Goal: Task Accomplishment & Management: Use online tool/utility

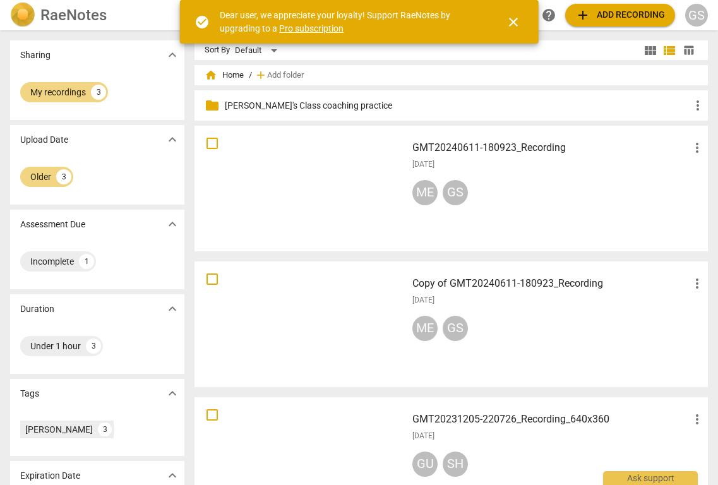
click at [647, 27] on div "RaeNotes search help add Add recording GS" at bounding box center [359, 15] width 718 height 25
click at [644, 16] on span "add Add recording" at bounding box center [620, 15] width 90 height 15
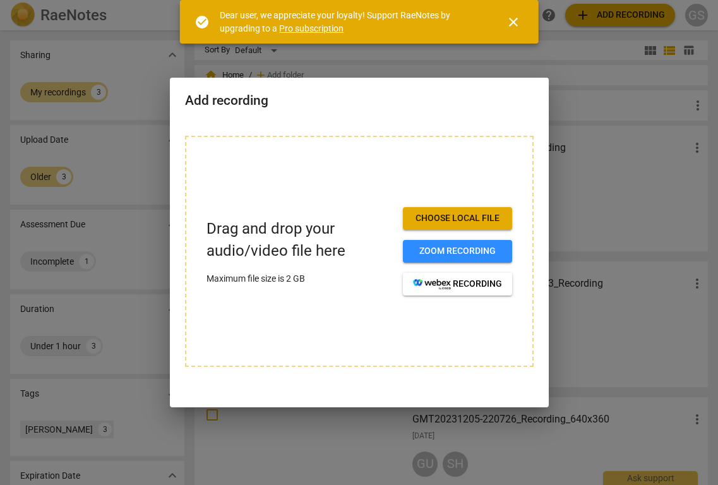
click at [437, 216] on span "Choose local file" at bounding box center [457, 218] width 89 height 13
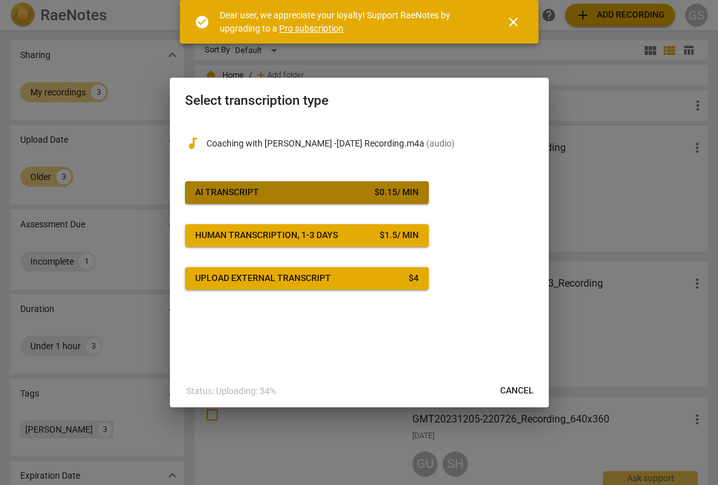
click at [395, 201] on button "AI Transcript $ 0.15 / min" at bounding box center [307, 192] width 244 height 23
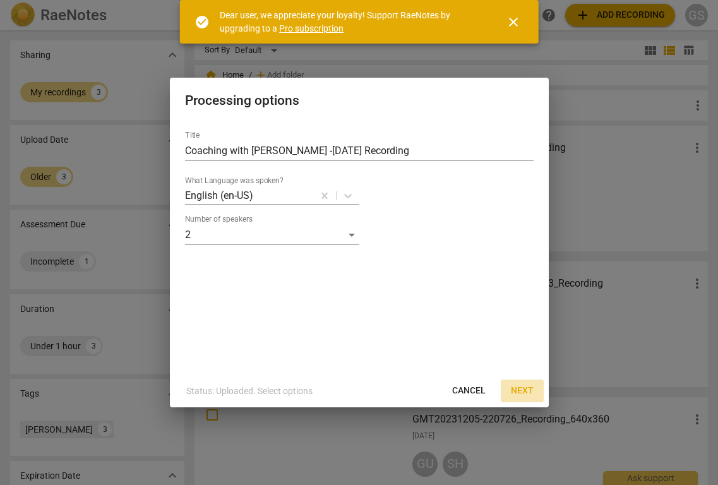
click at [519, 395] on span "Next" at bounding box center [522, 391] width 23 height 13
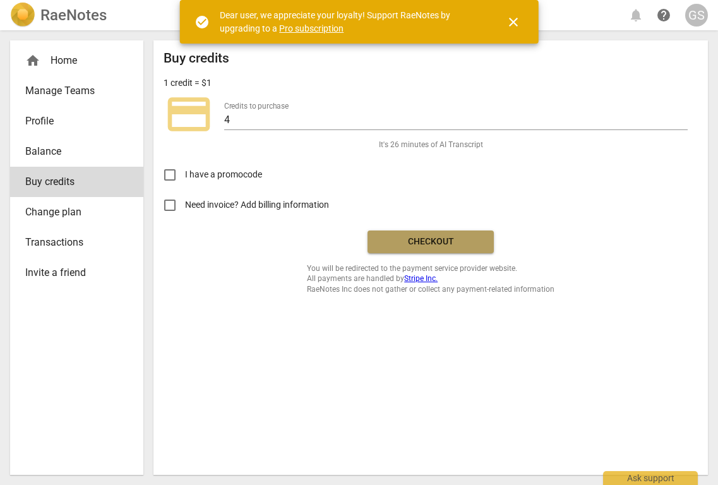
click at [401, 236] on span "Checkout" at bounding box center [431, 242] width 106 height 13
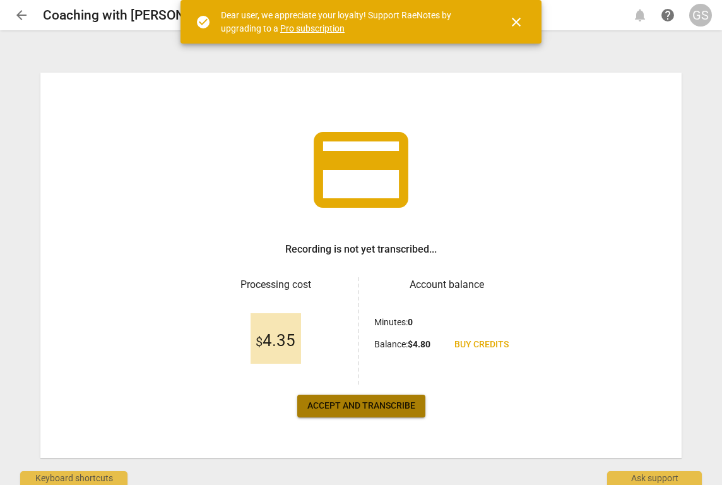
click at [395, 407] on span "Accept and transcribe" at bounding box center [361, 406] width 108 height 13
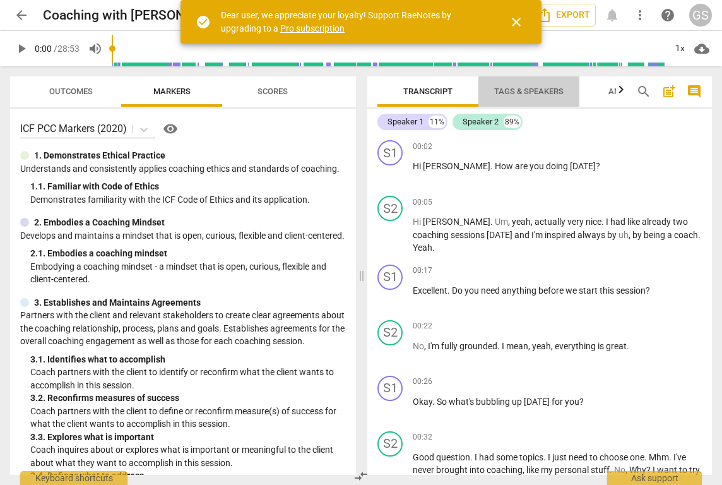
click at [543, 92] on span "Tags & Speakers" at bounding box center [528, 90] width 69 height 9
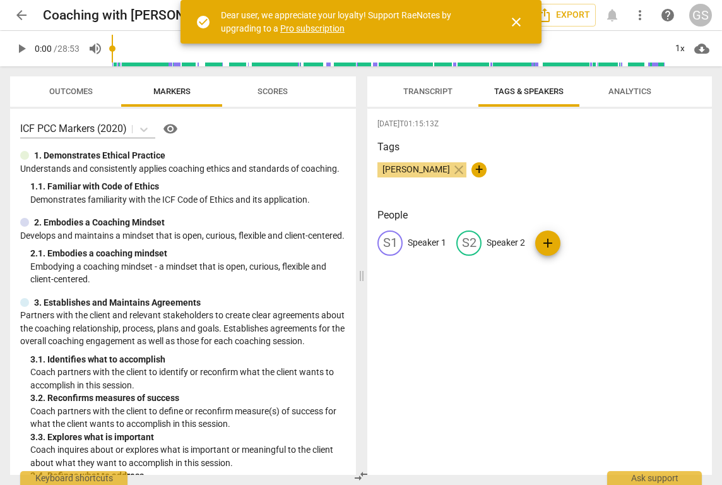
click at [386, 245] on div "S1" at bounding box center [390, 242] width 25 height 25
type input "Gurjeet"
click at [545, 245] on span "edit" at bounding box center [551, 243] width 15 height 15
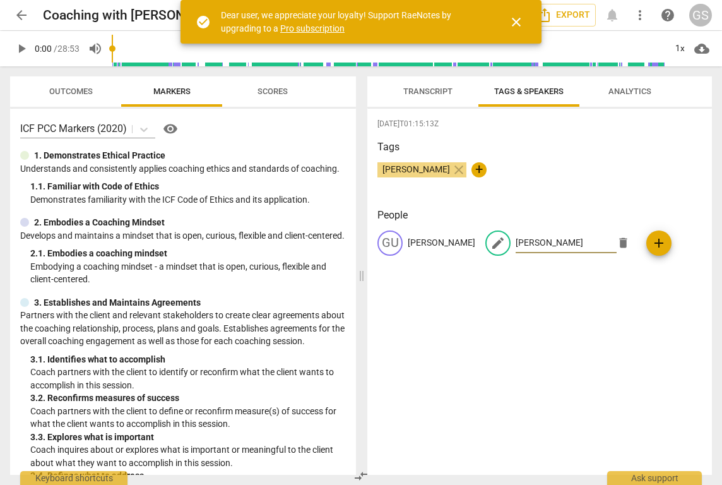
type input "Anna"
click at [522, 350] on div "2025-09-13T01:15:13Z Tags Gurjeet Srinvas close + People GU Gurjeet edit Anna d…" at bounding box center [539, 292] width 345 height 366
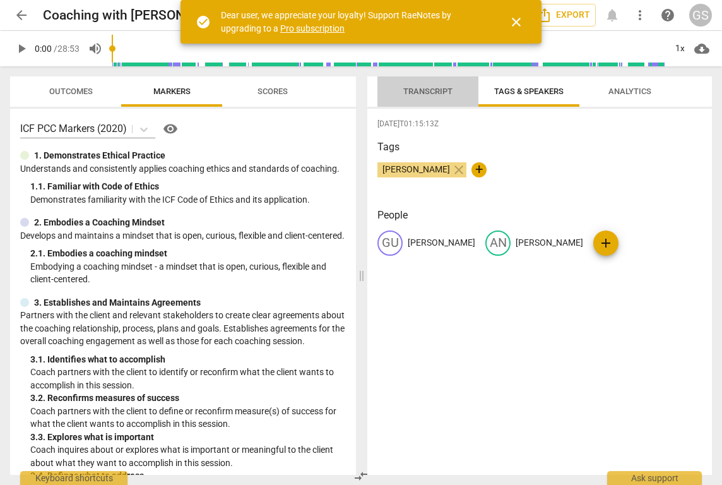
click at [428, 93] on span "Transcript" at bounding box center [427, 90] width 49 height 9
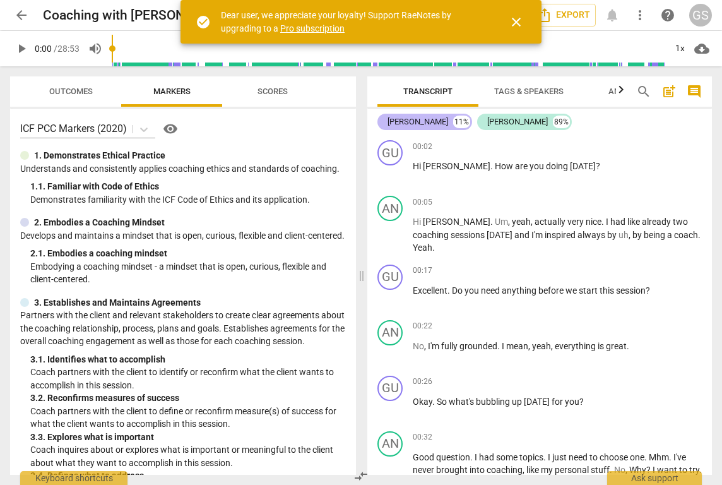
click at [401, 122] on div "Gurjeet" at bounding box center [418, 122] width 61 height 13
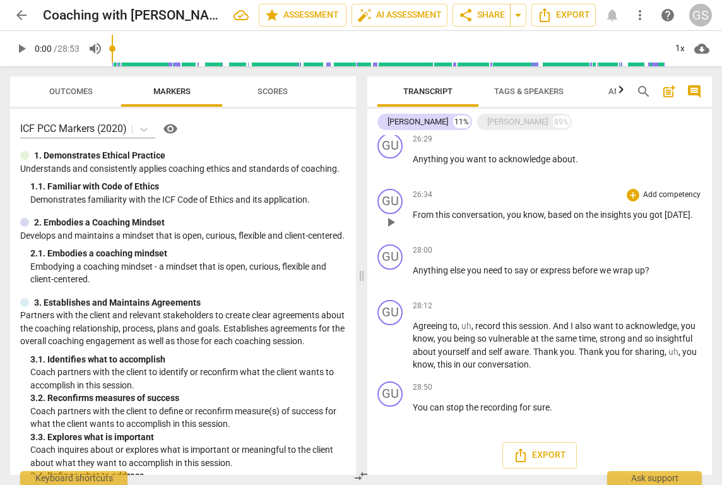
scroll to position [1157, 0]
click at [400, 15] on span "auto_fix_high AI Assessment" at bounding box center [399, 15] width 85 height 15
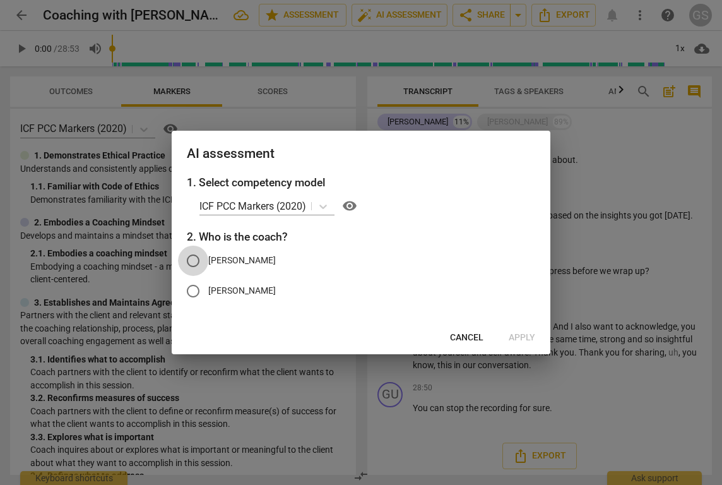
click at [198, 259] on input "Gurjeet" at bounding box center [193, 261] width 30 height 30
radio input "true"
click at [513, 337] on span "Apply" at bounding box center [522, 337] width 27 height 13
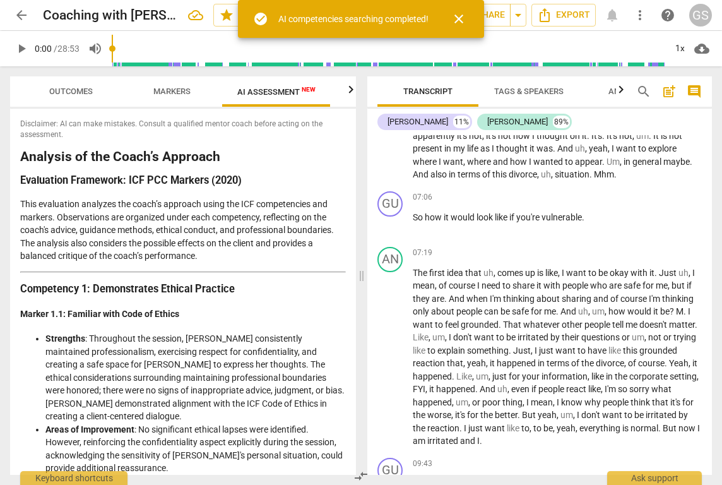
scroll to position [1, 0]
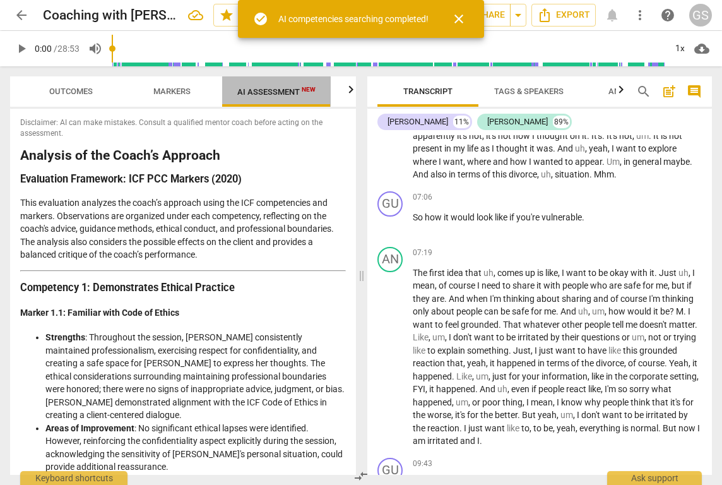
click at [282, 89] on span "AI Assessment New" at bounding box center [276, 91] width 78 height 9
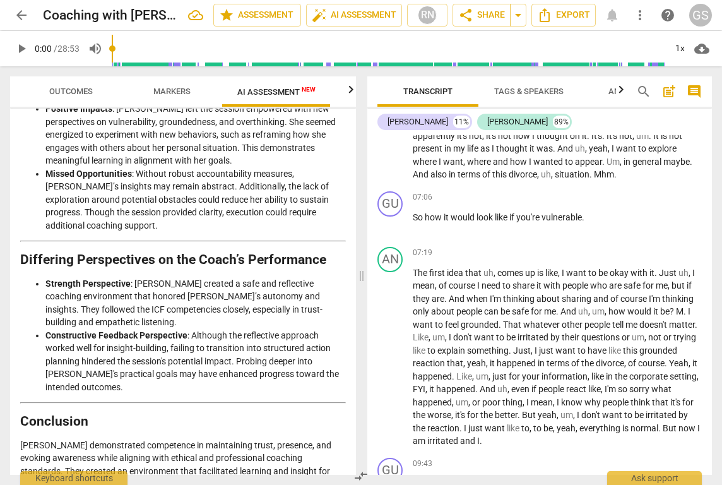
scroll to position [0, 0]
click at [564, 14] on span "Export" at bounding box center [563, 15] width 53 height 15
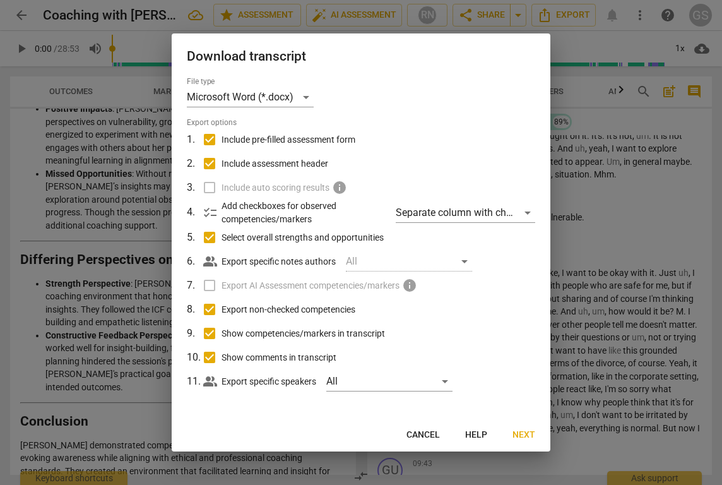
click at [210, 283] on label "Export AI Assessment competencies/markers info" at bounding box center [359, 285] width 331 height 24
click at [519, 432] on span "Next" at bounding box center [524, 435] width 23 height 13
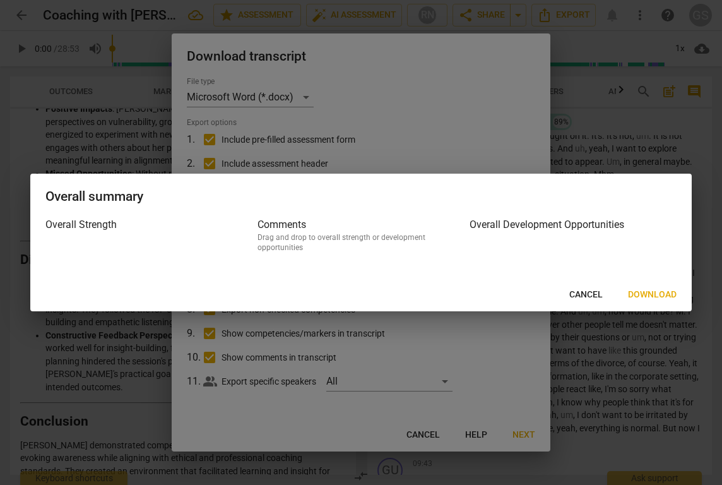
click at [591, 294] on span "Cancel" at bounding box center [585, 295] width 33 height 13
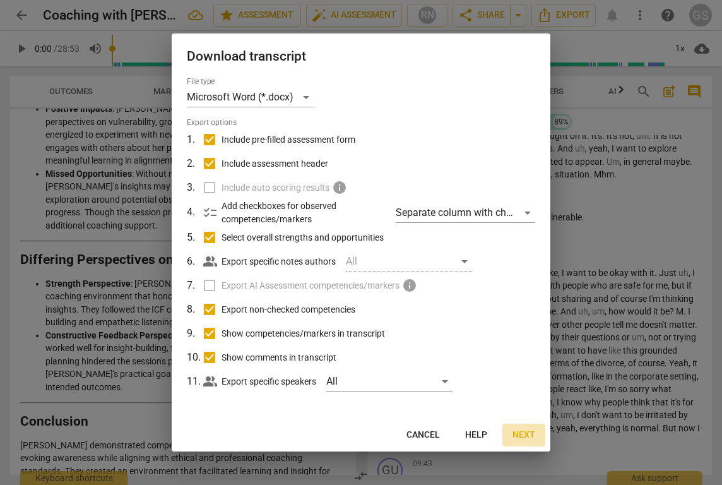
click at [524, 429] on span "Next" at bounding box center [524, 435] width 23 height 13
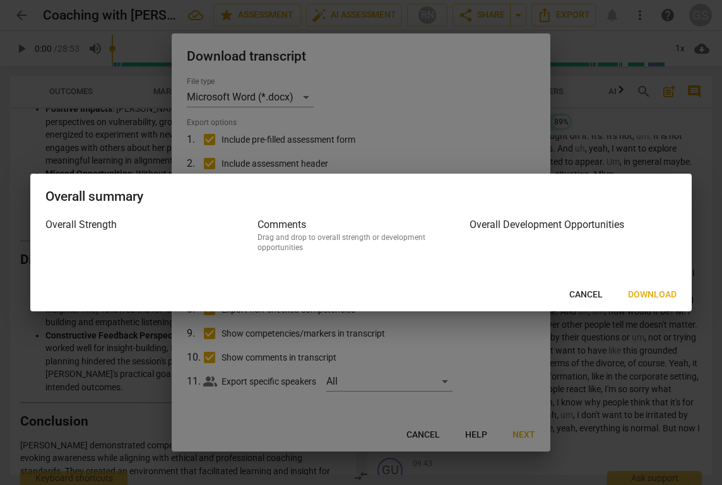
click at [657, 301] on button "Download" at bounding box center [652, 294] width 69 height 23
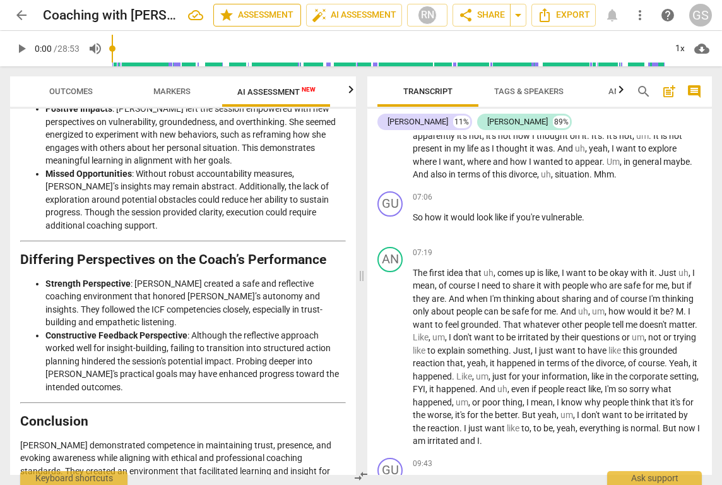
click at [269, 11] on span "star Assessment" at bounding box center [257, 15] width 76 height 15
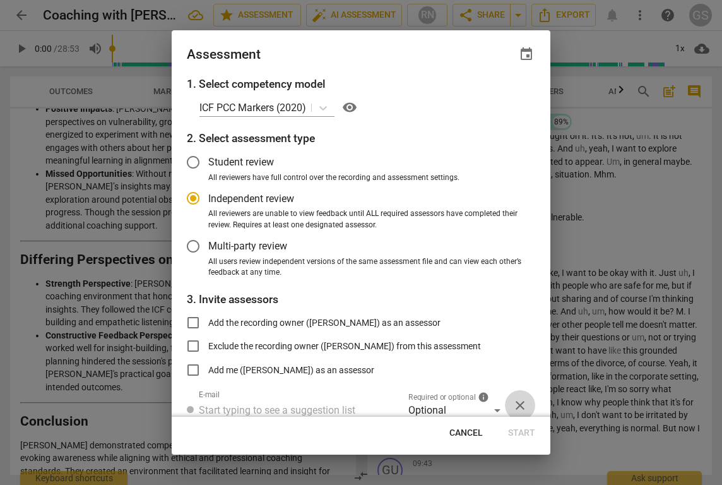
click at [520, 403] on span "close" at bounding box center [520, 405] width 15 height 15
click at [469, 437] on span "Cancel" at bounding box center [466, 433] width 33 height 13
radio input "false"
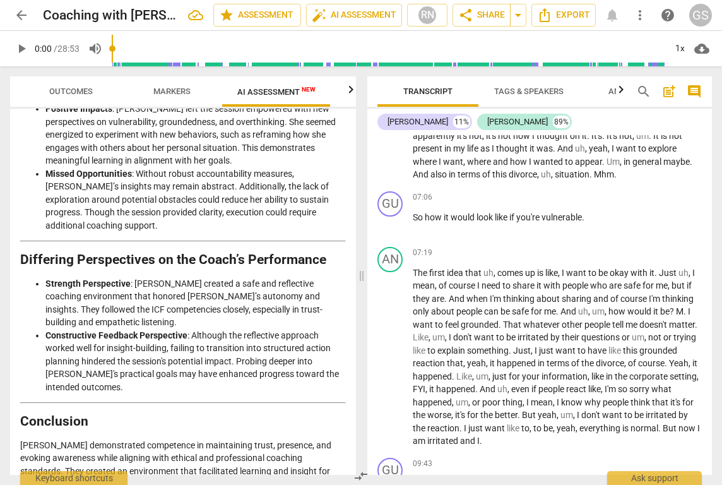
click at [181, 90] on span "Markers" at bounding box center [171, 90] width 37 height 9
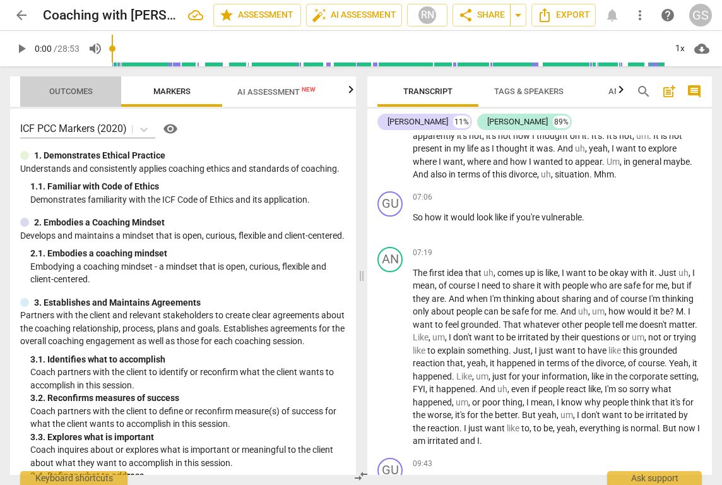
click at [77, 87] on span "Outcomes" at bounding box center [71, 90] width 44 height 9
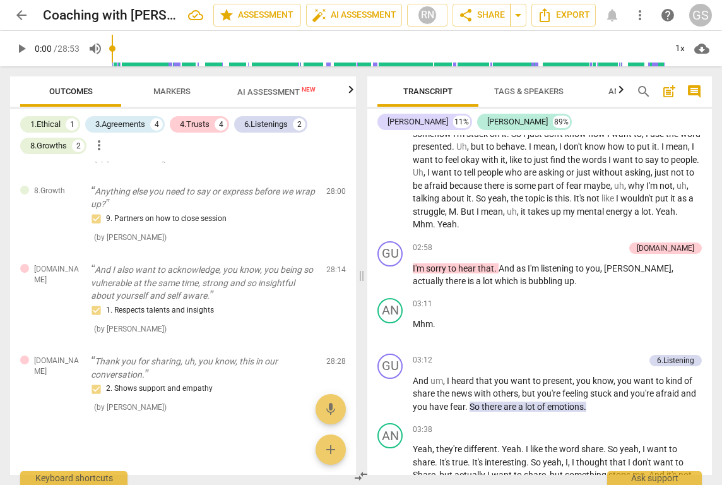
scroll to position [480, 0]
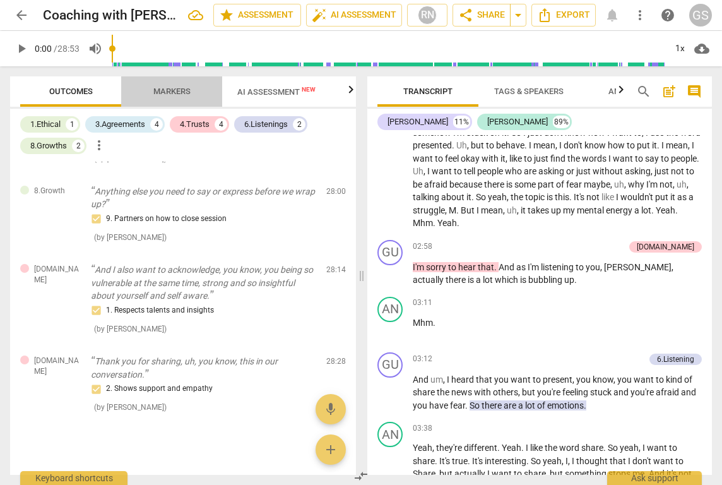
click at [177, 95] on span "Markers" at bounding box center [171, 90] width 37 height 9
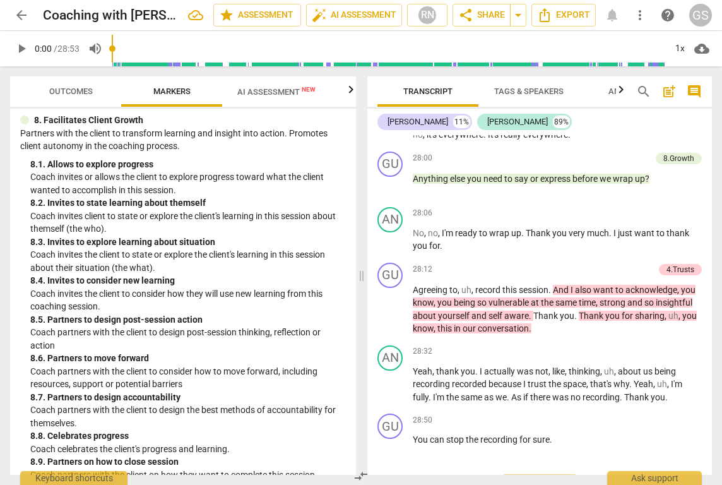
scroll to position [4342, 0]
click at [539, 480] on span "Export" at bounding box center [539, 487] width 53 height 15
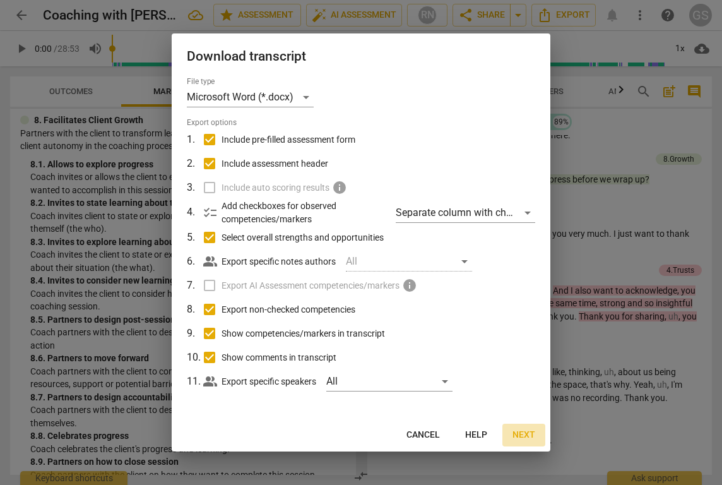
click at [528, 433] on span "Next" at bounding box center [524, 435] width 23 height 13
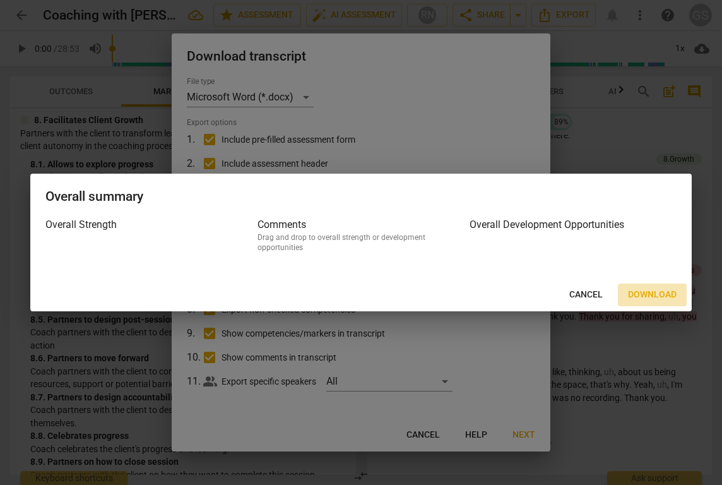
click at [653, 297] on span "Download" at bounding box center [652, 295] width 49 height 13
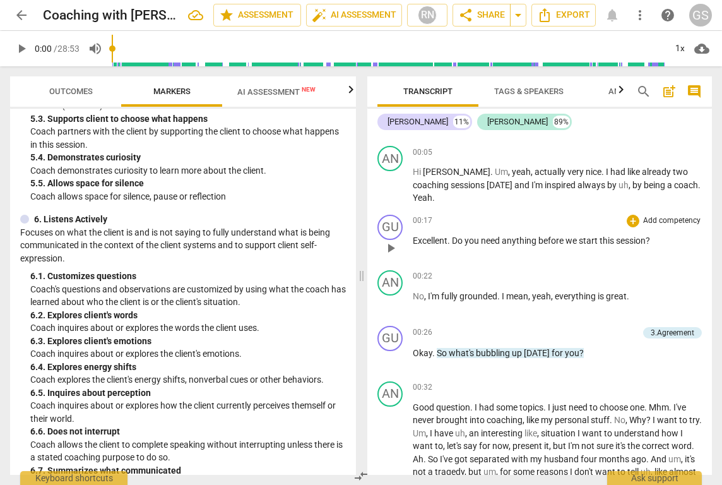
scroll to position [51, 0]
click at [629, 213] on div "+" at bounding box center [633, 219] width 13 height 13
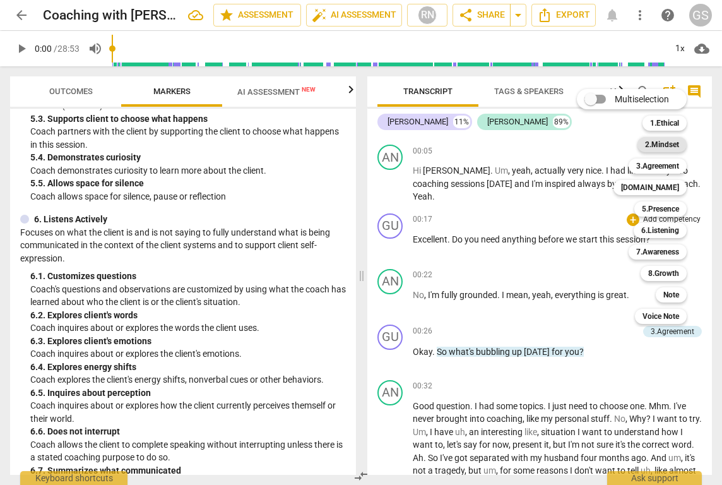
click at [676, 143] on b "2.Mindset" at bounding box center [662, 144] width 34 height 15
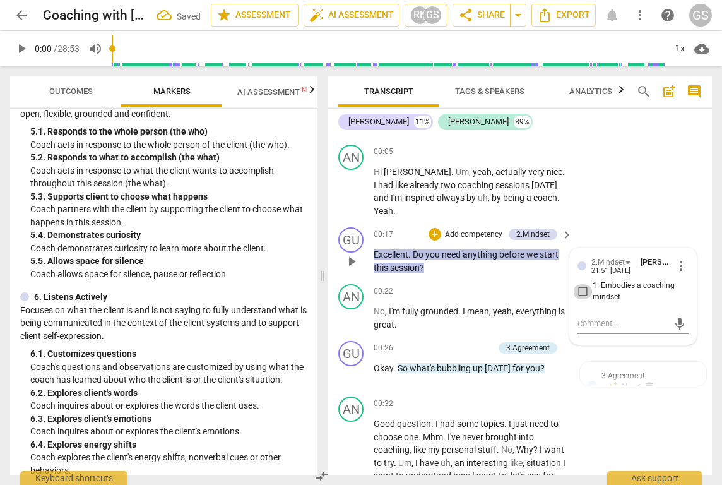
click at [588, 284] on input "1. Embodies a coaching mindset" at bounding box center [583, 291] width 20 height 15
checkbox input "true"
click at [523, 285] on div "+ Add competency" at bounding box center [519, 291] width 75 height 13
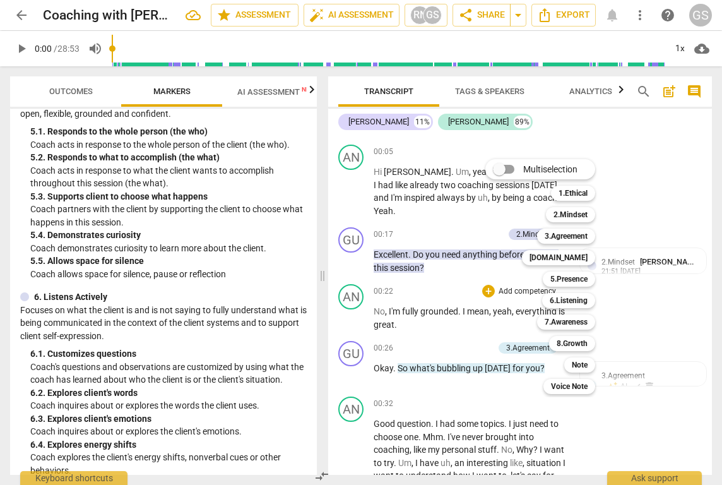
click at [542, 116] on div at bounding box center [361, 242] width 722 height 485
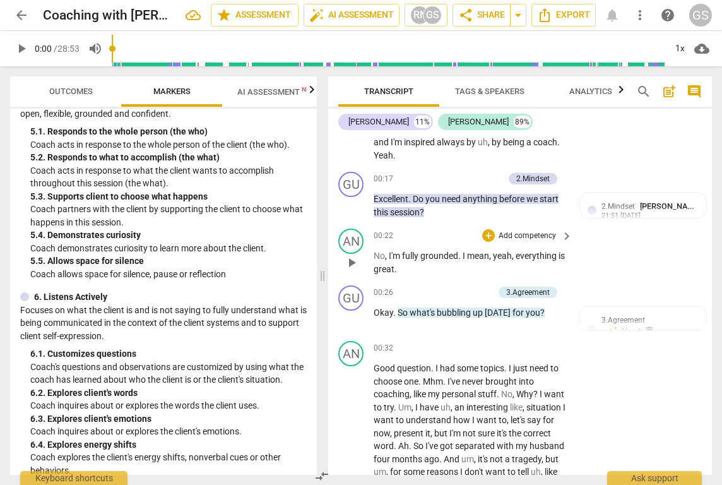
scroll to position [117, 0]
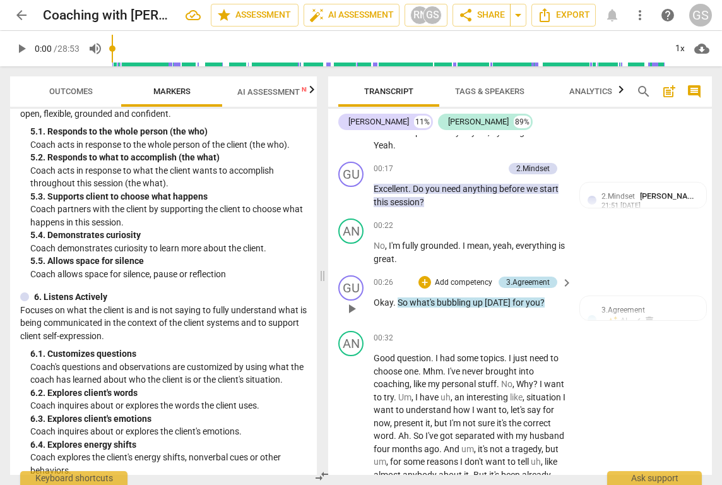
click at [532, 277] on div "3.Agreement" at bounding box center [528, 282] width 44 height 11
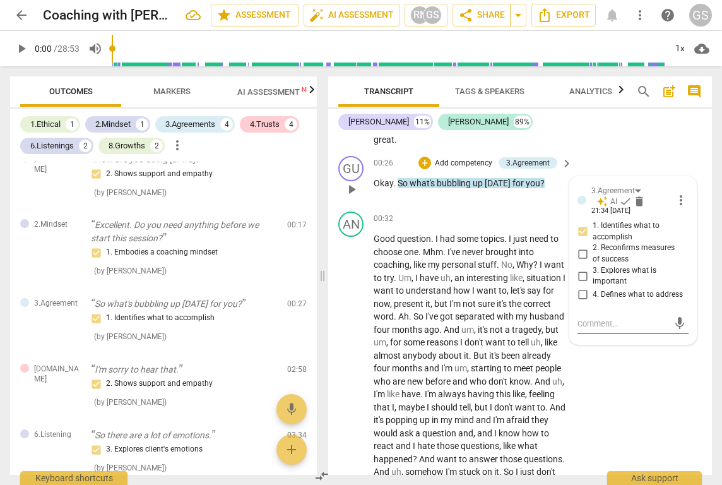
scroll to position [247, 0]
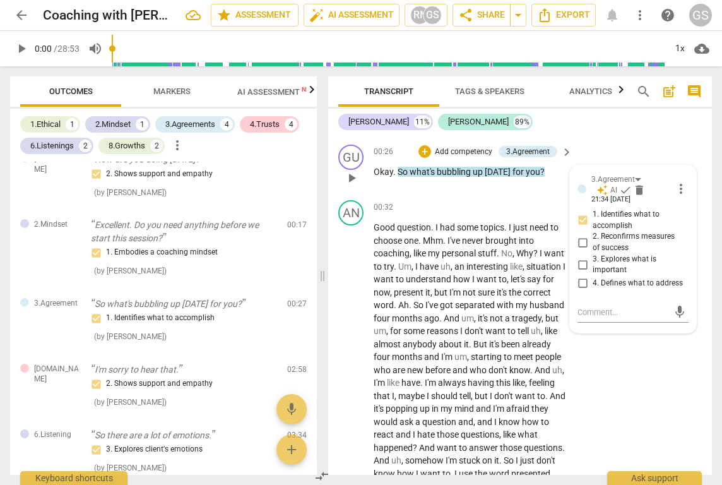
click at [440, 177] on div "GU play_arrow pause 00:26 + Add competency 3.Agreement keyboard_arrow_right Oka…" at bounding box center [520, 168] width 384 height 56
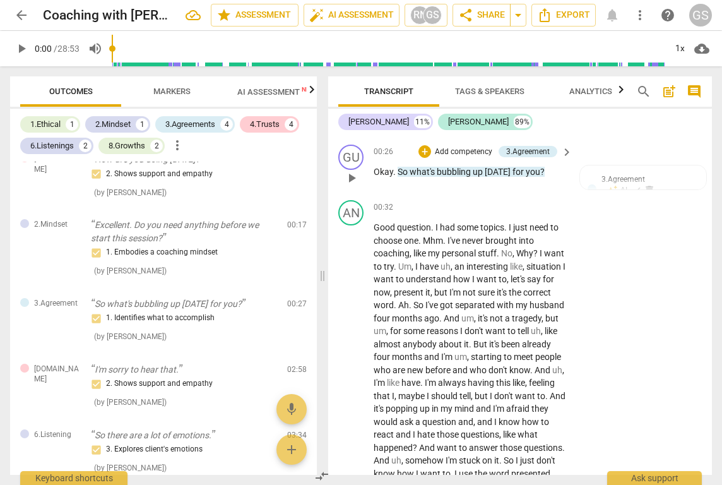
click at [463, 146] on p "Add competency" at bounding box center [464, 151] width 60 height 11
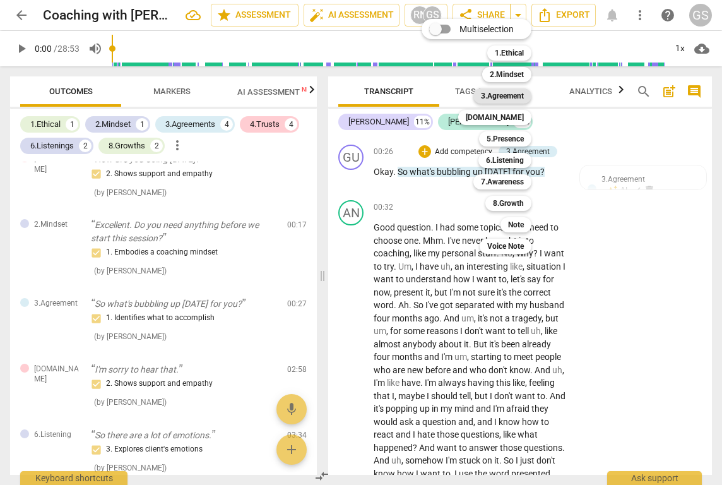
click at [504, 99] on b "3.Agreement" at bounding box center [502, 95] width 43 height 15
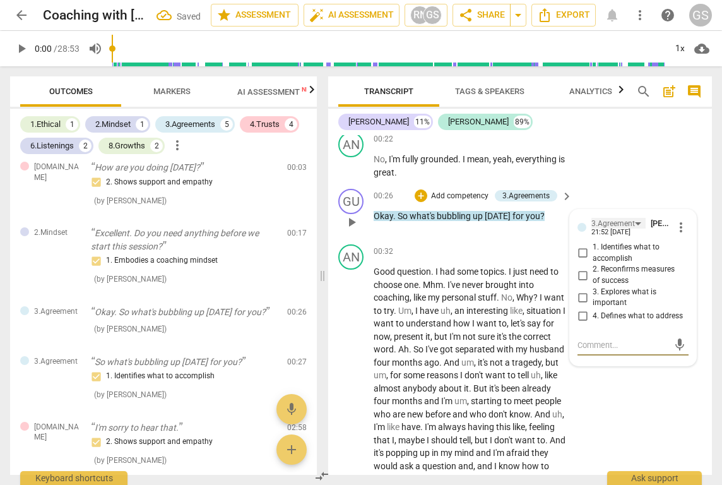
scroll to position [208, 0]
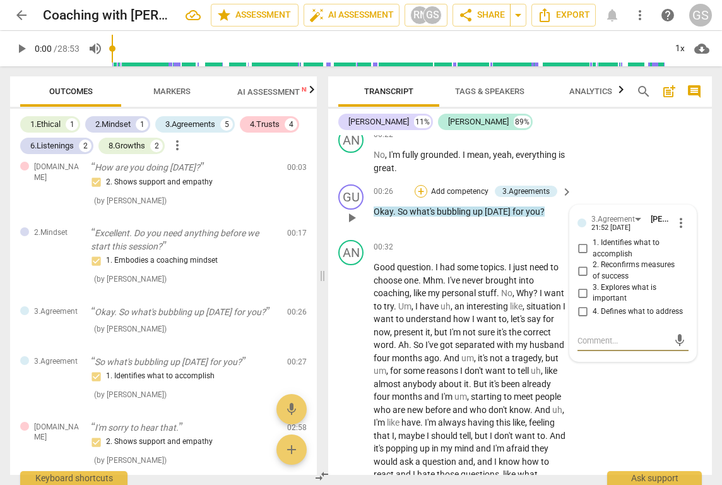
click at [423, 185] on div "+" at bounding box center [421, 191] width 13 height 13
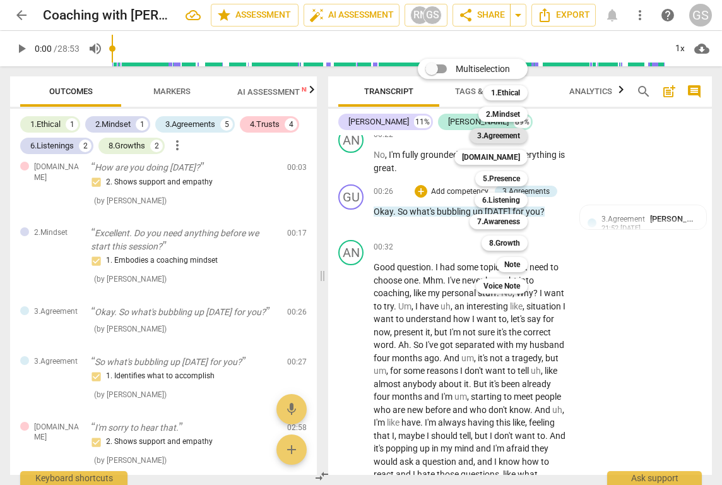
click at [505, 136] on b "3.Agreement" at bounding box center [498, 135] width 43 height 15
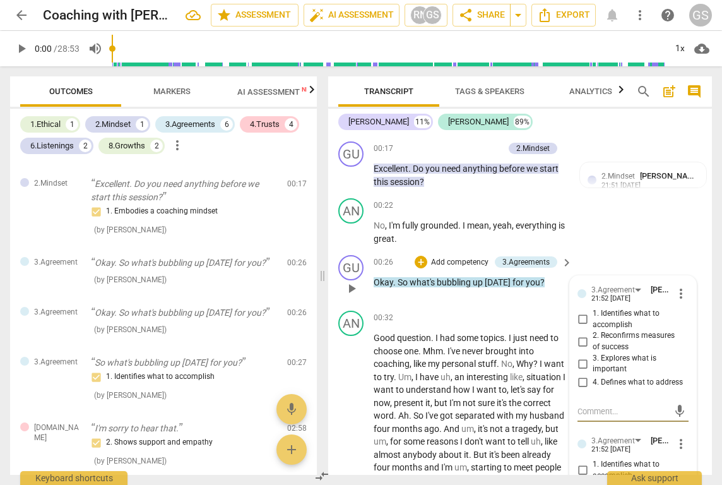
scroll to position [138, 0]
click at [583, 311] on input "1. Identifies what to accomplish" at bounding box center [583, 318] width 20 height 15
checkbox input "true"
click at [487, 287] on div "GU play_arrow pause 00:26 + Add competency 3.Agreements keyboard_arrow_right Ok…" at bounding box center [520, 277] width 384 height 56
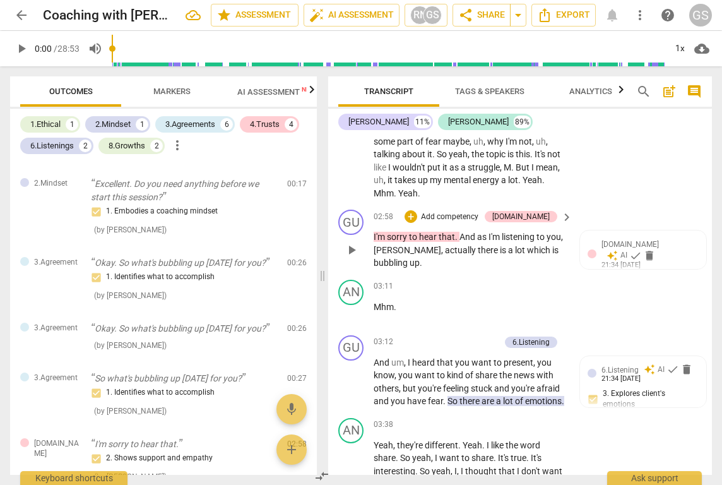
scroll to position [658, 0]
click at [448, 336] on p "Add competency" at bounding box center [470, 341] width 60 height 11
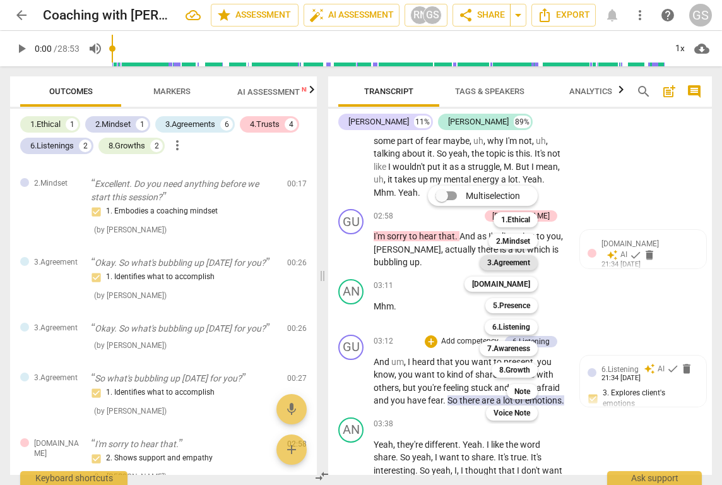
click at [510, 263] on b "3.Agreement" at bounding box center [508, 262] width 43 height 15
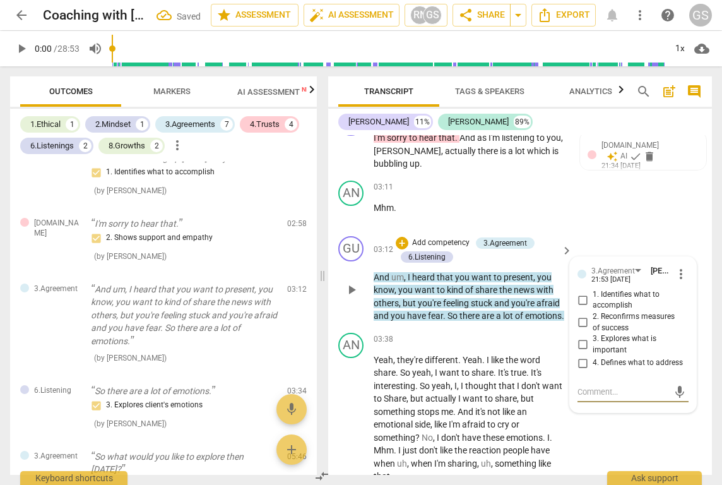
scroll to position [756, 0]
click at [424, 238] on p "Add competency" at bounding box center [441, 243] width 60 height 11
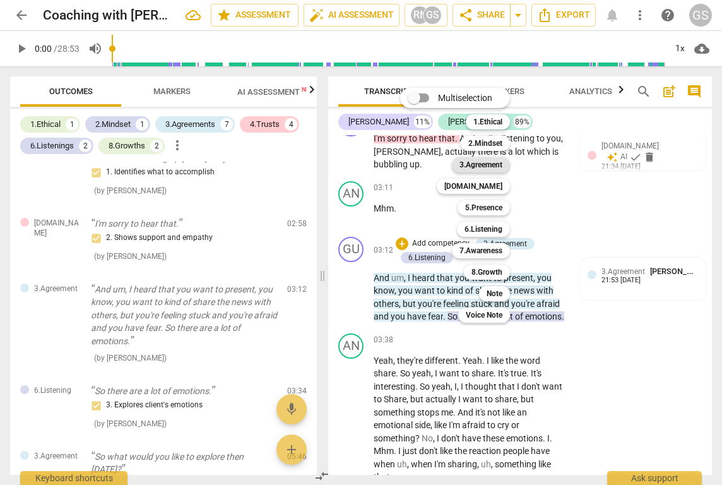
click at [477, 164] on b "3.Agreement" at bounding box center [481, 164] width 43 height 15
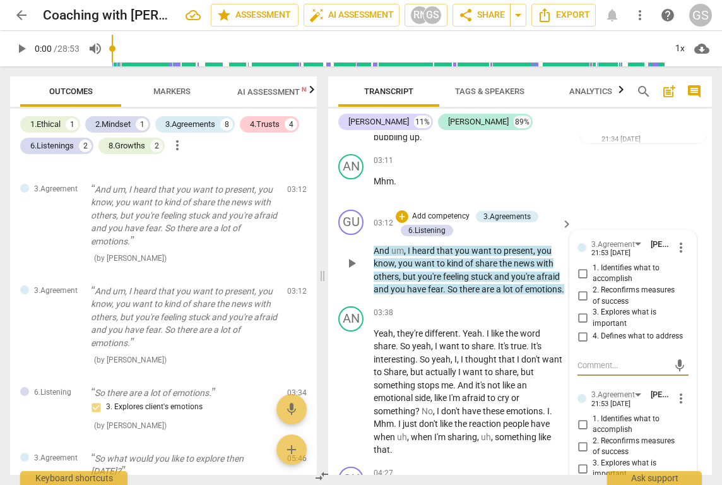
scroll to position [784, 0]
click at [581, 265] on input "1. Identifies what to accomplish" at bounding box center [583, 272] width 20 height 15
checkbox input "true"
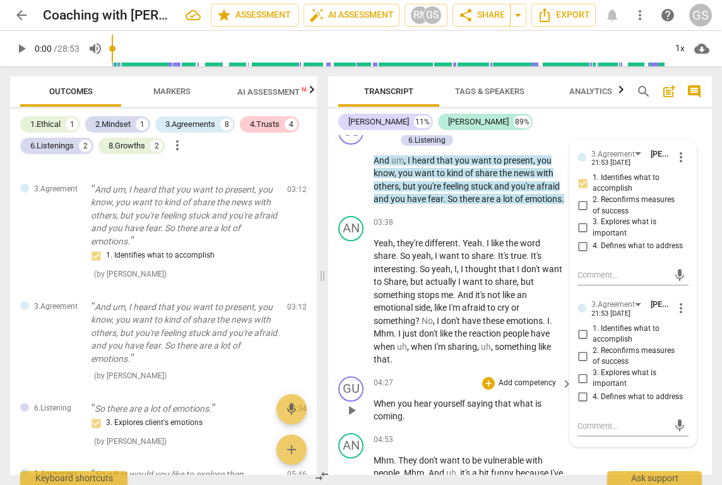
scroll to position [874, 0]
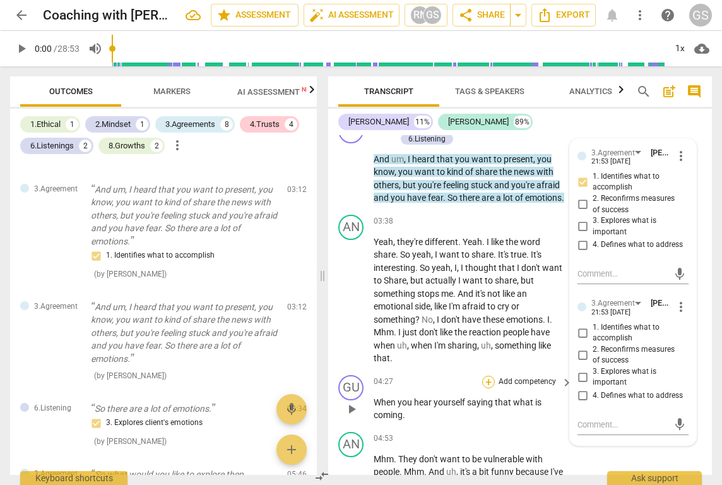
click at [489, 376] on div "+" at bounding box center [488, 382] width 13 height 13
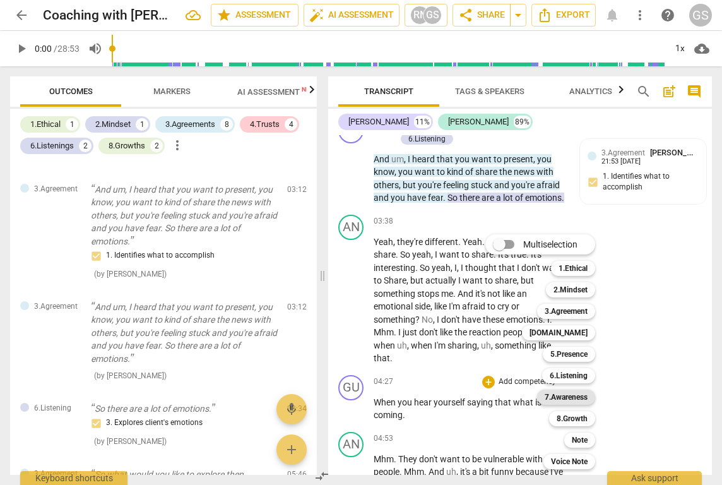
click at [557, 395] on b "7.Awareness" at bounding box center [566, 397] width 43 height 15
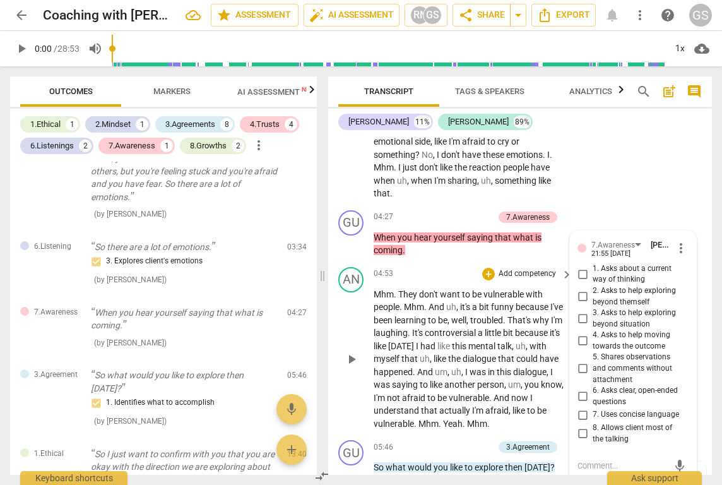
scroll to position [1040, 0]
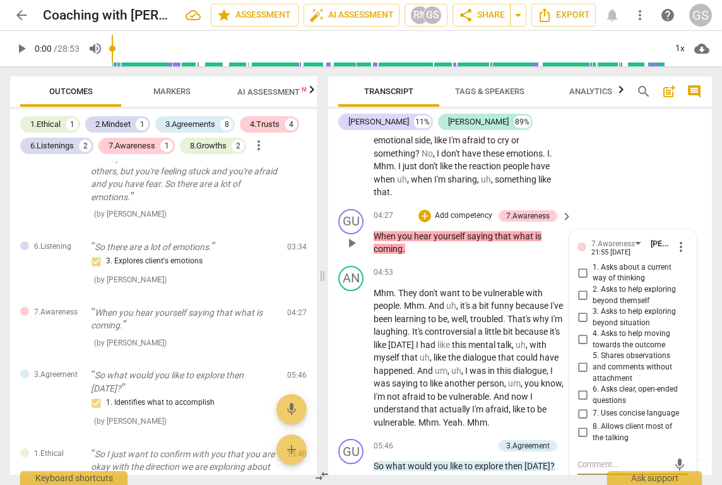
click at [580, 265] on input "1. Asks about a current way of thinking" at bounding box center [583, 272] width 20 height 15
checkbox input "true"
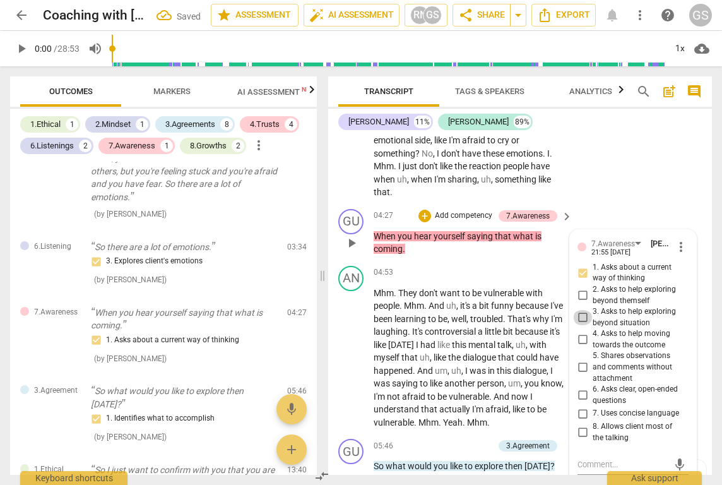
click at [581, 310] on input "3. Asks to help exploring beyond situation" at bounding box center [583, 317] width 20 height 15
checkbox input "true"
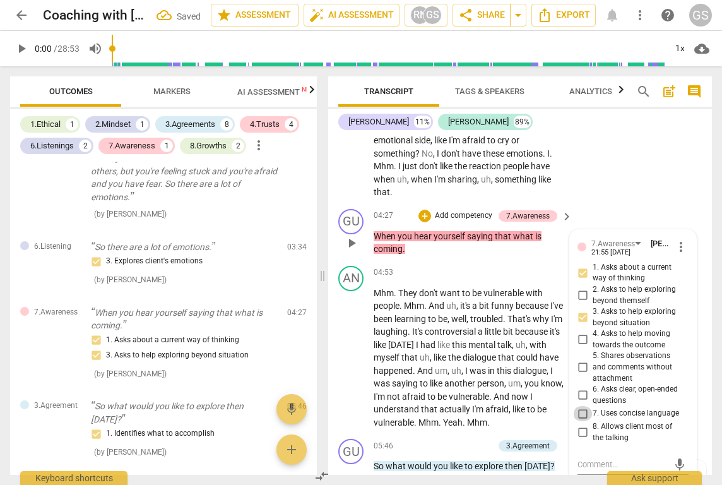
click at [585, 406] on input "7. Uses concise language" at bounding box center [583, 413] width 20 height 15
checkbox input "true"
click at [580, 425] on input "8. Allows client most of the talking" at bounding box center [583, 432] width 20 height 15
checkbox input "true"
click at [581, 388] on input "6. Asks clear, open-ended questions" at bounding box center [583, 395] width 20 height 15
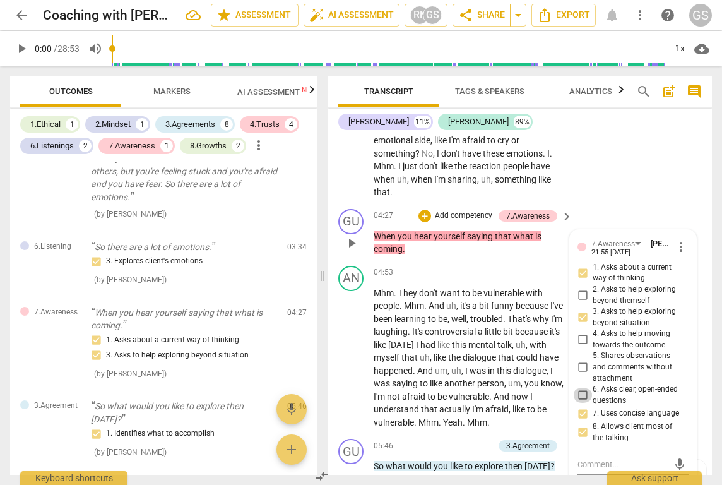
checkbox input "true"
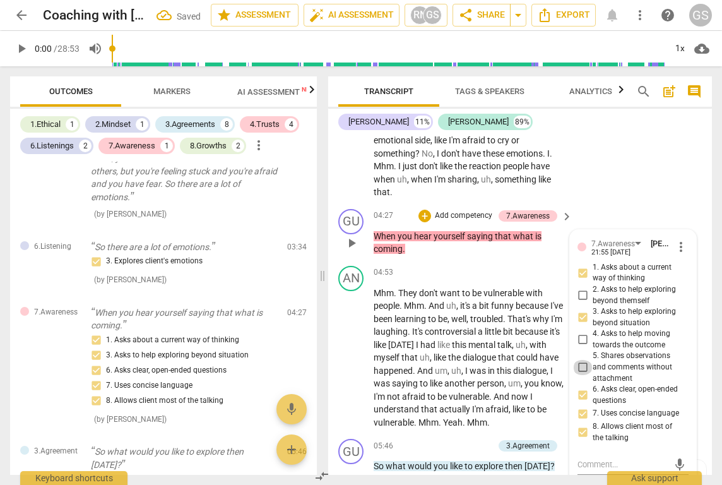
click at [583, 360] on input "5. Shares observations and comments without attachment" at bounding box center [583, 367] width 20 height 15
checkbox input "true"
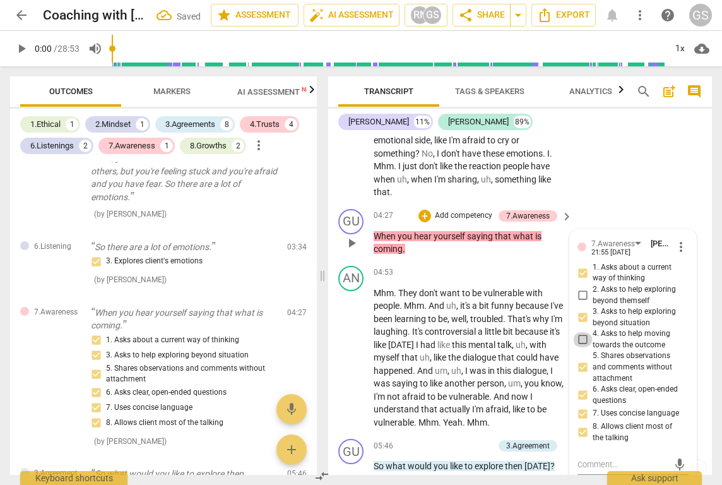
click at [584, 332] on input "4. Asks to help moving towards the outcome" at bounding box center [583, 339] width 20 height 15
checkbox input "true"
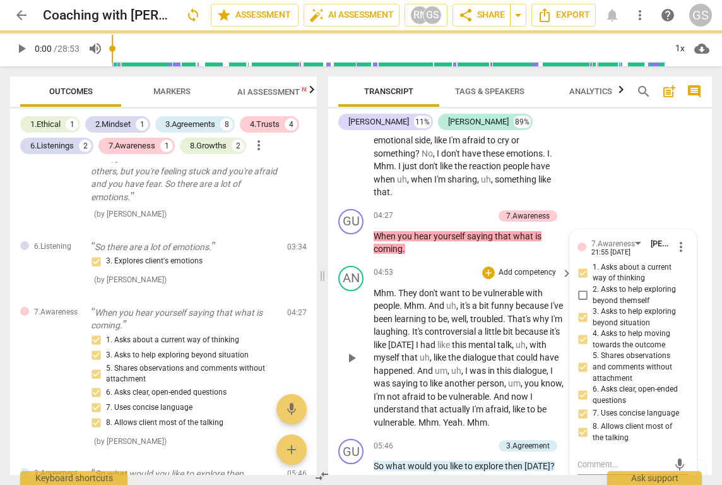
click at [500, 261] on div "AN play_arrow pause 04:53 + Add competency keyboard_arrow_right Mhm . They don'…" at bounding box center [520, 348] width 384 height 174
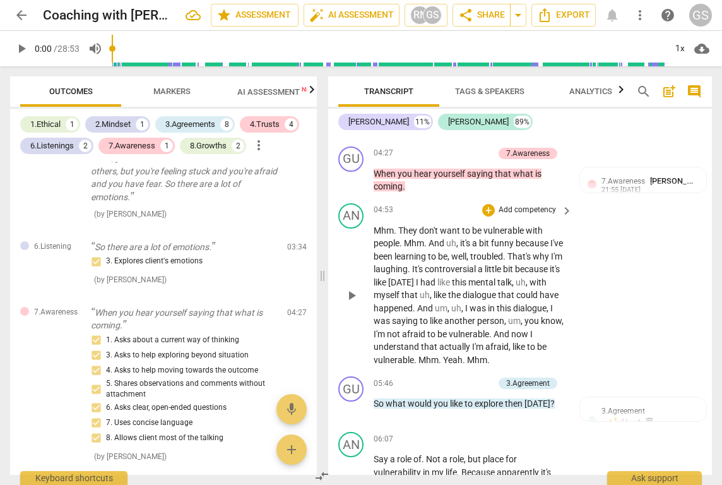
scroll to position [1104, 0]
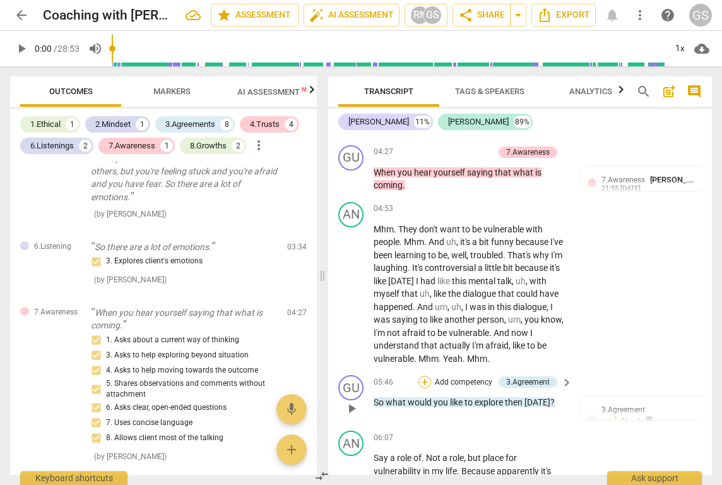
click at [424, 376] on div "+" at bounding box center [425, 382] width 13 height 13
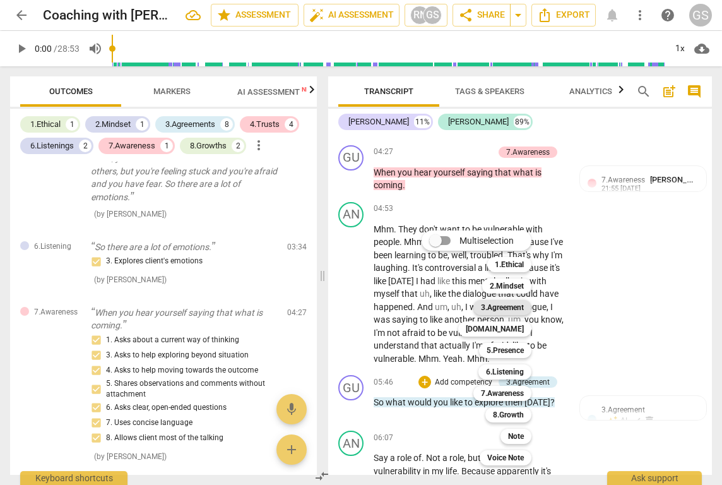
click at [495, 311] on b "3.Agreement" at bounding box center [502, 307] width 43 height 15
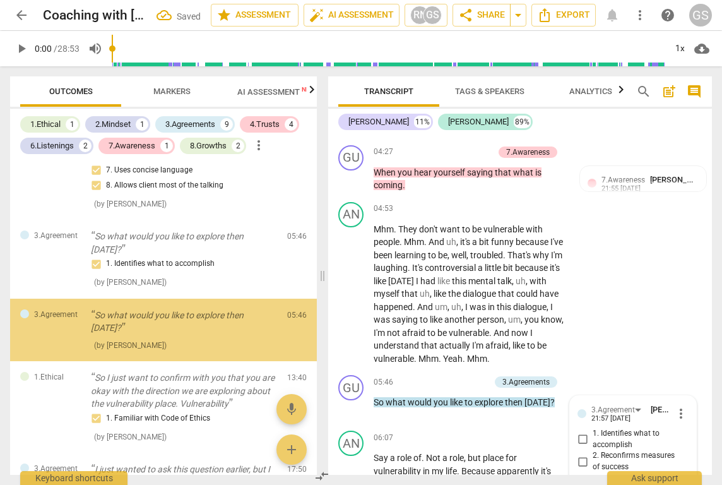
scroll to position [1300, 0]
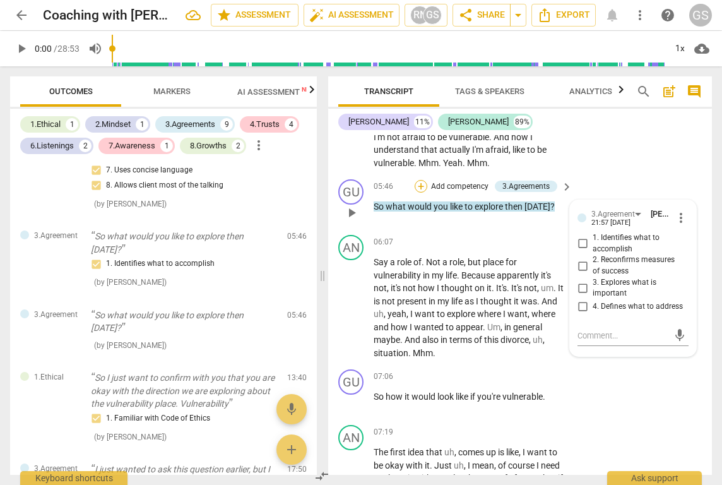
click at [419, 180] on div "+" at bounding box center [421, 186] width 13 height 13
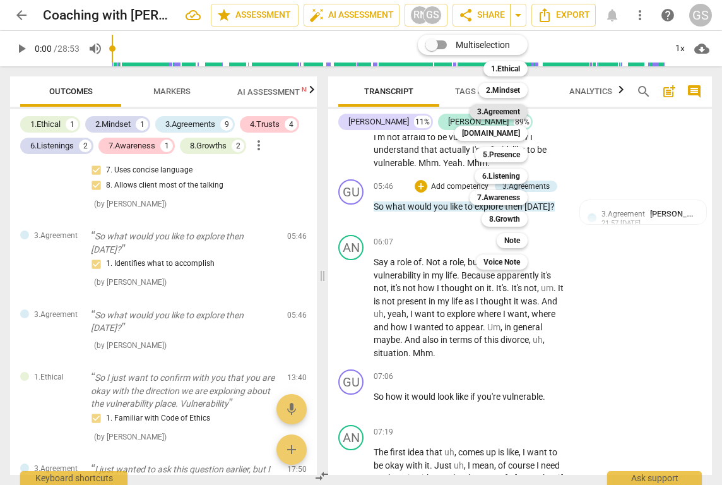
click at [484, 114] on b "3.Agreement" at bounding box center [498, 111] width 43 height 15
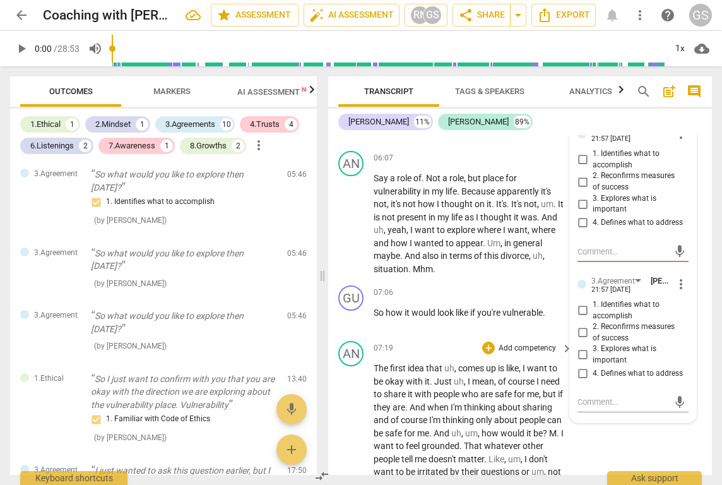
scroll to position [1380, 0]
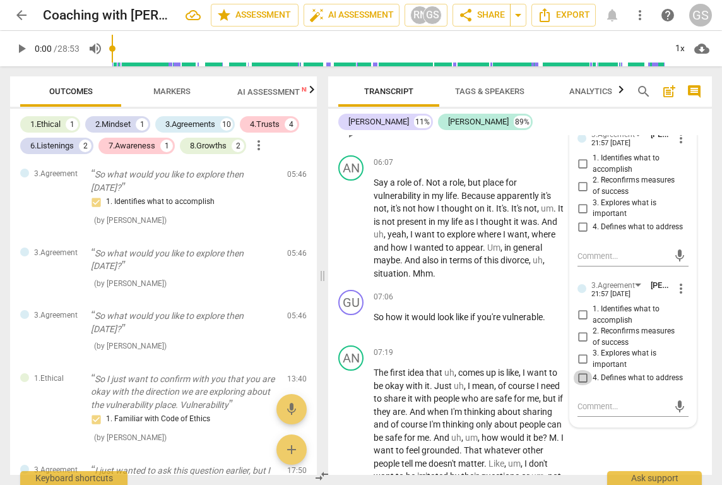
click at [576, 370] on input "4. Defines what to address" at bounding box center [583, 377] width 20 height 15
checkbox input "true"
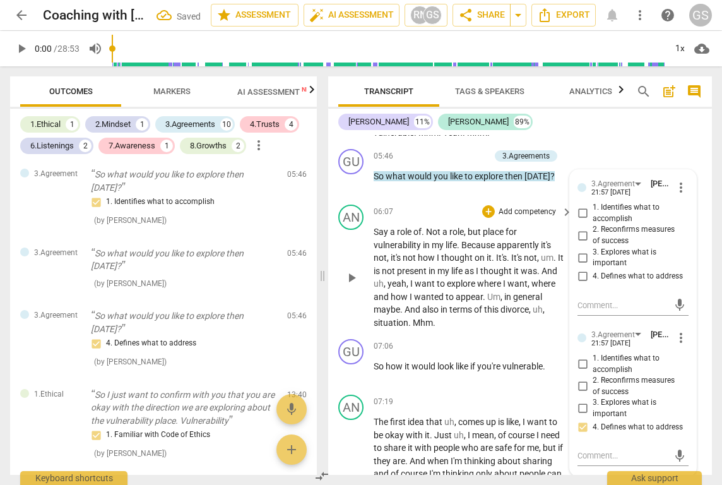
scroll to position [1286, 0]
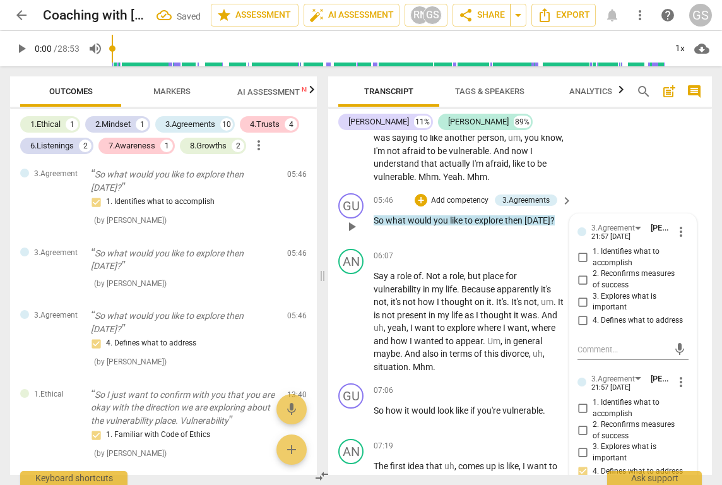
click at [429, 209] on div "GU play_arrow pause 05:46 + Add competency 3.Agreements keyboard_arrow_right So…" at bounding box center [520, 216] width 384 height 56
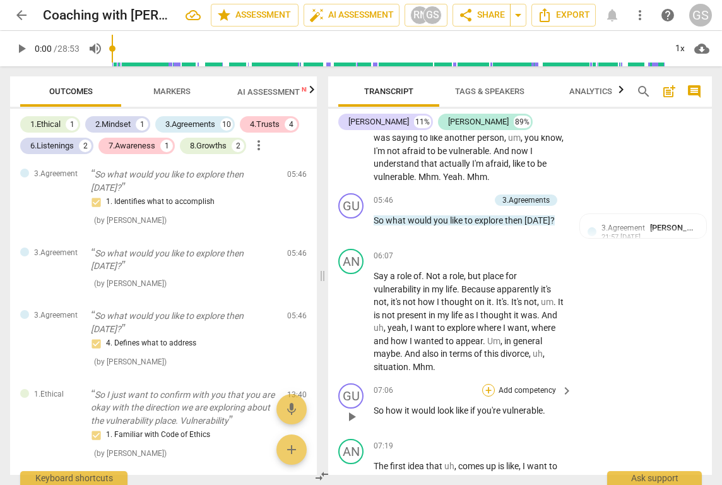
click at [486, 384] on div "+" at bounding box center [488, 390] width 13 height 13
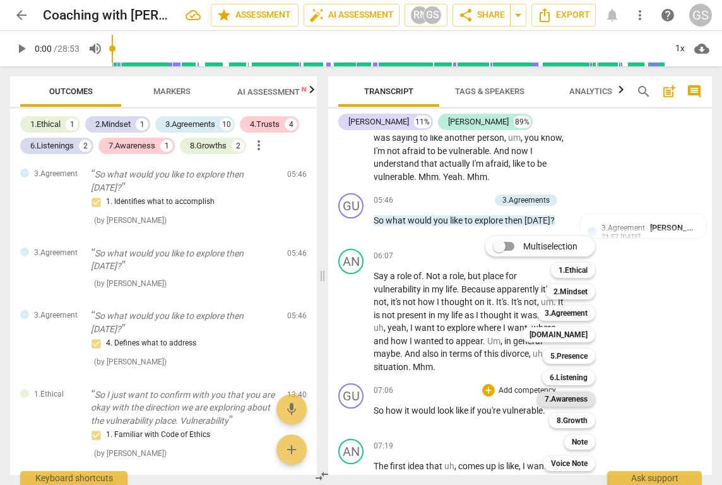
click at [564, 403] on b "7.Awareness" at bounding box center [566, 398] width 43 height 15
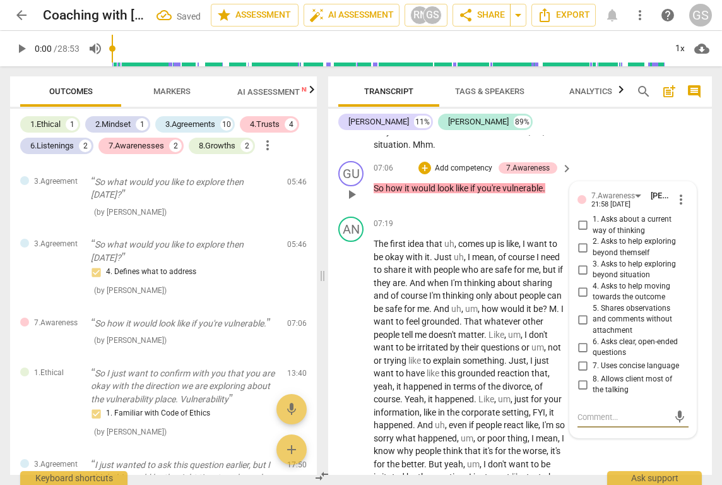
scroll to position [1505, 0]
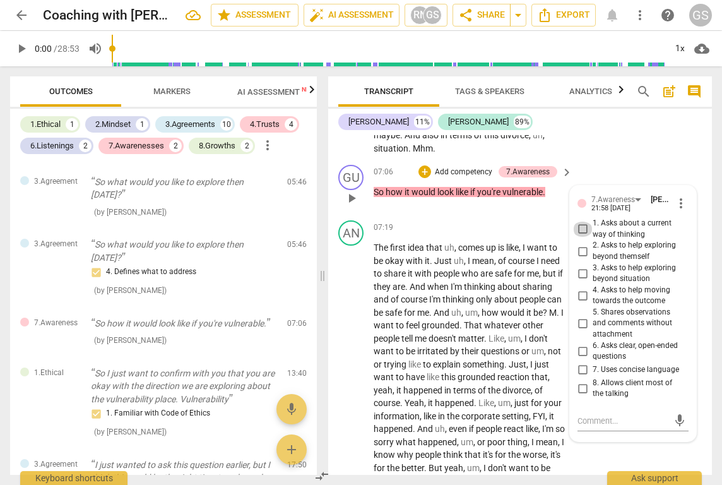
click at [581, 222] on input "1. Asks about a current way of thinking" at bounding box center [583, 229] width 20 height 15
checkbox input "true"
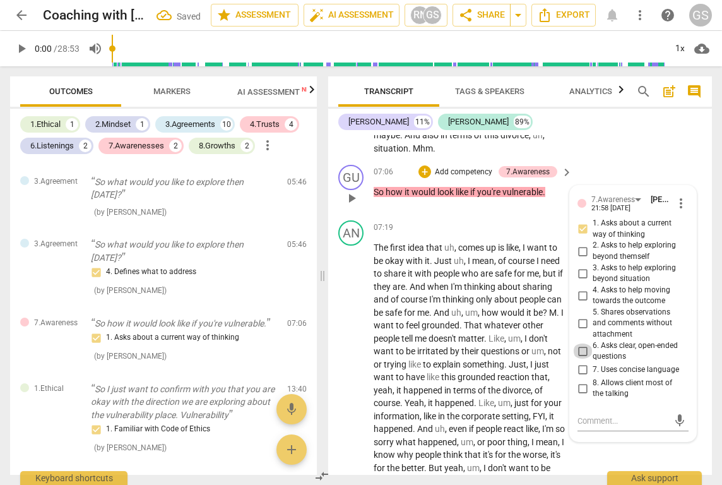
click at [582, 343] on input "6. Asks clear, open-ended questions" at bounding box center [583, 350] width 20 height 15
checkbox input "true"
click at [583, 316] on input "5. Shares observations and comments without attachment" at bounding box center [583, 323] width 20 height 15
checkbox input "true"
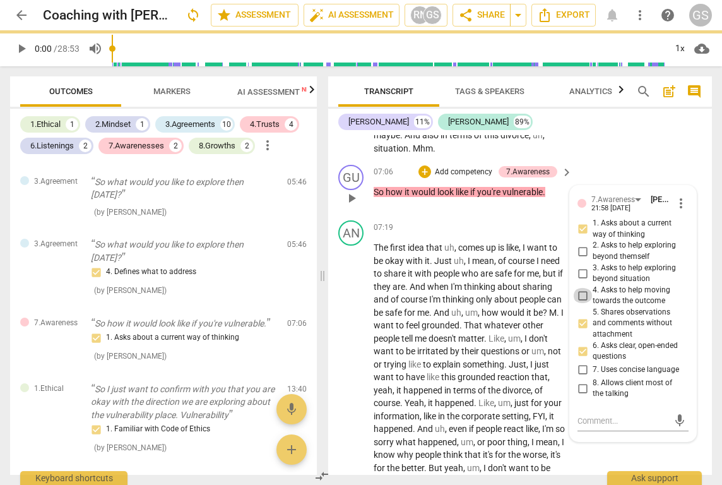
click at [583, 288] on input "4. Asks to help moving towards the outcome" at bounding box center [583, 295] width 20 height 15
checkbox input "true"
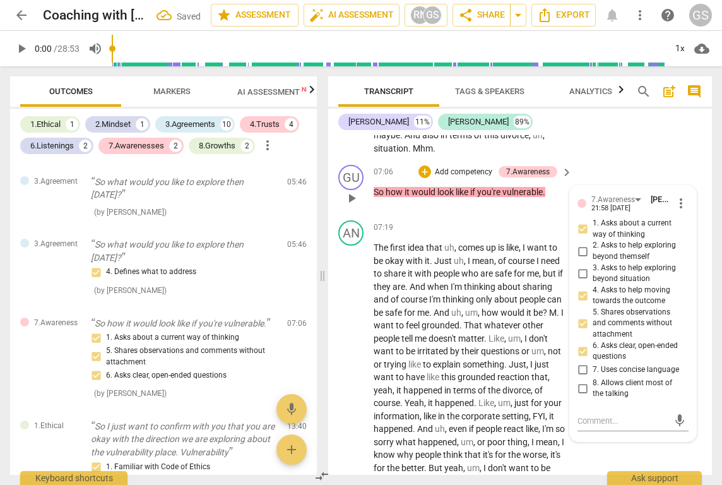
click at [583, 266] on input "3. Asks to help exploring beyond situation" at bounding box center [583, 273] width 20 height 15
checkbox input "true"
click at [581, 381] on input "8. Allows client most of the talking" at bounding box center [583, 388] width 20 height 15
checkbox input "true"
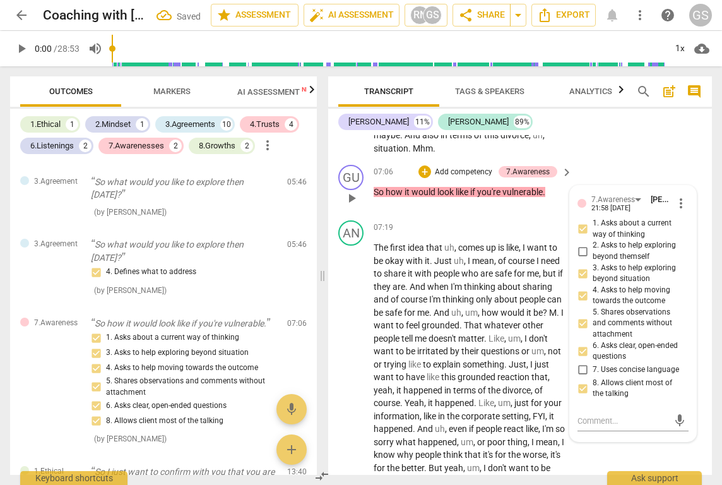
click at [580, 362] on input "7. Uses concise language" at bounding box center [583, 369] width 20 height 15
checkbox input "true"
click at [482, 411] on span "corporate" at bounding box center [482, 416] width 40 height 10
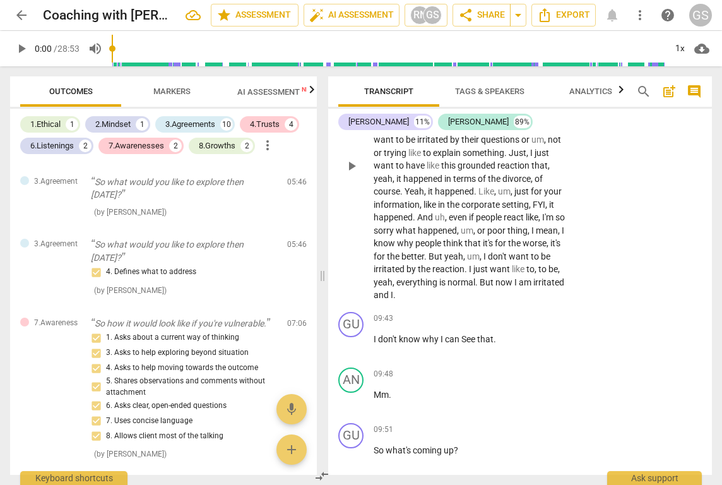
scroll to position [1717, 0]
click at [357, 311] on div "GU" at bounding box center [350, 323] width 25 height 25
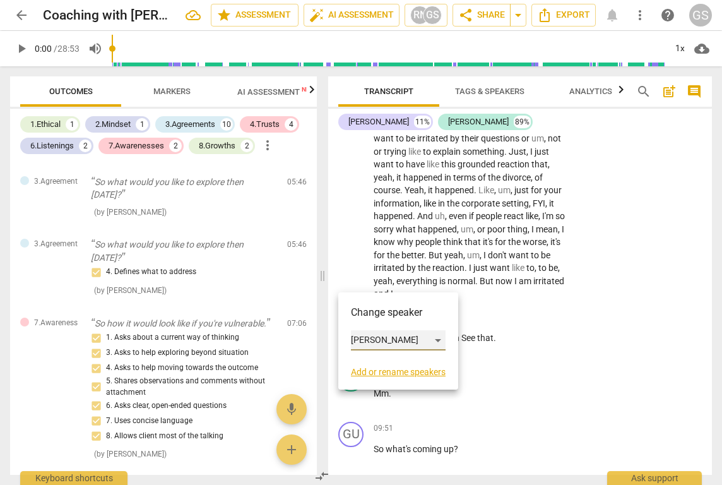
click at [438, 345] on div "Gurjeet" at bounding box center [398, 340] width 95 height 20
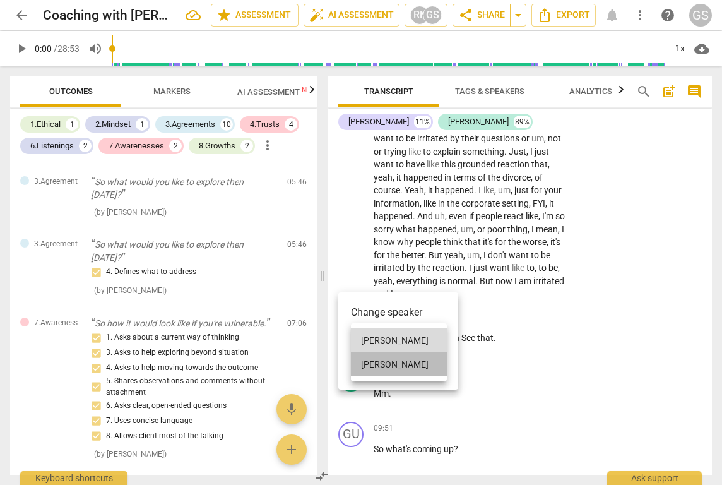
click at [414, 367] on li "Anna" at bounding box center [399, 364] width 96 height 24
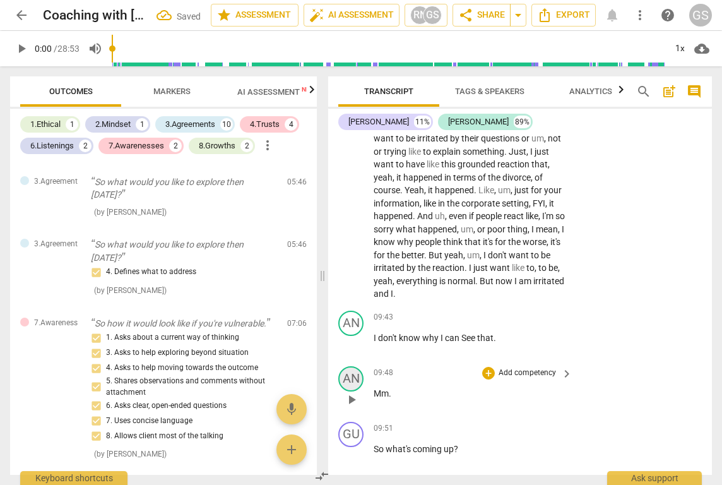
click at [356, 366] on div "AN" at bounding box center [350, 378] width 25 height 25
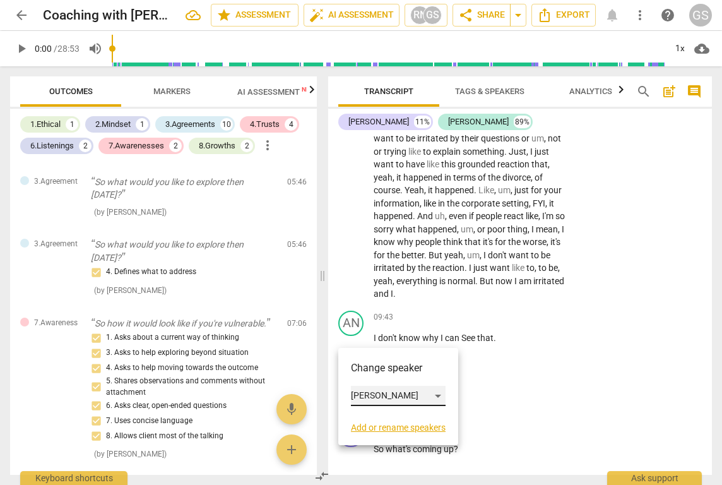
click at [443, 398] on div "Anna" at bounding box center [398, 396] width 95 height 20
click at [421, 373] on li "Gurjeet" at bounding box center [399, 372] width 96 height 24
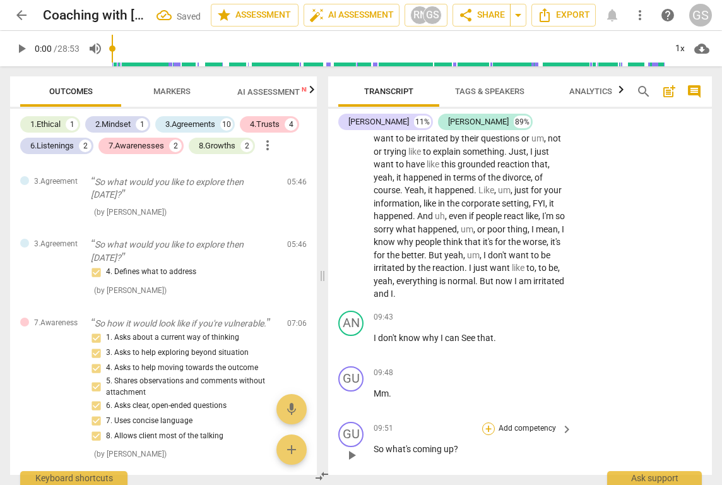
click at [492, 422] on div "+" at bounding box center [488, 428] width 13 height 13
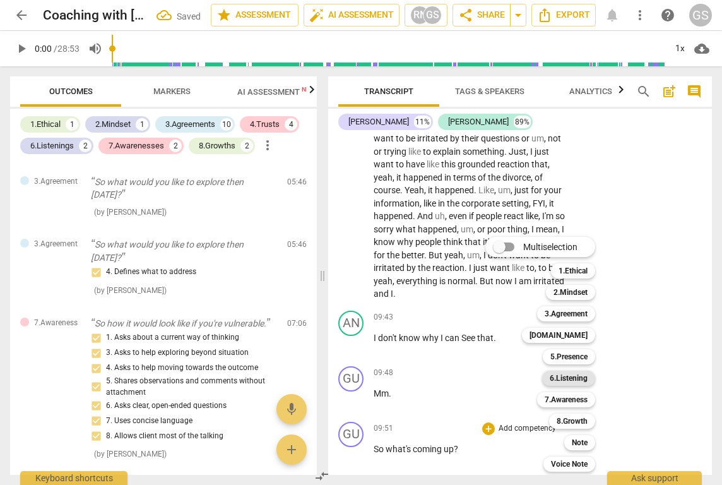
click at [592, 385] on div "6.Listening" at bounding box center [568, 378] width 53 height 15
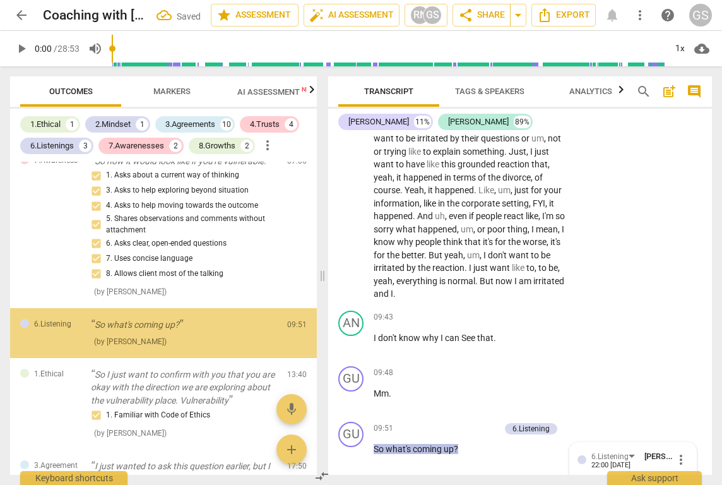
scroll to position [1989, 0]
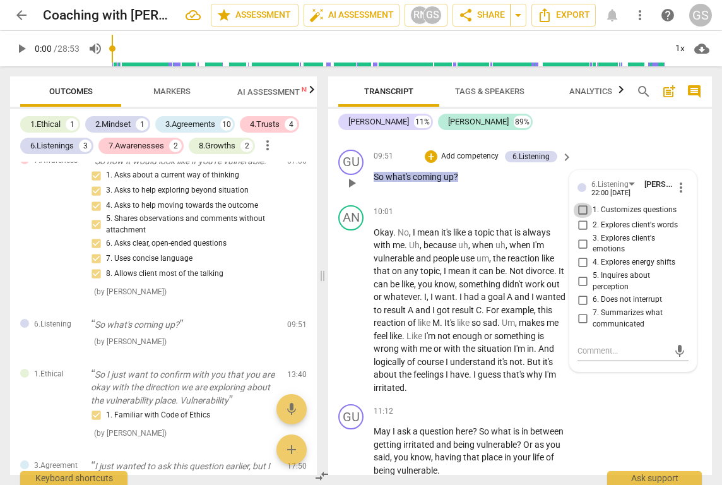
click at [578, 203] on input "1. Customizes questions" at bounding box center [583, 210] width 20 height 15
checkbox input "true"
click at [585, 236] on input "3. Explores client's emotions" at bounding box center [583, 243] width 20 height 15
checkbox input "true"
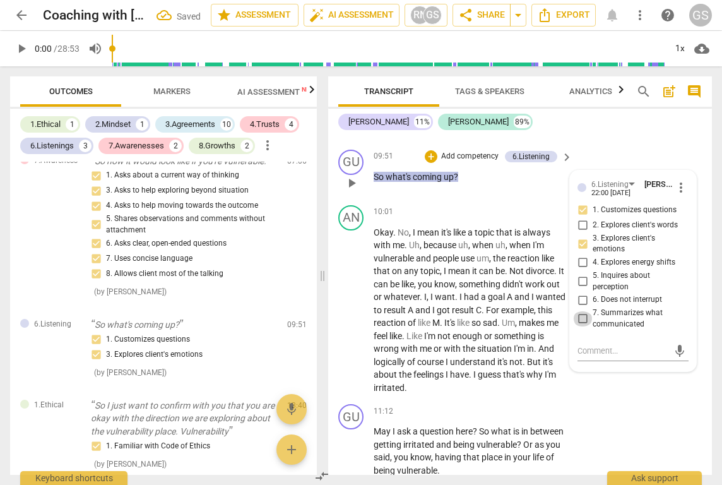
click at [583, 311] on input "7. Summarizes what communicated" at bounding box center [583, 318] width 20 height 15
checkbox input "true"
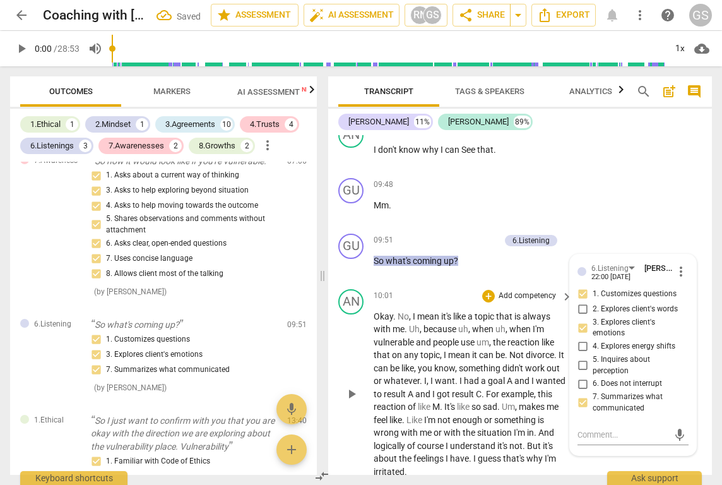
scroll to position [1894, 0]
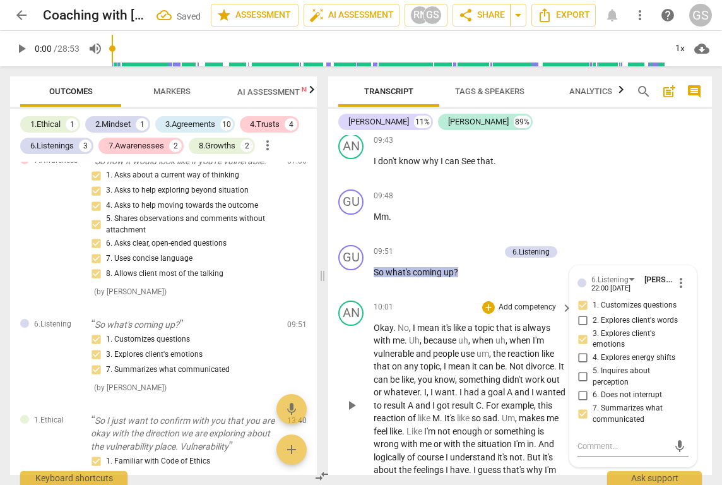
click at [345, 326] on div "play_arrow pause" at bounding box center [358, 406] width 32 height 160
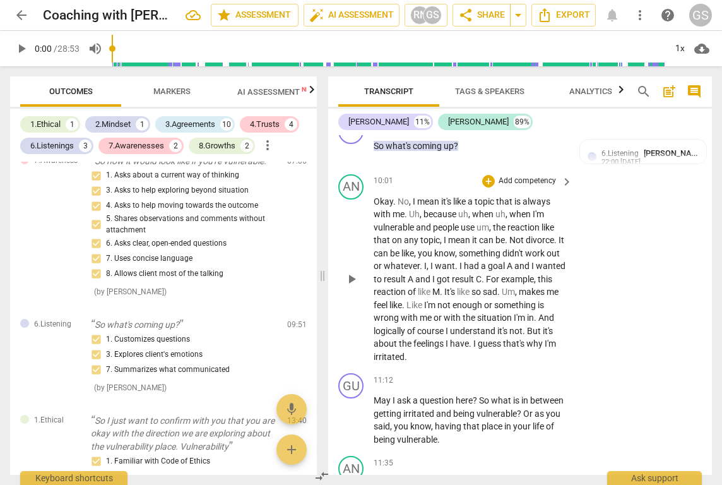
scroll to position [2022, 0]
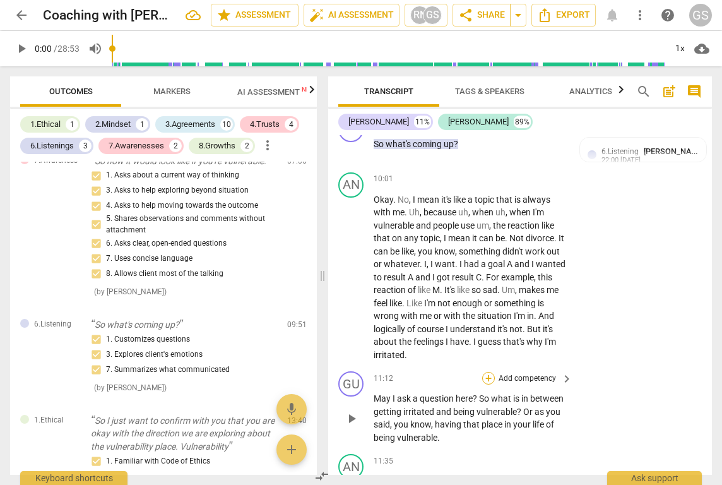
click at [490, 372] on div "+" at bounding box center [488, 378] width 13 height 13
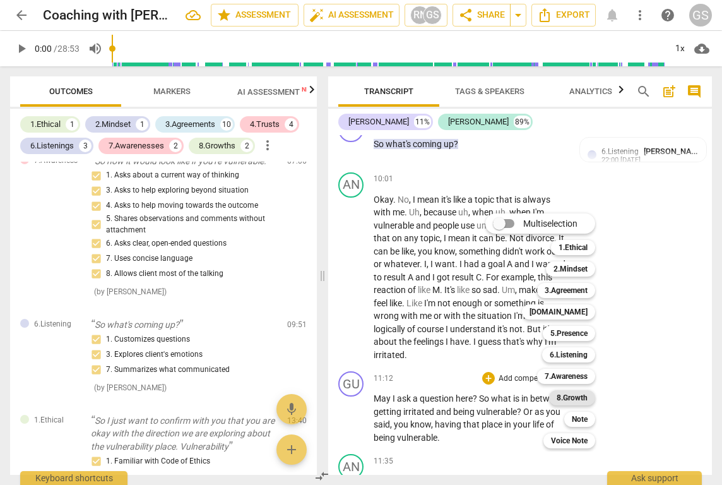
click at [564, 399] on b "8.Growth" at bounding box center [572, 397] width 31 height 15
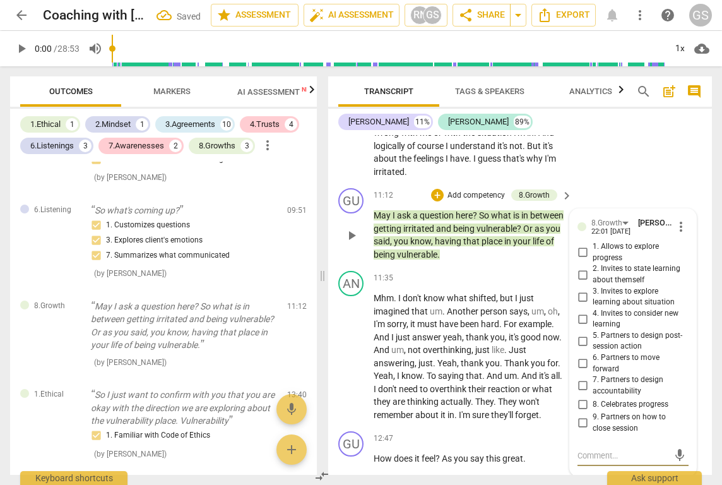
scroll to position [2191, 0]
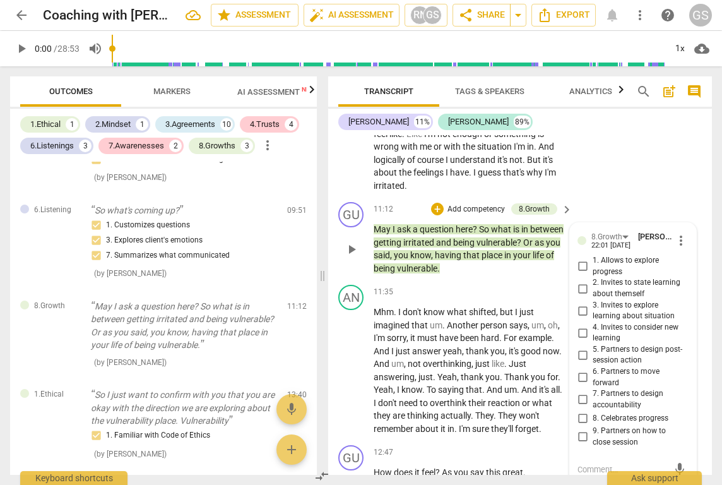
click at [583, 303] on input "3. Invites to explore learning about situation" at bounding box center [583, 310] width 20 height 15
checkbox input "true"
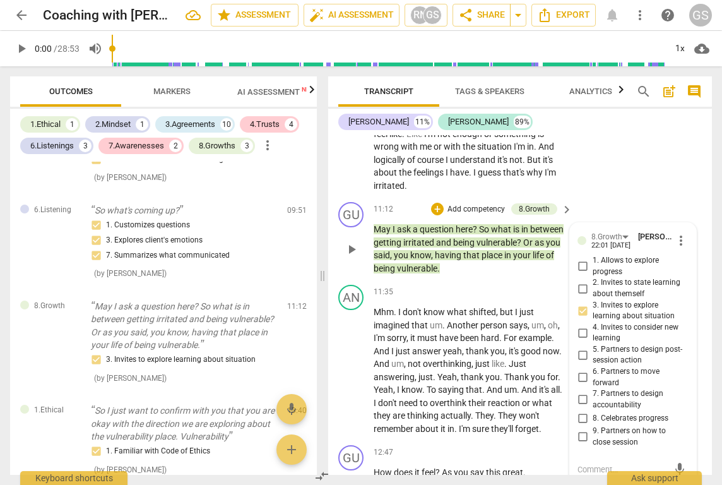
click at [467, 204] on p "Add competency" at bounding box center [476, 209] width 60 height 11
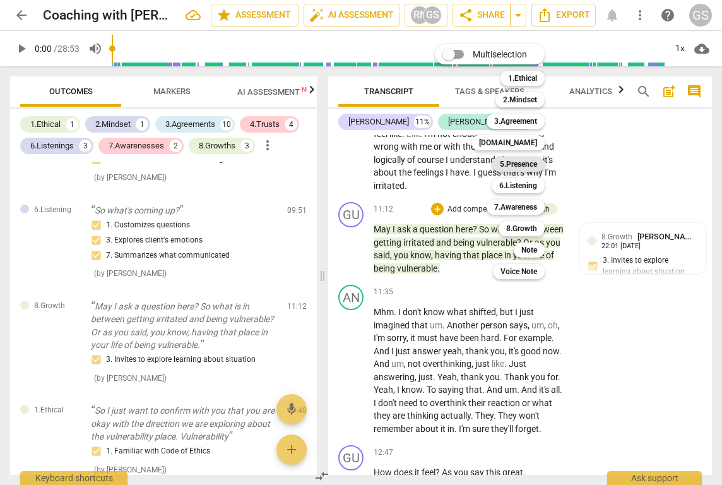
click at [527, 169] on b "5.Presence" at bounding box center [518, 164] width 37 height 15
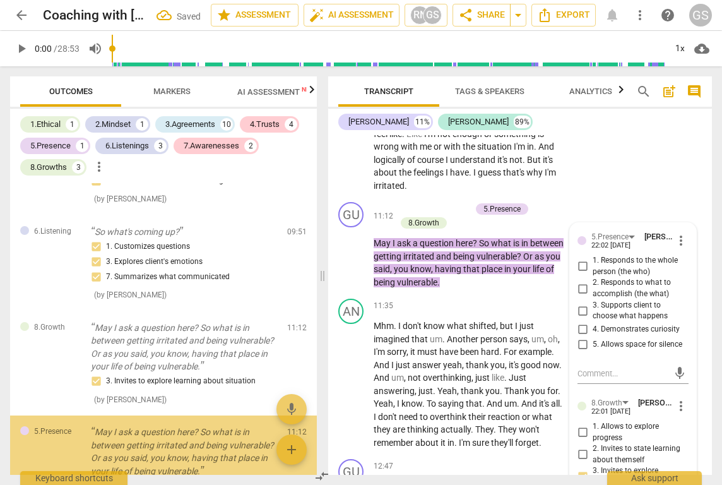
scroll to position [1318, 0]
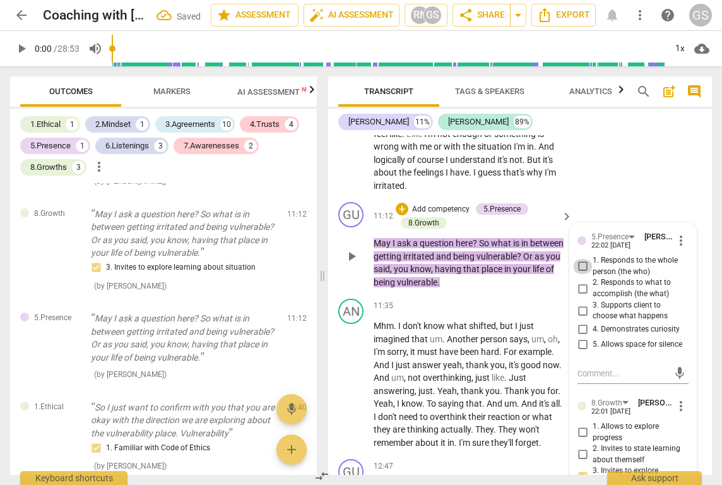
click at [581, 259] on input "1. Responds to the whole person (the who)" at bounding box center [583, 266] width 20 height 15
checkbox input "true"
click at [583, 281] on input "2. Responds to what to accomplish (the what)" at bounding box center [583, 288] width 20 height 15
checkbox input "true"
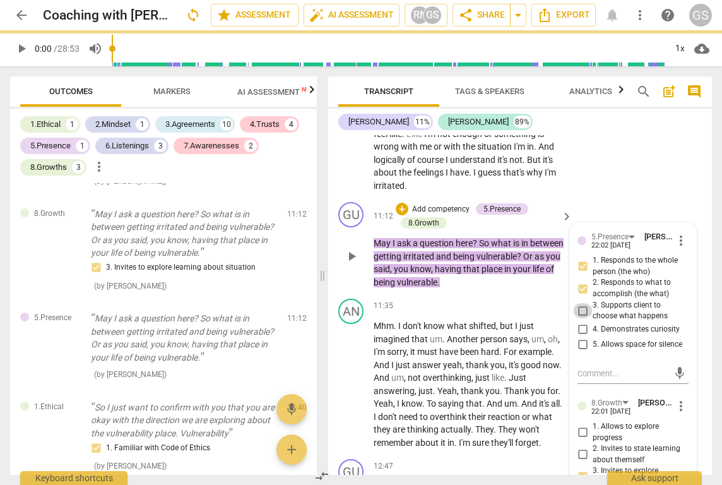
click at [580, 303] on input "3. Supports client to choose what happens" at bounding box center [583, 310] width 20 height 15
checkbox input "true"
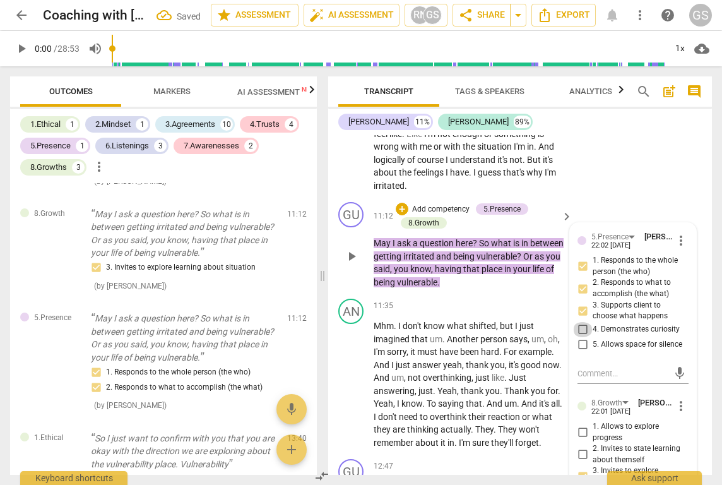
click at [579, 322] on input "4. Demonstrates curiosity" at bounding box center [583, 329] width 20 height 15
checkbox input "true"
click at [583, 337] on input "5. Allows space for silence" at bounding box center [583, 344] width 20 height 15
checkbox input "true"
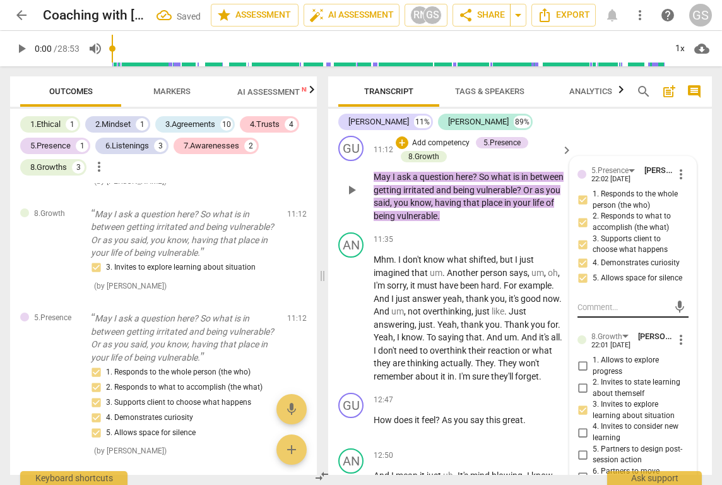
scroll to position [2261, 0]
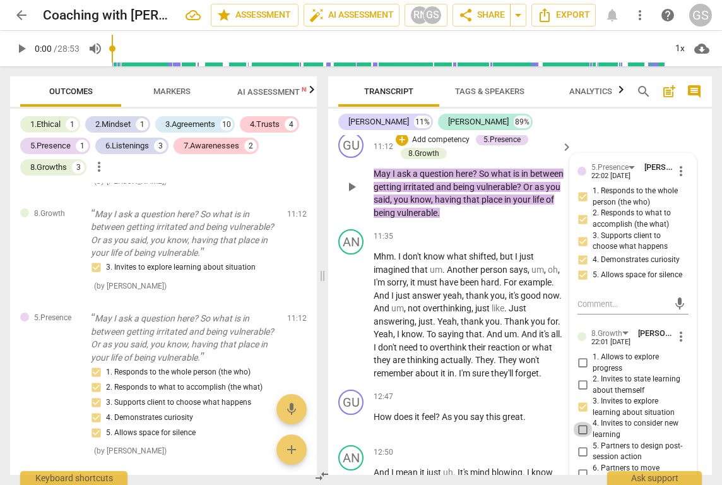
click at [581, 422] on input "4. Invites to consider new learning" at bounding box center [583, 429] width 20 height 15
checkbox input "true"
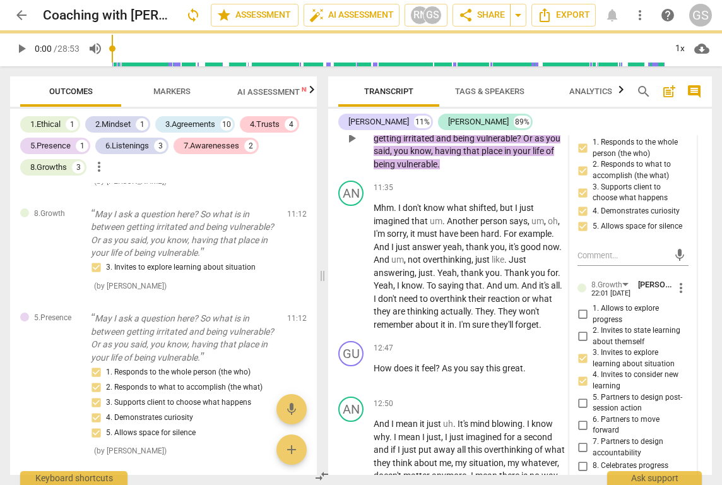
scroll to position [2320, 0]
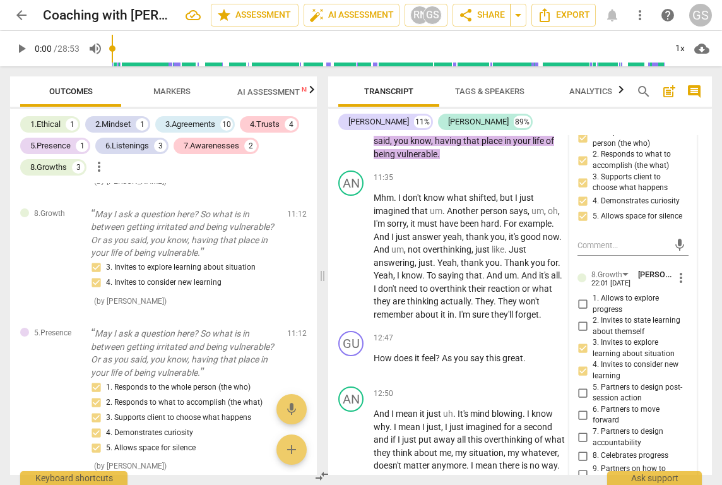
click at [581, 448] on input "8. Celebrates progress" at bounding box center [583, 455] width 20 height 15
checkbox input "true"
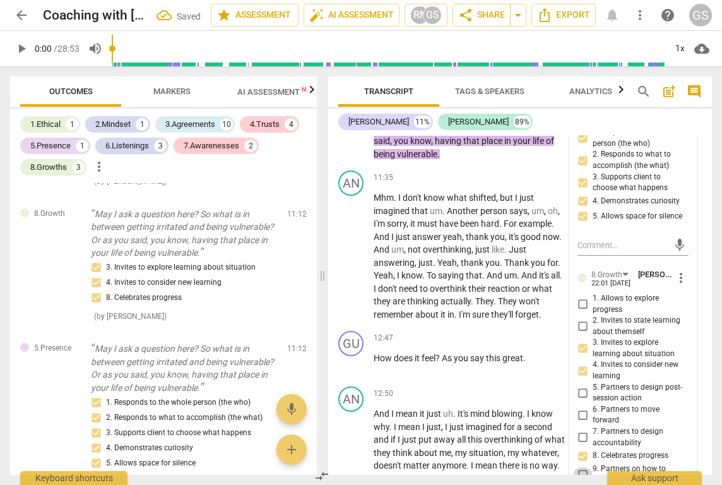
click at [582, 467] on input "9. Partners on how to close session" at bounding box center [583, 474] width 20 height 15
checkbox input "true"
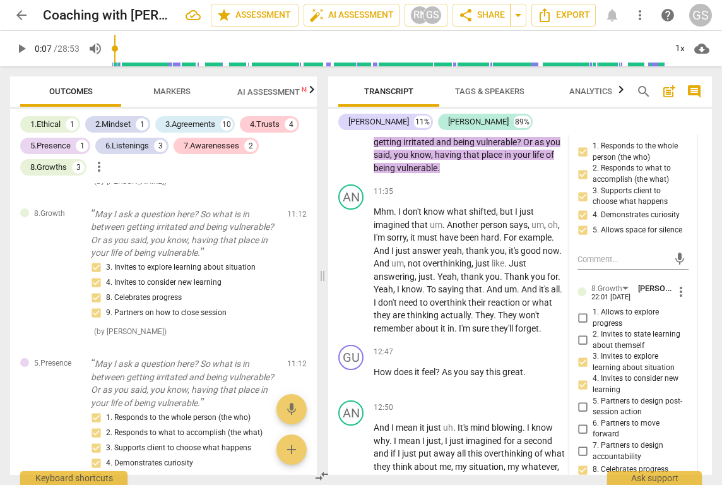
scroll to position [83, 0]
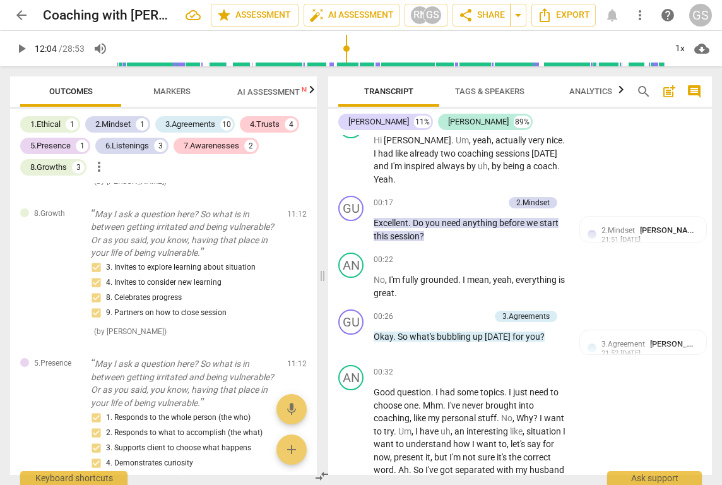
drag, startPoint x: 117, startPoint y: 50, endPoint x: 347, endPoint y: 50, distance: 230.4
click at [347, 50] on input "range" at bounding box center [391, 48] width 549 height 40
click at [25, 46] on span "play_arrow" at bounding box center [21, 48] width 15 height 15
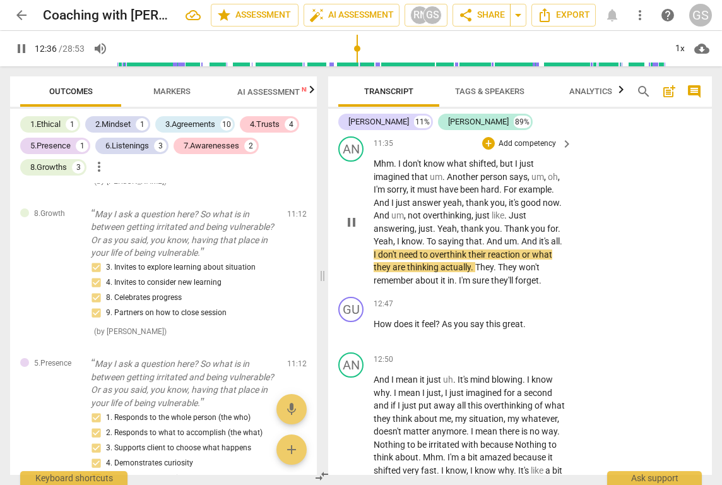
click at [540, 236] on span "it's" at bounding box center [545, 241] width 12 height 10
type input "758"
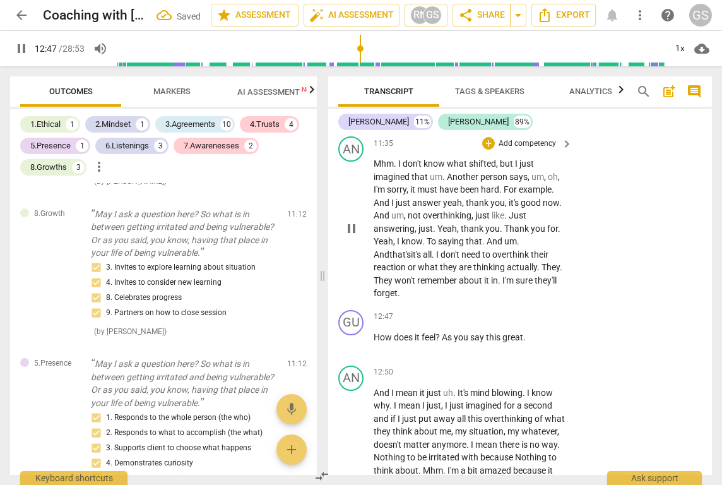
click at [423, 249] on span "all" at bounding box center [427, 254] width 9 height 10
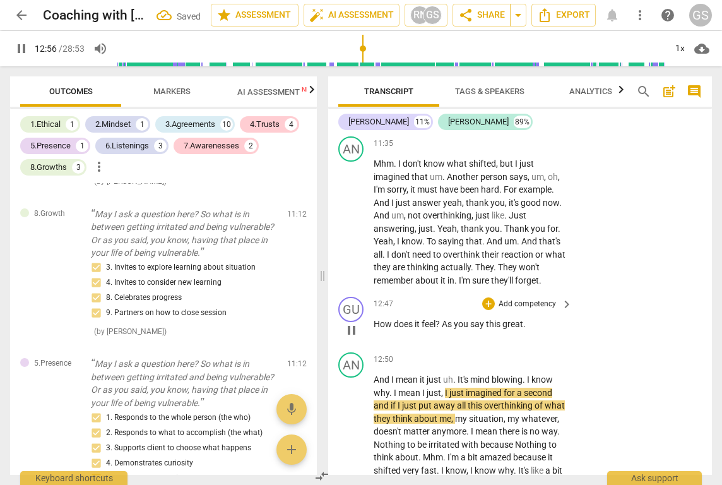
click at [526, 319] on span "." at bounding box center [524, 324] width 3 height 10
type input "778"
click at [374, 374] on span "And" at bounding box center [383, 379] width 18 height 10
type input "782"
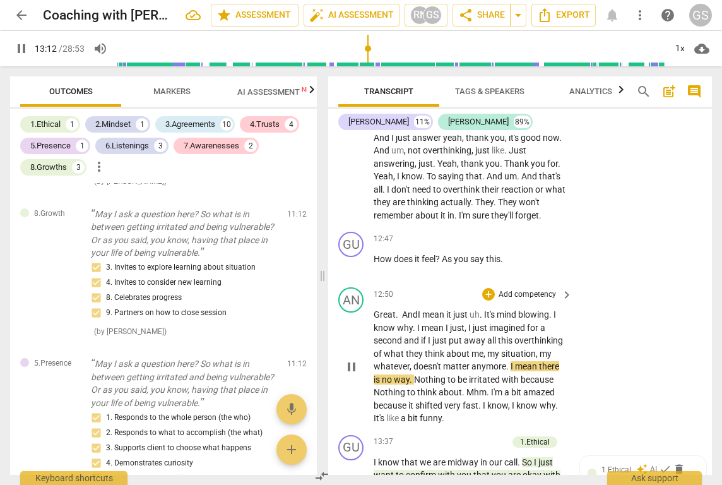
scroll to position [2420, 0]
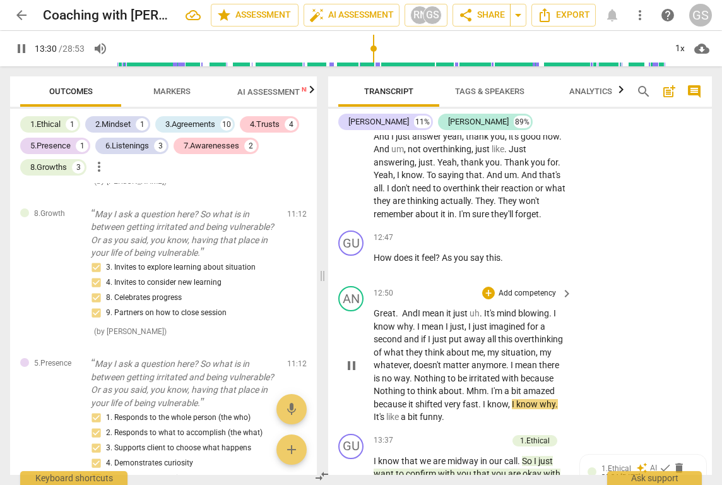
click at [491, 386] on span "." at bounding box center [489, 391] width 4 height 10
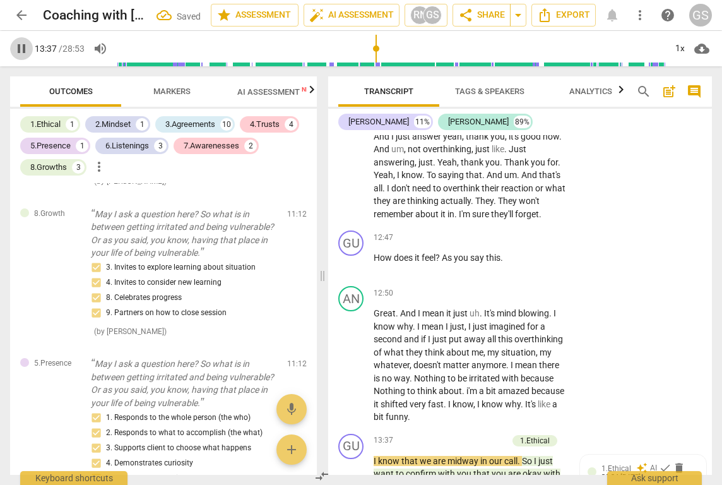
click at [21, 45] on span "pause" at bounding box center [21, 48] width 15 height 15
type input "818"
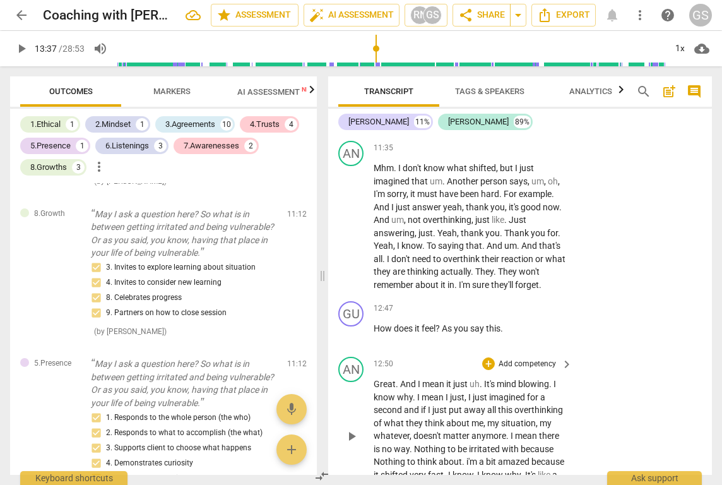
scroll to position [2347, 0]
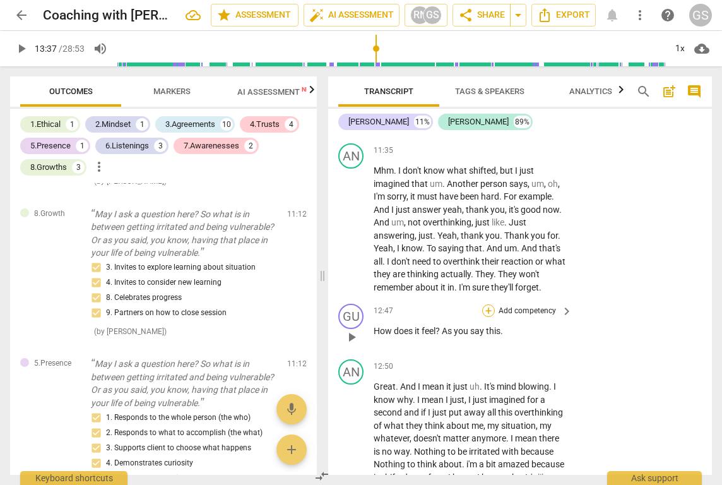
click at [489, 304] on div "+" at bounding box center [488, 310] width 13 height 13
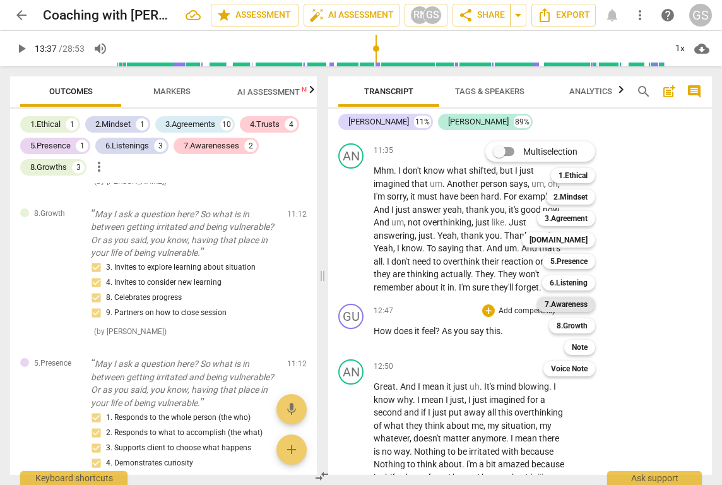
click at [577, 307] on b "7.Awareness" at bounding box center [566, 304] width 43 height 15
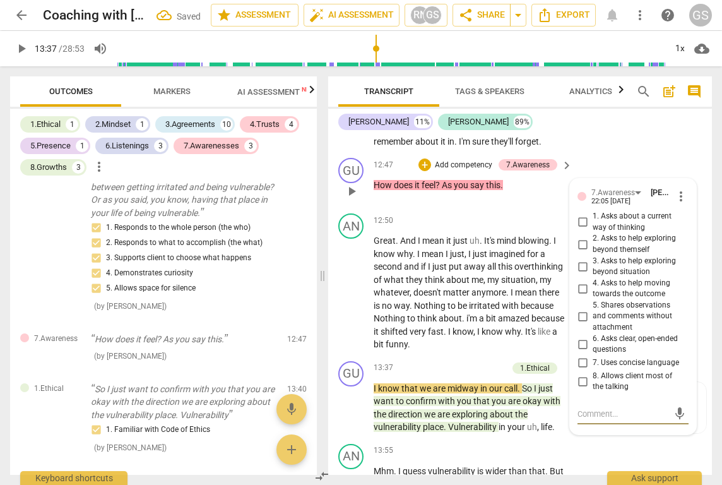
scroll to position [2469, 0]
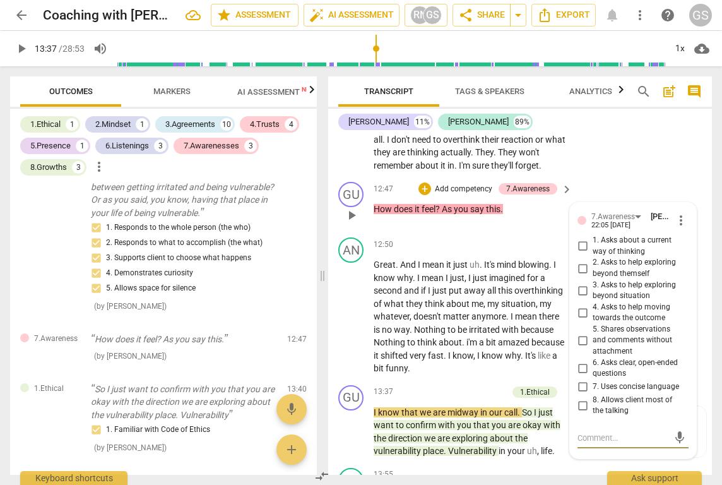
click at [582, 239] on input "1. Asks about a current way of thinking" at bounding box center [583, 246] width 20 height 15
checkbox input "true"
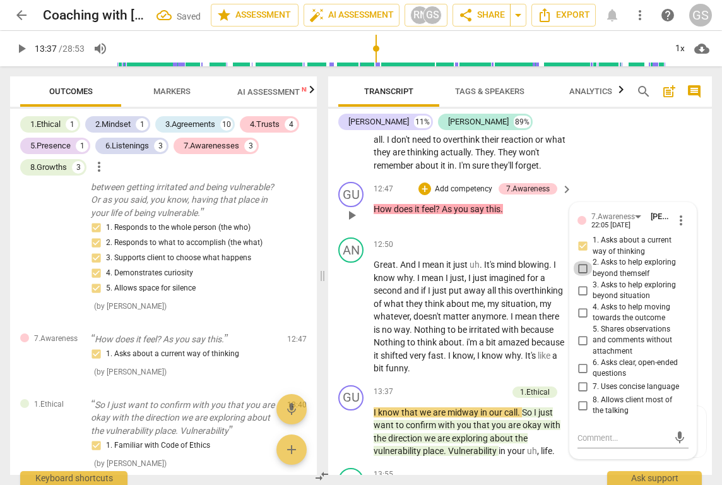
click at [581, 261] on input "2. Asks to help exploring beyond themself" at bounding box center [583, 268] width 20 height 15
checkbox input "true"
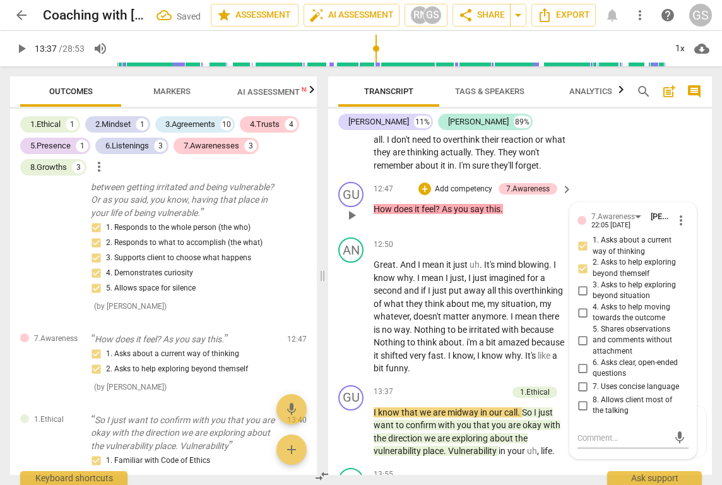
click at [582, 379] on input "7. Uses concise language" at bounding box center [583, 386] width 20 height 15
checkbox input "true"
click at [580, 361] on input "6. Asks clear, open-ended questions" at bounding box center [583, 368] width 20 height 15
checkbox input "true"
click at [580, 398] on input "8. Allows client most of the talking" at bounding box center [583, 405] width 20 height 15
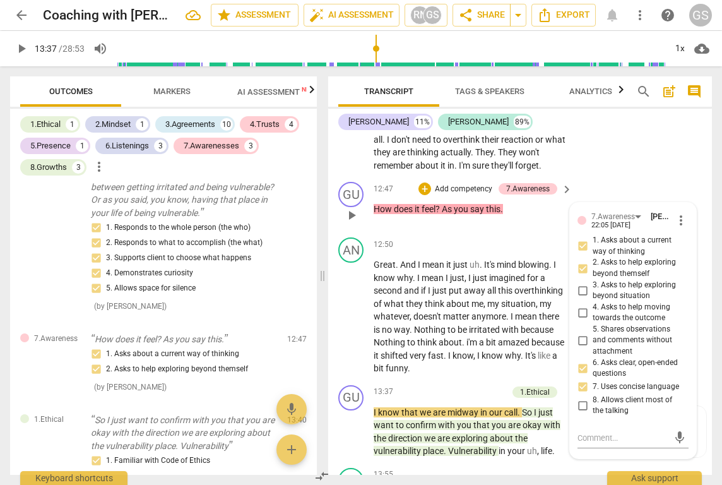
checkbox input "true"
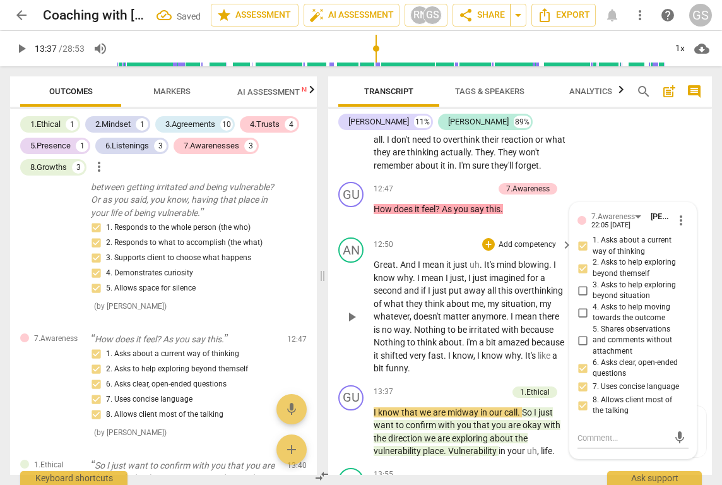
click at [483, 323] on div "AN play_arrow pause 12:50 + Add competency keyboard_arrow_right Great . And I m…" at bounding box center [520, 306] width 384 height 148
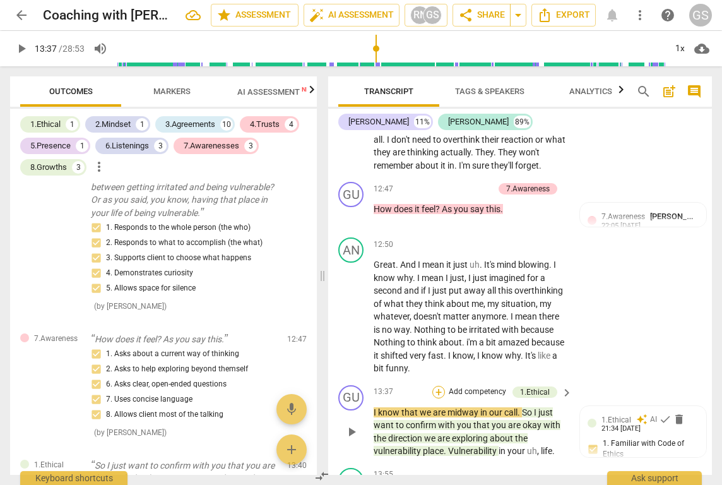
click at [442, 386] on div "+" at bounding box center [438, 392] width 13 height 13
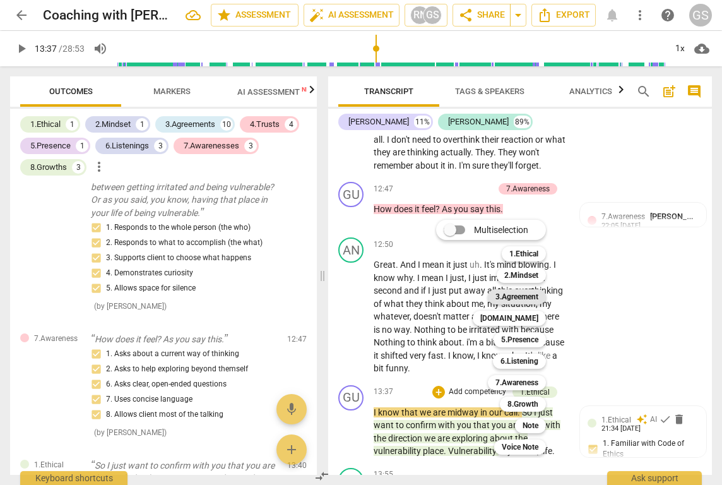
click at [530, 301] on b "3.Agreement" at bounding box center [517, 296] width 43 height 15
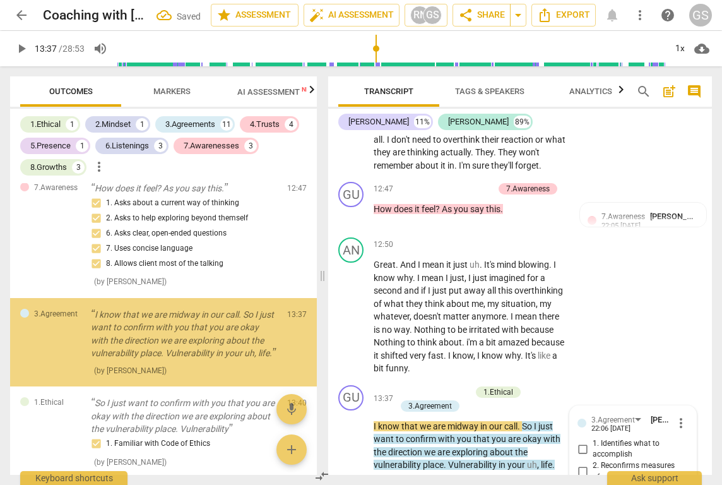
scroll to position [2654, 0]
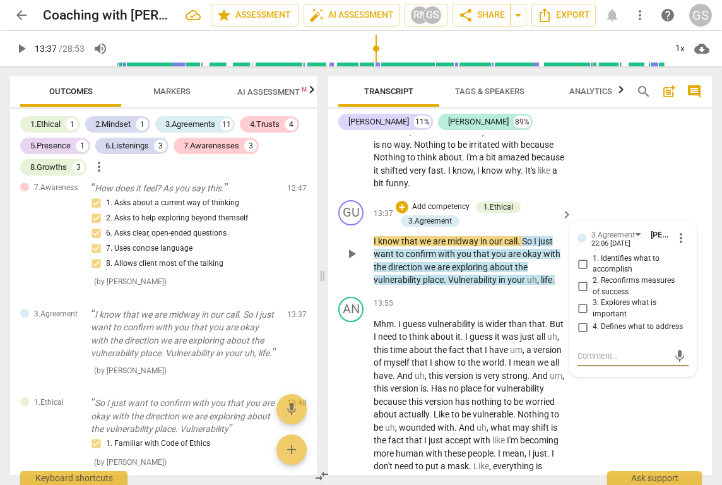
click at [580, 279] on input "2. Reconfirms measures of success" at bounding box center [583, 286] width 20 height 15
checkbox input "true"
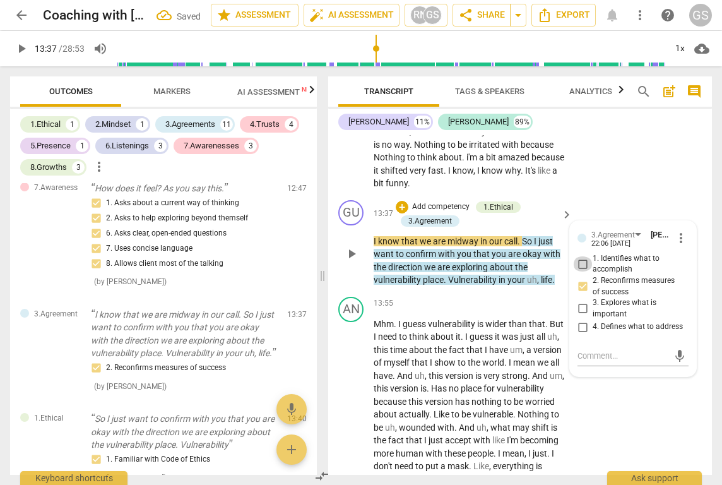
click at [583, 256] on input "1. Identifies what to accomplish" at bounding box center [583, 263] width 20 height 15
checkbox input "true"
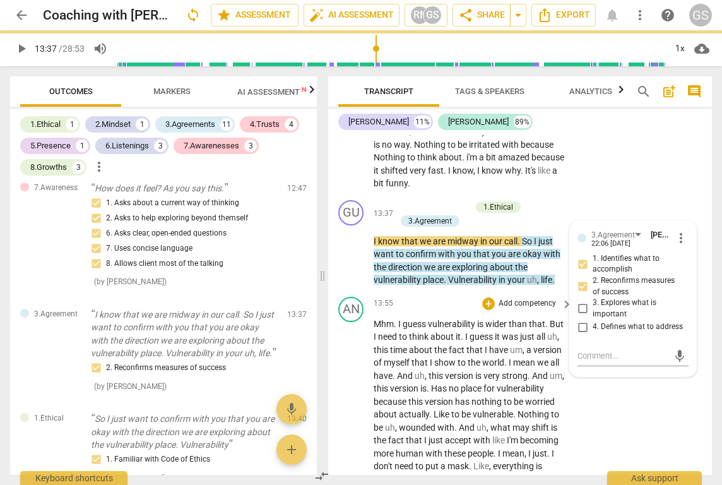
click at [588, 382] on div "AN play_arrow pause 13:55 + Add competency keyboard_arrow_right Mhm . I guess v…" at bounding box center [520, 482] width 384 height 381
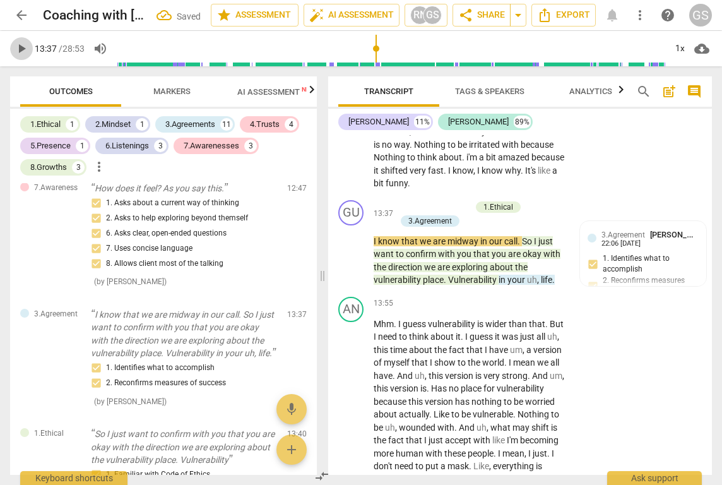
click at [24, 50] on span "play_arrow" at bounding box center [21, 48] width 15 height 15
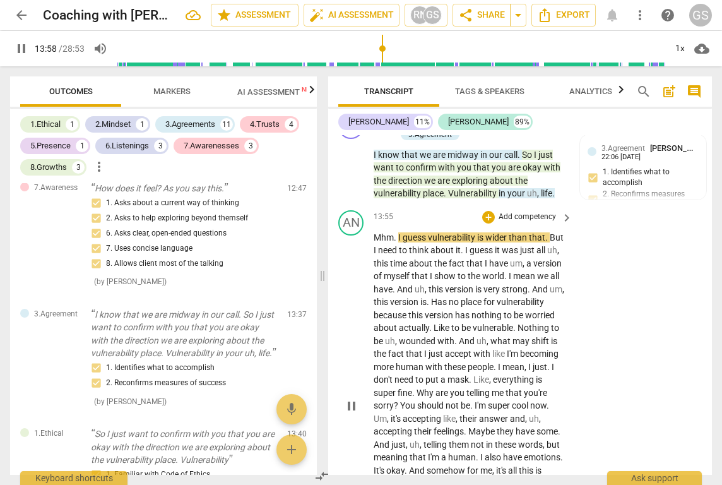
scroll to position [2741, 0]
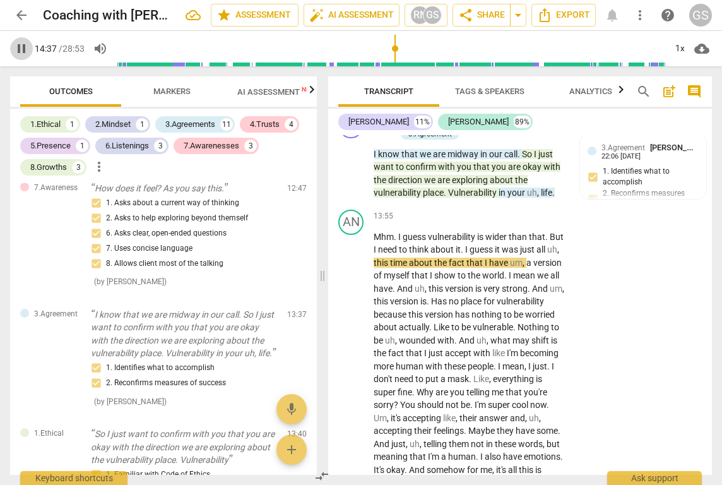
click at [21, 47] on span "pause" at bounding box center [21, 48] width 15 height 15
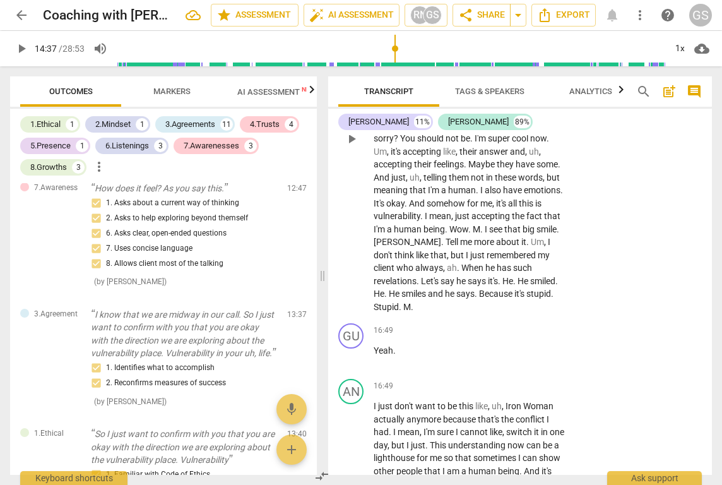
scroll to position [3008, 0]
click at [23, 46] on span "play_arrow" at bounding box center [21, 48] width 15 height 15
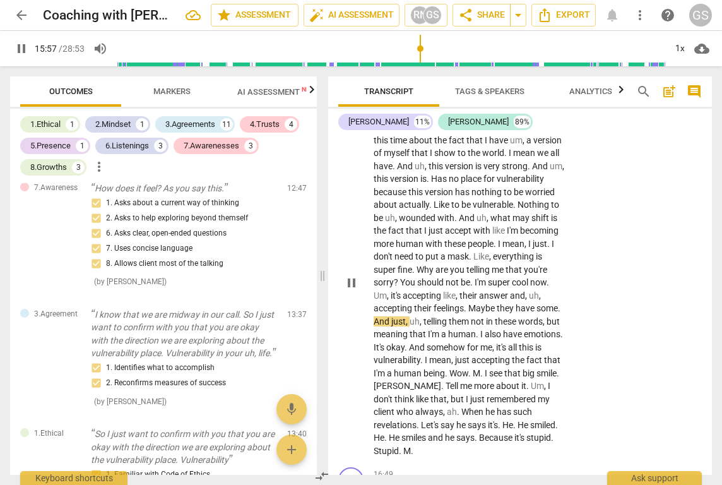
scroll to position [2863, 0]
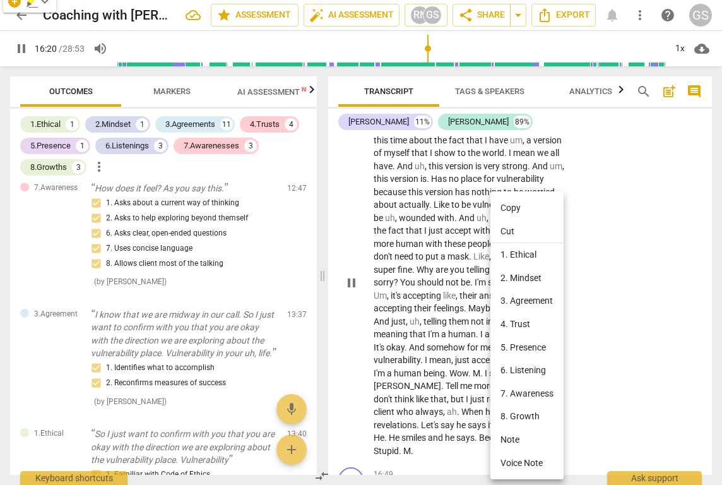
click at [613, 312] on div at bounding box center [361, 242] width 722 height 485
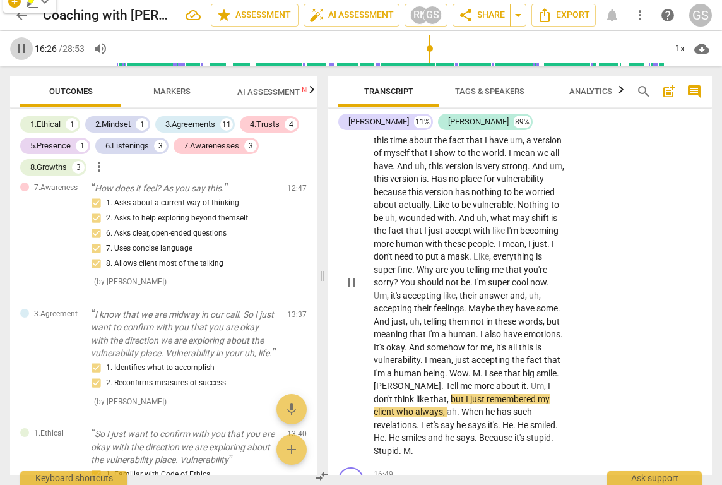
click at [22, 51] on span "pause" at bounding box center [21, 48] width 15 height 15
click at [578, 321] on div "AN play_arrow pause 13:55 + Add competency keyboard_arrow_right Mhm . I guess v…" at bounding box center [520, 272] width 384 height 381
click at [488, 368] on span "I" at bounding box center [487, 373] width 4 height 10
click at [486, 368] on span "I" at bounding box center [487, 373] width 4 height 10
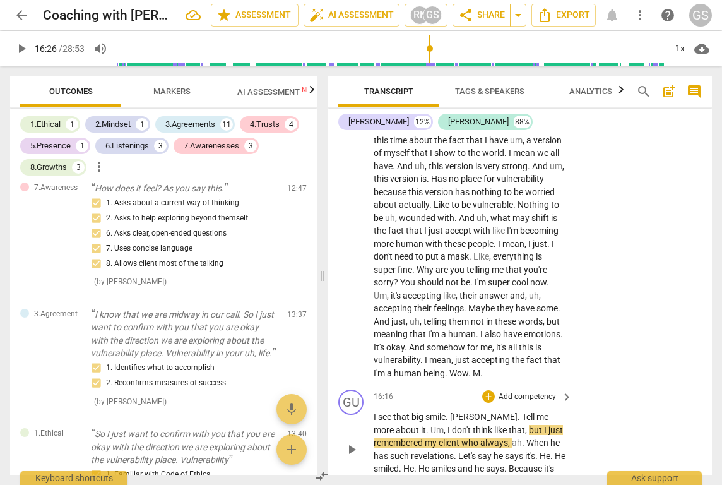
click at [565, 410] on div "I see that big smile . Anna . Tell me more about it . Um , I don't think like t…" at bounding box center [474, 449] width 200 height 78
click at [426, 425] on span "it" at bounding box center [423, 430] width 5 height 10
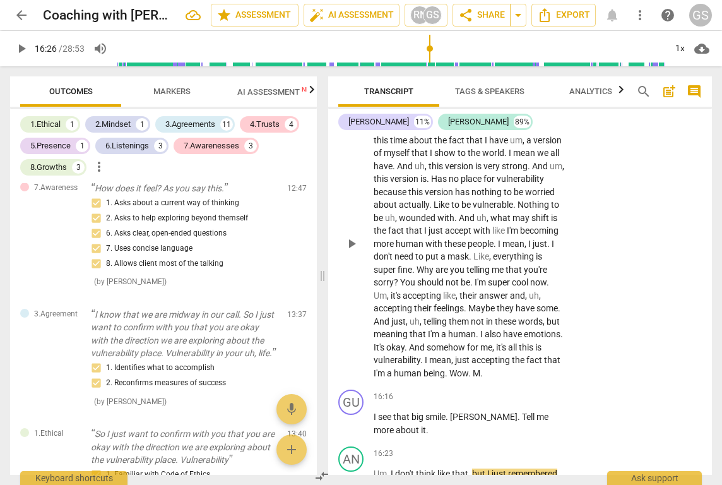
click at [489, 312] on p "Mhm . I guess vulnerability is wider than that . But I need to think about it .…" at bounding box center [470, 244] width 193 height 272
click at [26, 49] on span "play_arrow" at bounding box center [21, 48] width 15 height 15
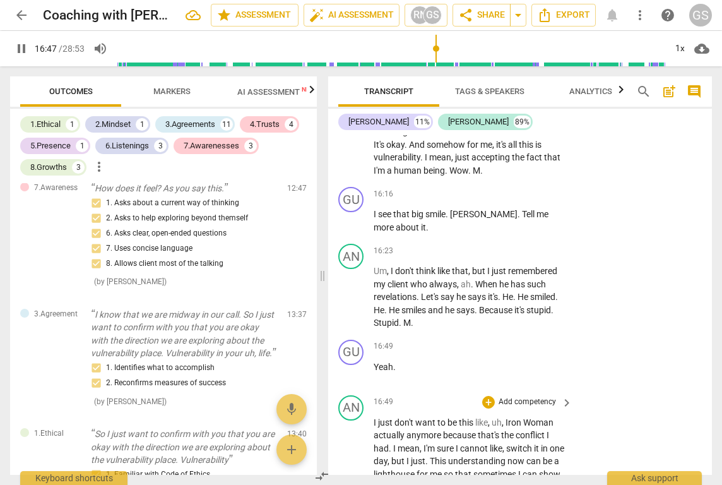
scroll to position [3068, 0]
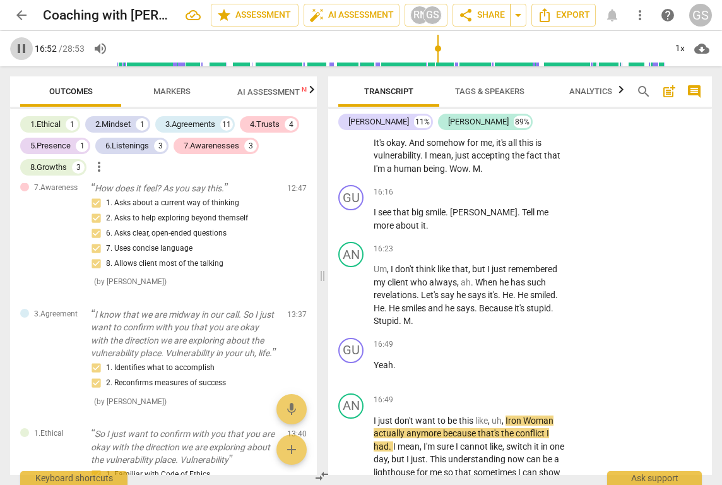
click at [24, 51] on span "pause" at bounding box center [21, 48] width 15 height 15
type input "1013"
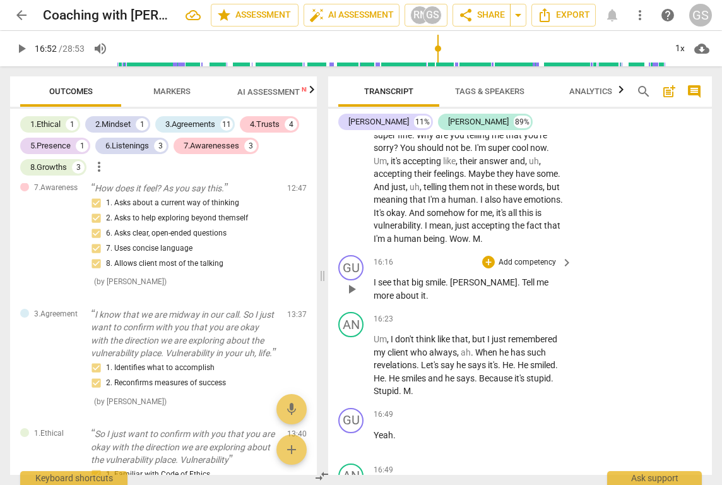
scroll to position [2997, 0]
click at [491, 256] on div "+" at bounding box center [488, 262] width 13 height 13
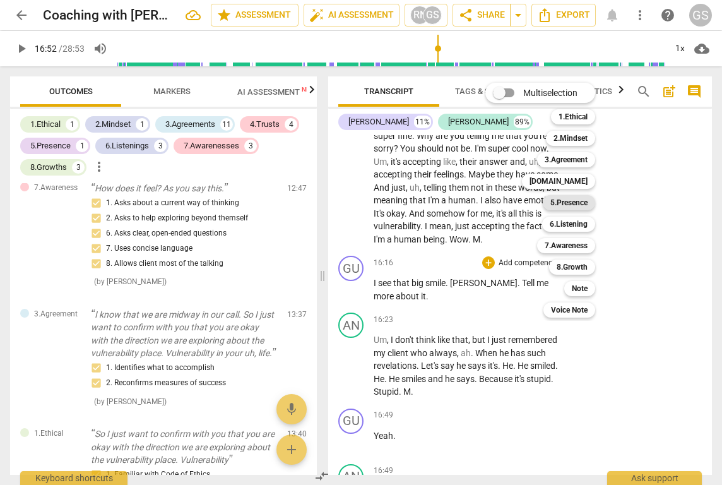
click at [569, 208] on b "5.Presence" at bounding box center [569, 202] width 37 height 15
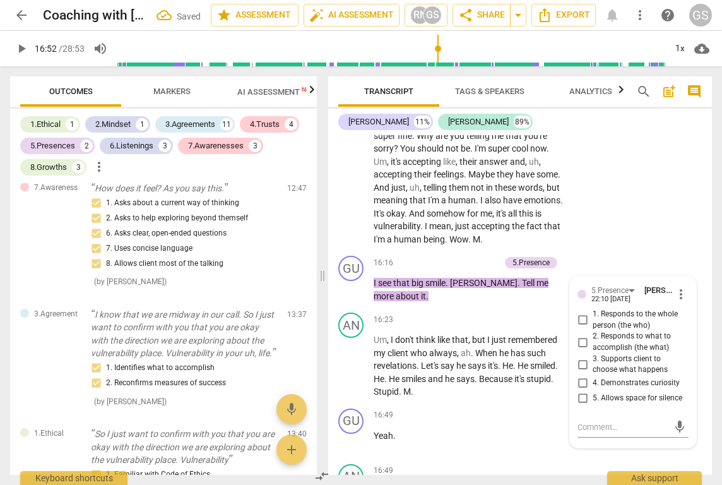
scroll to position [1861, 0]
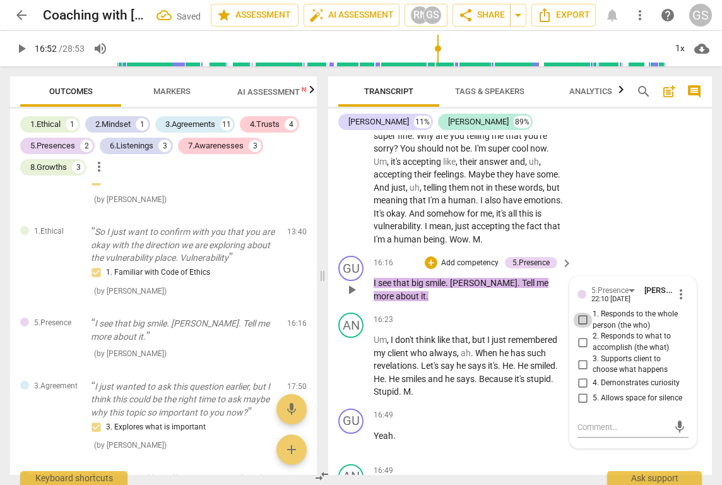
click at [581, 313] on input "1. Responds to the whole person (the who)" at bounding box center [583, 320] width 20 height 15
checkbox input "true"
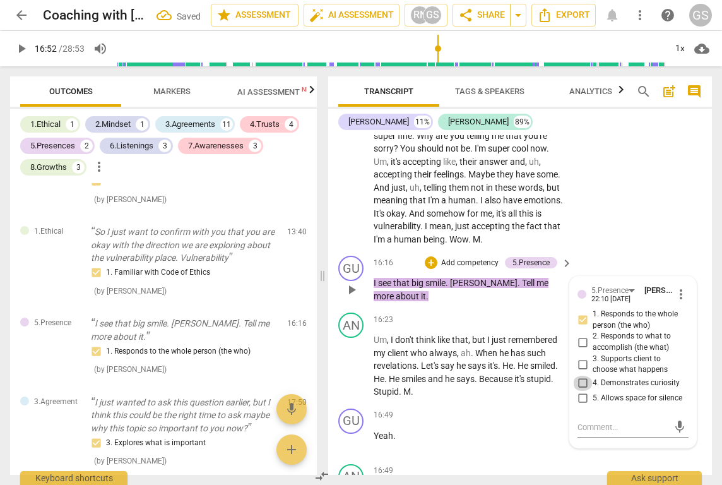
click at [581, 376] on input "4. Demonstrates curiosity" at bounding box center [583, 383] width 20 height 15
checkbox input "true"
click at [582, 391] on input "5. Allows space for silence" at bounding box center [583, 398] width 20 height 15
checkbox input "true"
click at [583, 357] on input "3. Supports client to choose what happens" at bounding box center [583, 364] width 20 height 15
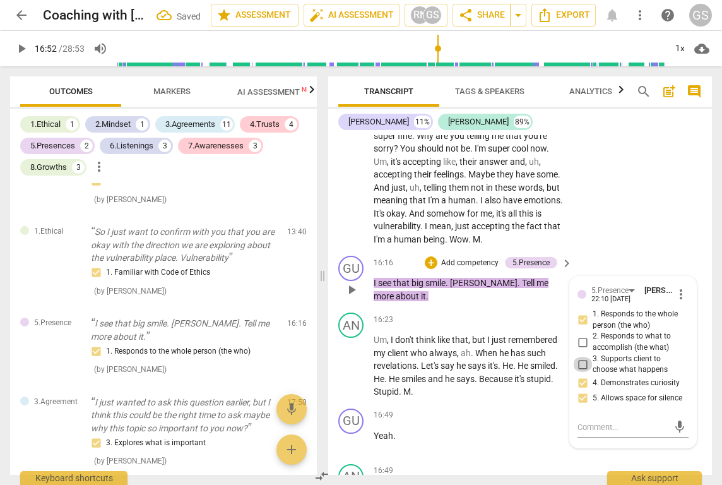
checkbox input "true"
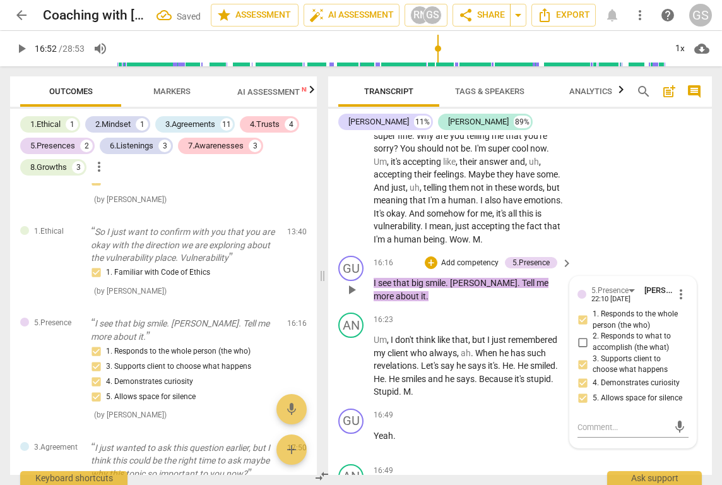
click at [581, 335] on input "2. Responds to what to accomplish (the what)" at bounding box center [583, 342] width 20 height 15
checkbox input "true"
click at [490, 334] on div "AN play_arrow pause 16:23 + Add competency keyboard_arrow_right Um , I don't th…" at bounding box center [520, 355] width 384 height 96
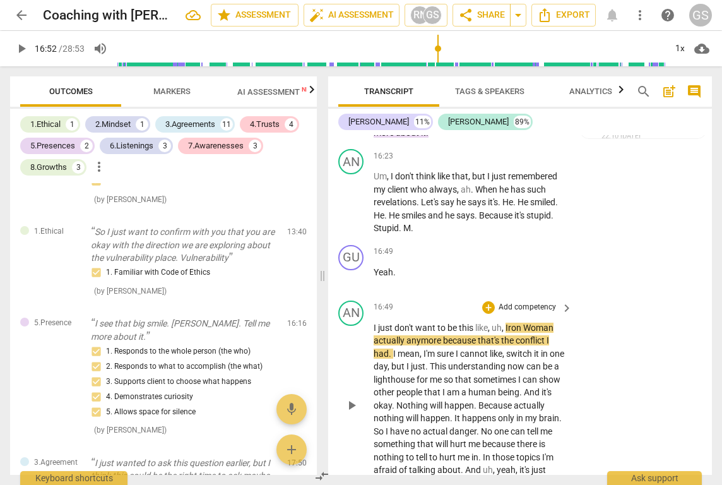
scroll to position [3164, 0]
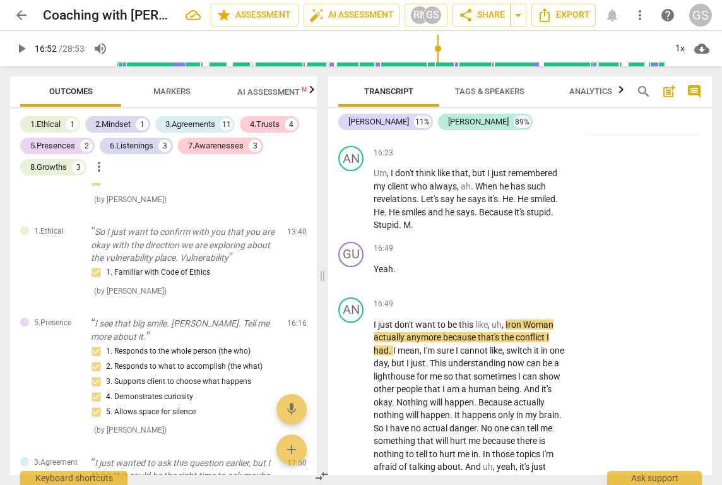
click at [24, 45] on span "play_arrow" at bounding box center [21, 48] width 15 height 15
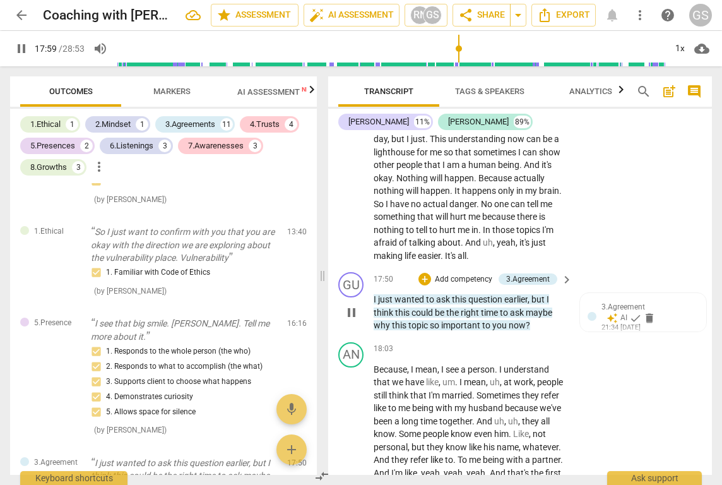
scroll to position [3390, 0]
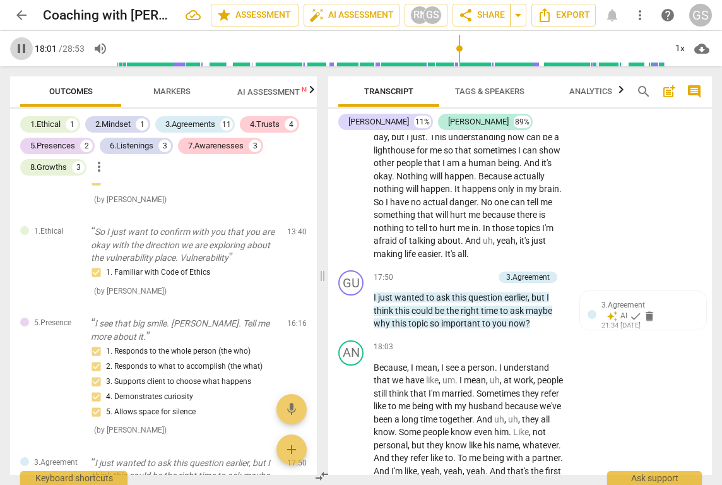
click at [22, 44] on span "pause" at bounding box center [21, 48] width 15 height 15
type input "1082"
click at [470, 272] on p "Add competency" at bounding box center [464, 277] width 60 height 11
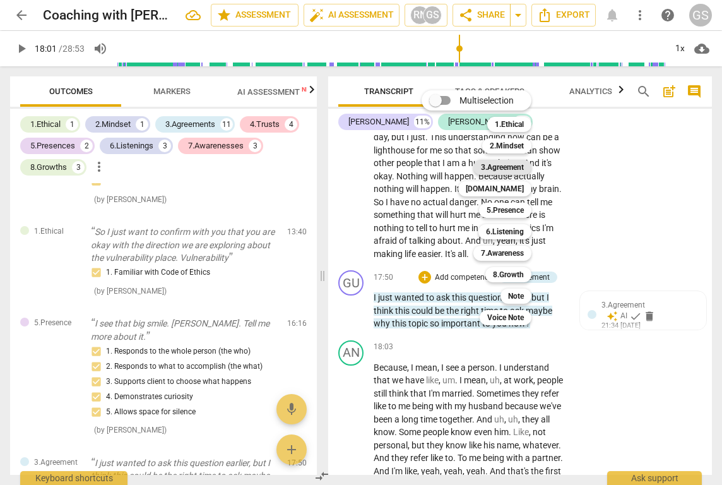
click at [515, 170] on b "3.Agreement" at bounding box center [502, 167] width 43 height 15
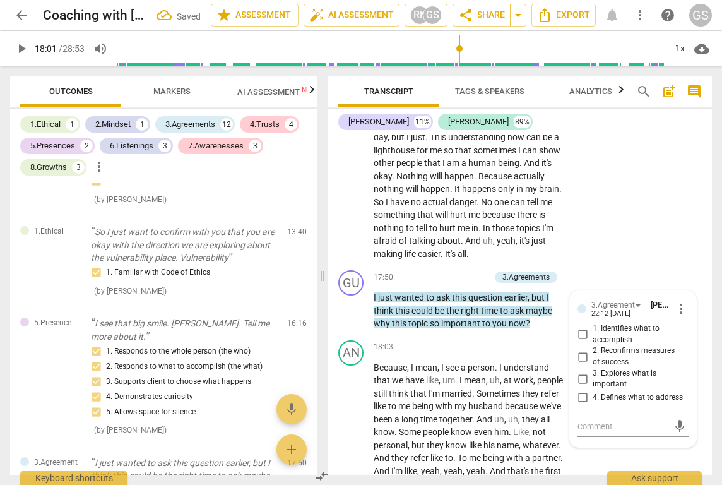
scroll to position [2096, 0]
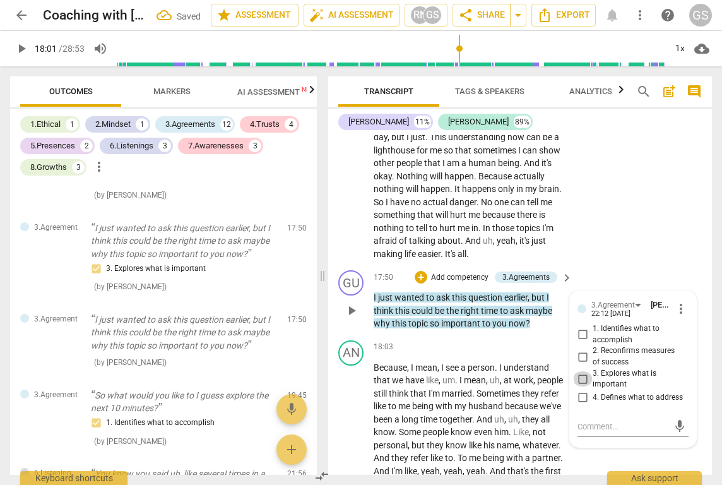
click at [580, 371] on input "3. Explores what is important" at bounding box center [583, 378] width 20 height 15
checkbox input "true"
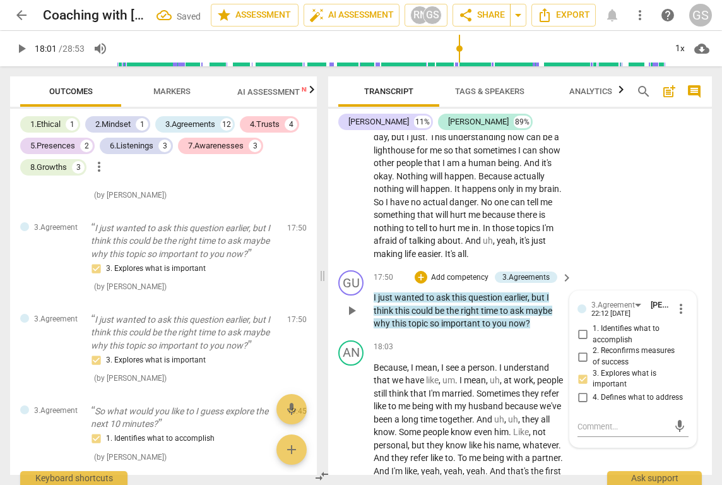
click at [446, 265] on div "GU play_arrow pause 17:50 + Add competency 3.Agreements keyboard_arrow_right I …" at bounding box center [520, 300] width 384 height 70
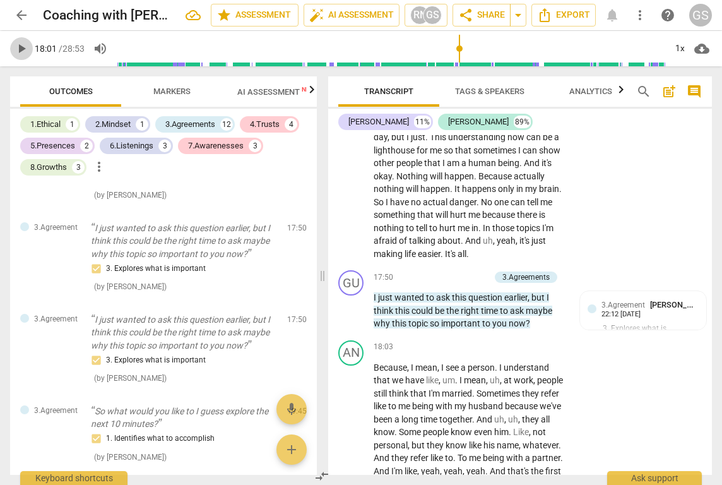
click at [27, 51] on span "play_arrow" at bounding box center [21, 48] width 15 height 15
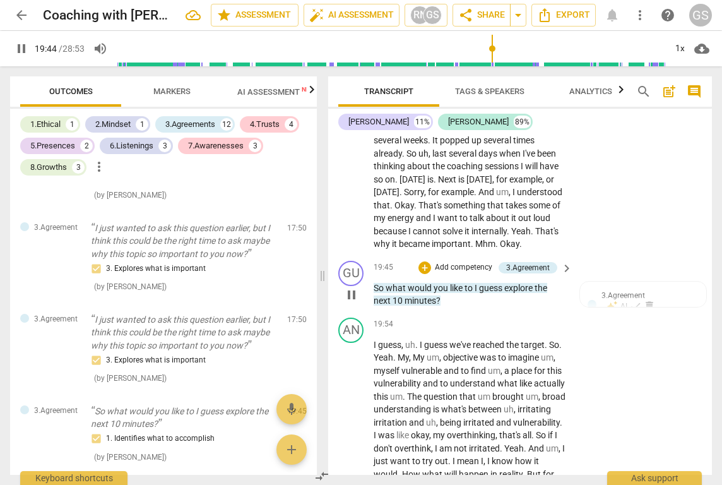
scroll to position [3836, 0]
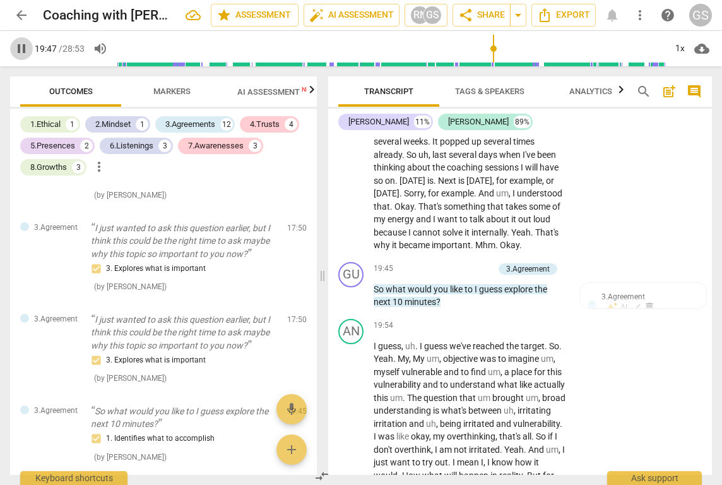
click at [23, 52] on span "pause" at bounding box center [21, 48] width 15 height 15
type input "1188"
click at [426, 263] on div "+" at bounding box center [425, 269] width 13 height 13
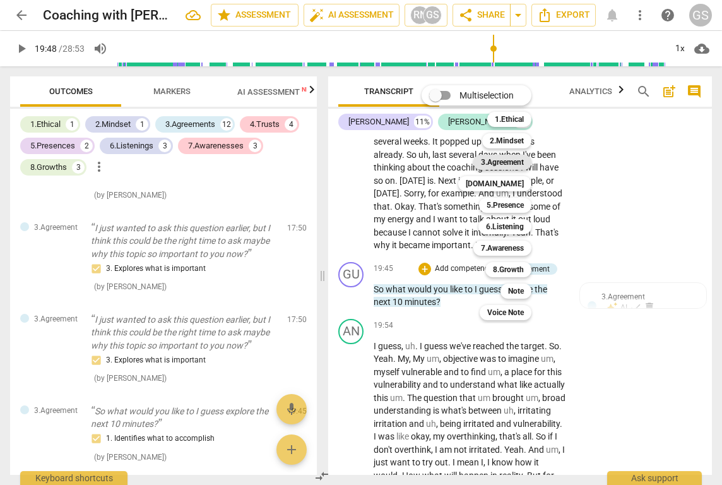
click at [499, 159] on b "3.Agreement" at bounding box center [502, 162] width 43 height 15
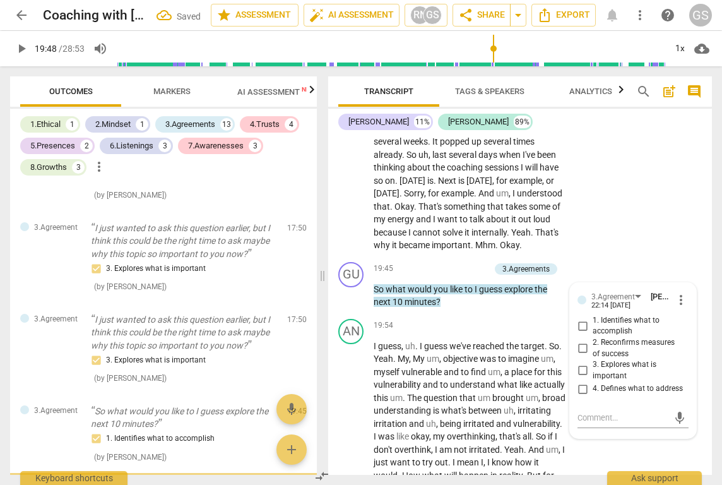
scroll to position [2257, 0]
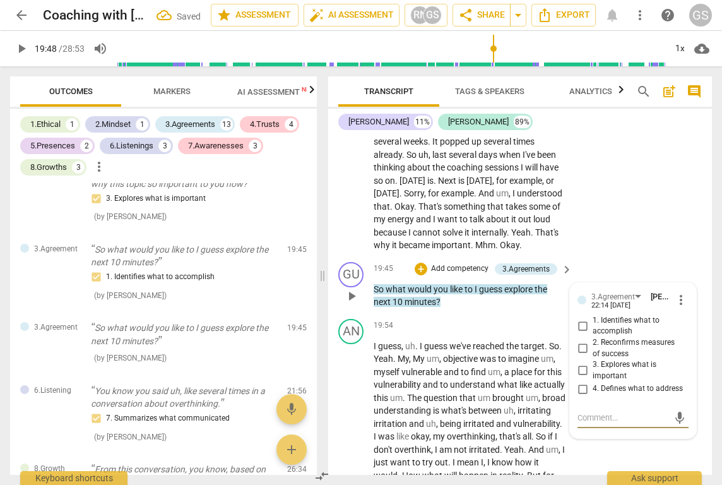
click at [578, 363] on input "3. Explores what is important" at bounding box center [583, 370] width 20 height 15
checkbox input "true"
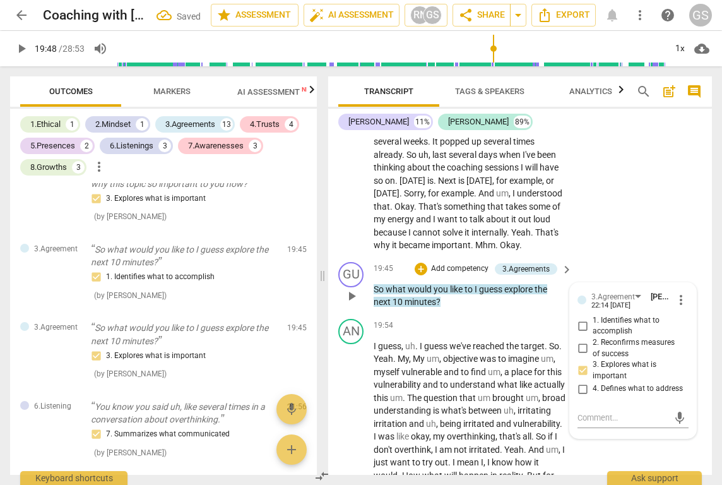
click at [582, 318] on input "1. Identifies what to accomplish" at bounding box center [583, 325] width 20 height 15
checkbox input "true"
click at [578, 381] on input "4. Defines what to address" at bounding box center [583, 388] width 20 height 15
checkbox input "true"
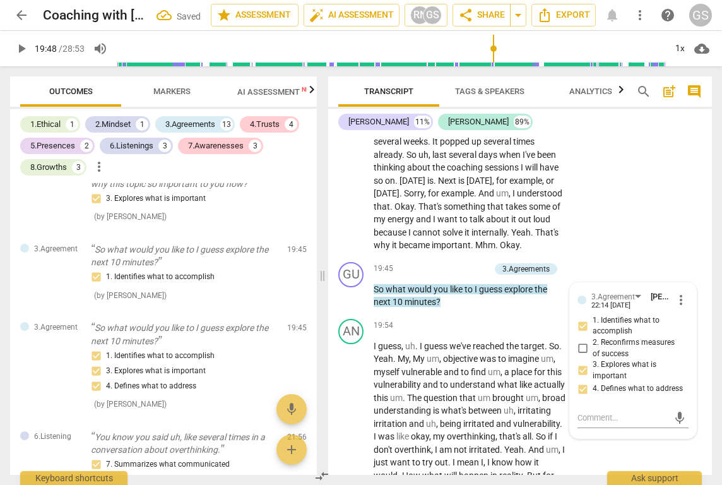
click at [20, 48] on span "play_arrow" at bounding box center [21, 48] width 15 height 15
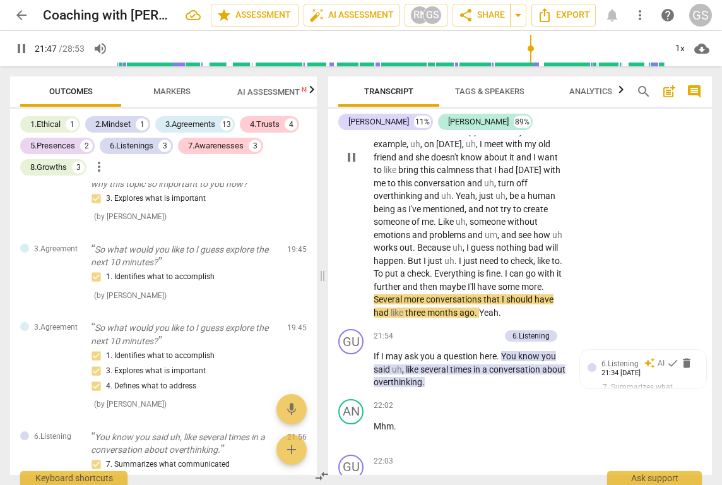
scroll to position [4183, 0]
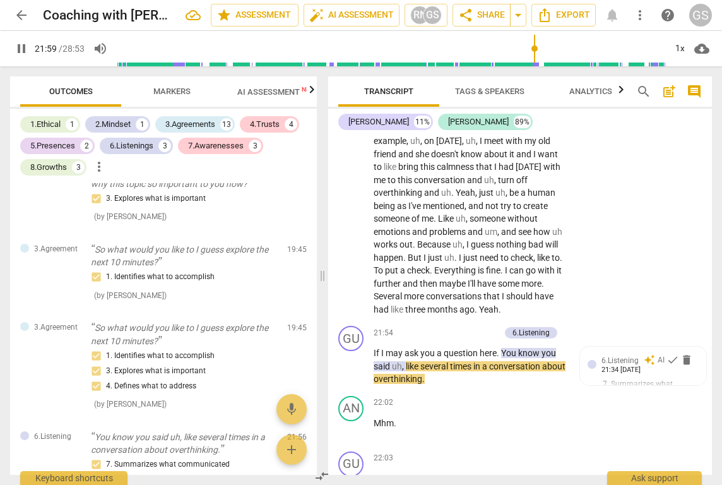
click at [23, 50] on span "pause" at bounding box center [21, 48] width 15 height 15
type input "1320"
click at [433, 326] on div "+" at bounding box center [431, 332] width 13 height 13
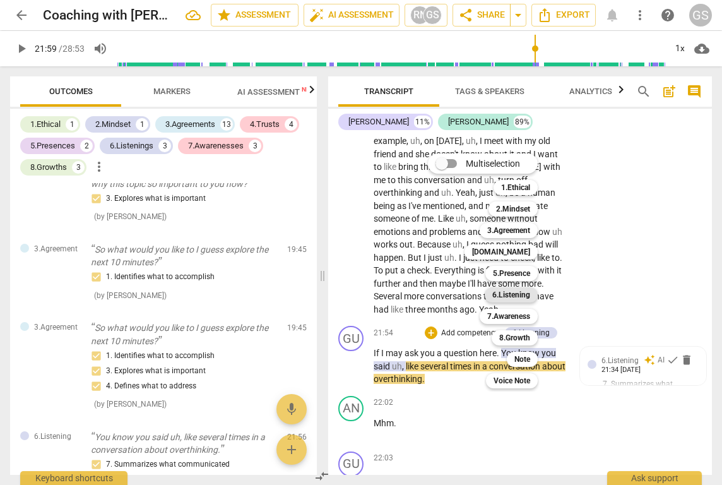
click at [527, 295] on b "6.Listening" at bounding box center [511, 294] width 38 height 15
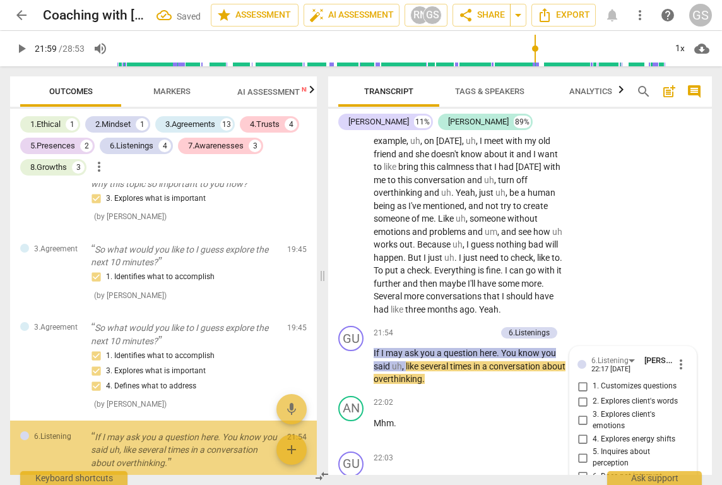
scroll to position [2371, 0]
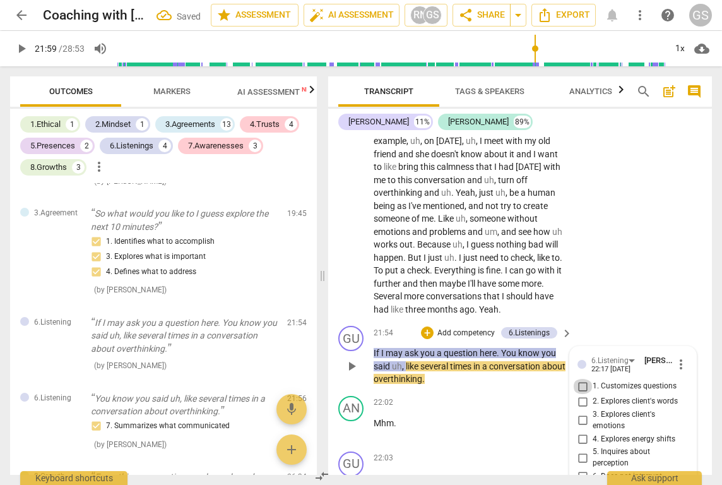
click at [578, 379] on input "1. Customizes questions" at bounding box center [583, 386] width 20 height 15
checkbox input "true"
click at [583, 394] on input "2. Explores client's words" at bounding box center [583, 401] width 20 height 15
checkbox input "true"
click at [580, 413] on input "3. Explores client's emotions" at bounding box center [583, 420] width 20 height 15
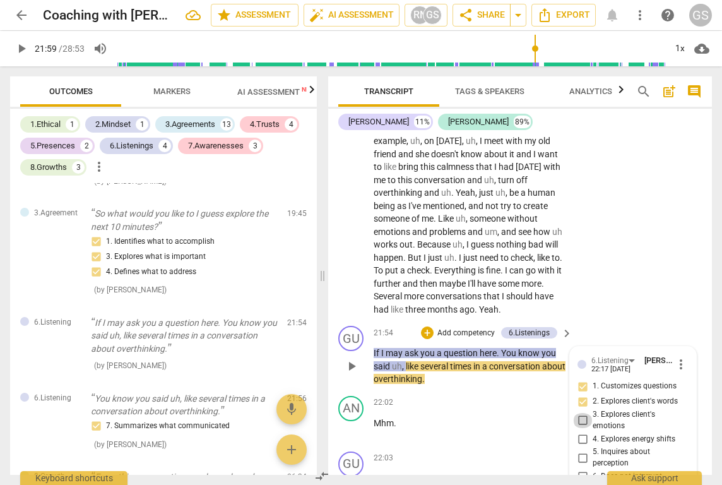
checkbox input "true"
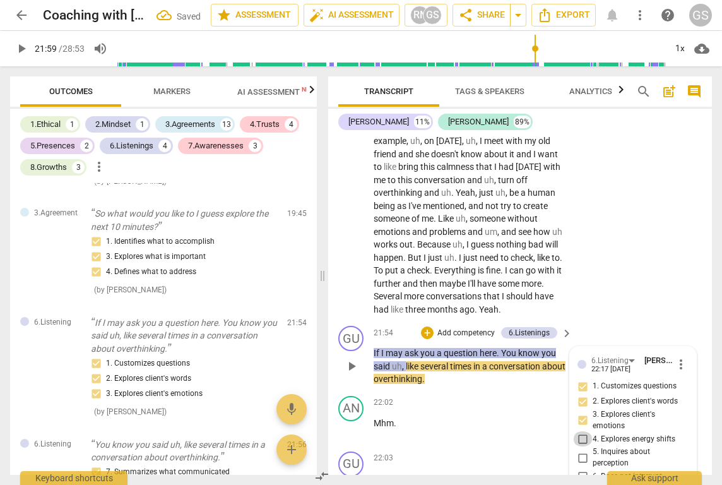
click at [583, 431] on input "4. Explores energy shifts" at bounding box center [583, 438] width 20 height 15
checkbox input "true"
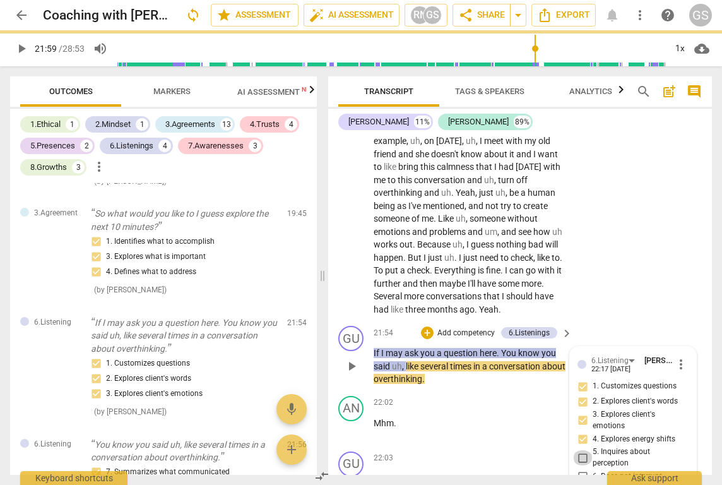
click at [580, 450] on input "5. Inquires about perception" at bounding box center [583, 457] width 20 height 15
checkbox input "true"
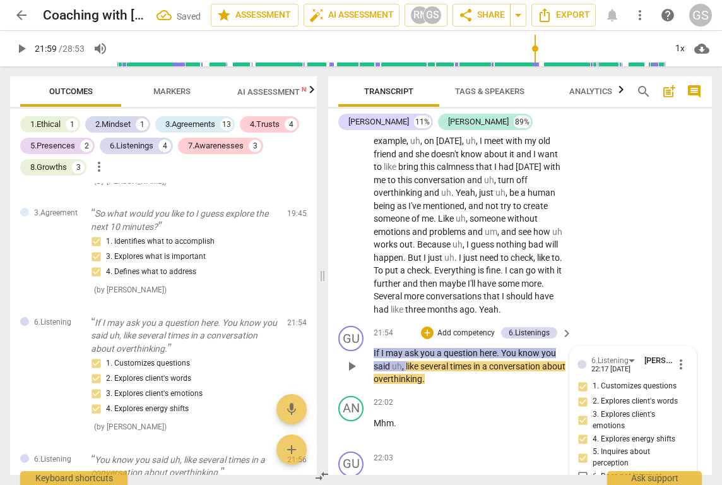
click at [584, 469] on input "6. Does not interrupt" at bounding box center [583, 476] width 20 height 15
checkbox input "true"
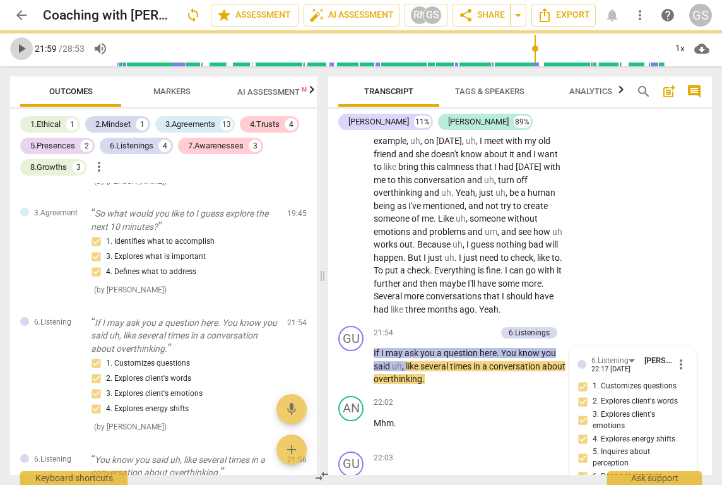
click at [22, 45] on span "play_arrow" at bounding box center [21, 48] width 15 height 15
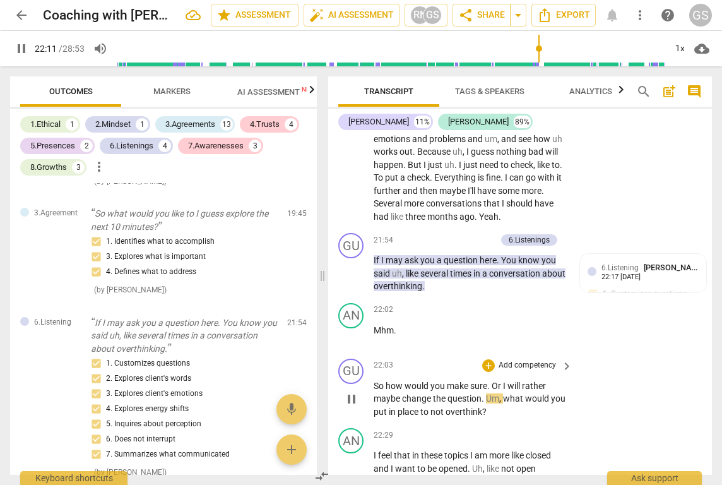
scroll to position [4284, 0]
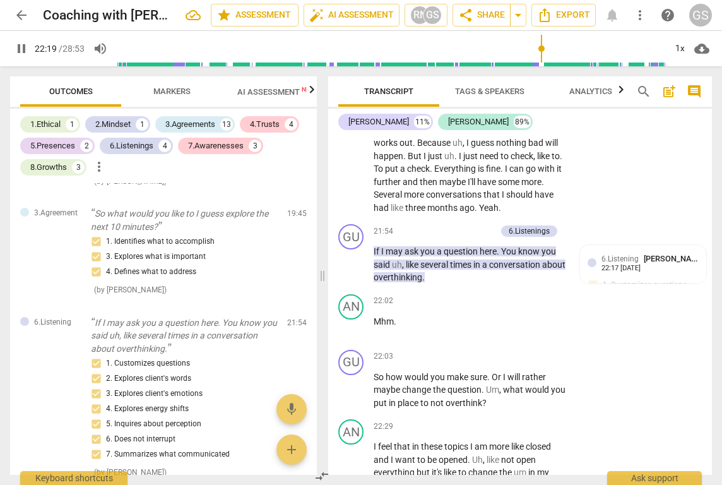
click at [23, 52] on span "pause" at bounding box center [21, 48] width 15 height 15
type input "1340"
click at [487, 350] on div "+" at bounding box center [488, 356] width 13 height 13
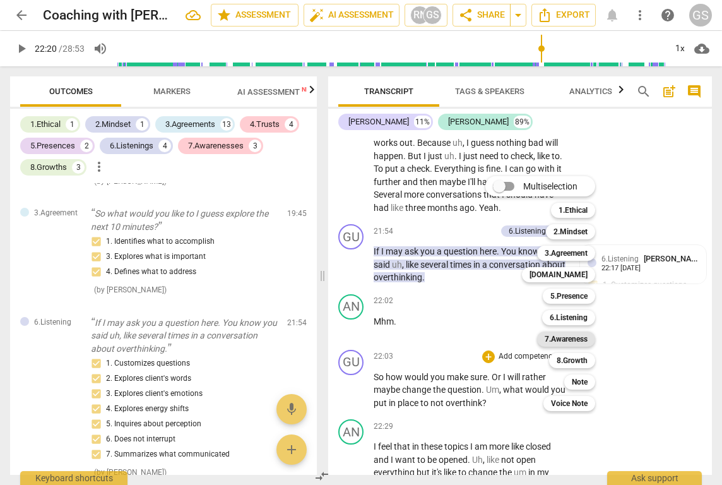
click at [559, 343] on b "7.Awareness" at bounding box center [566, 338] width 43 height 15
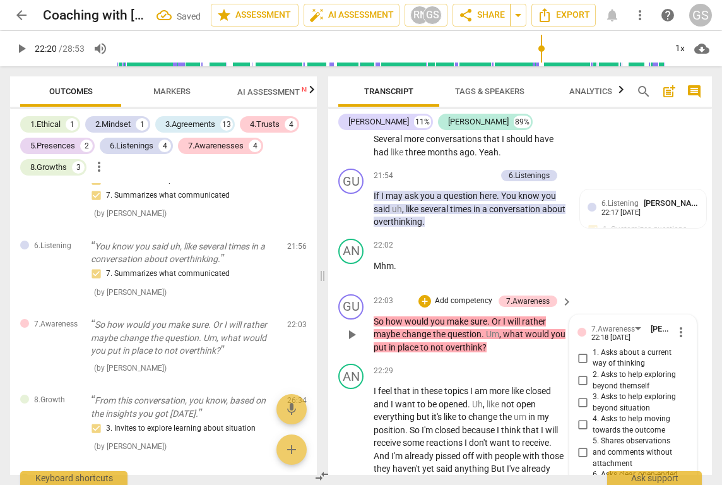
scroll to position [4346, 0]
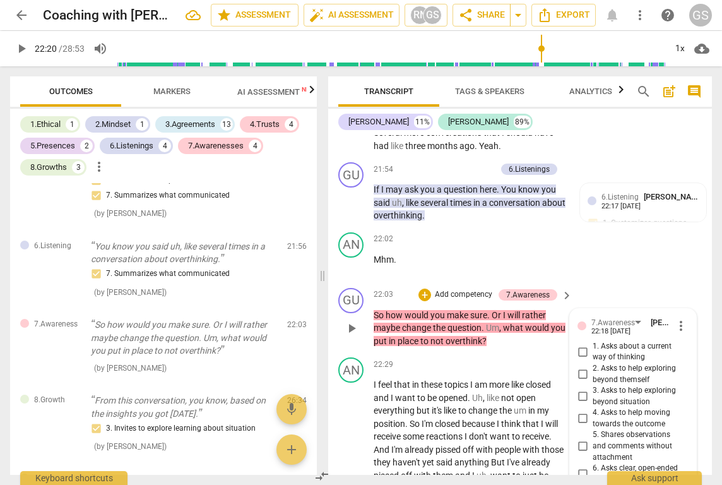
click at [583, 344] on input "1. Asks about a current way of thinking" at bounding box center [583, 351] width 20 height 15
checkbox input "true"
click at [581, 367] on input "2. Asks to help exploring beyond themself" at bounding box center [583, 374] width 20 height 15
checkbox input "true"
click at [587, 389] on input "3. Asks to help exploring beyond situation" at bounding box center [583, 396] width 20 height 15
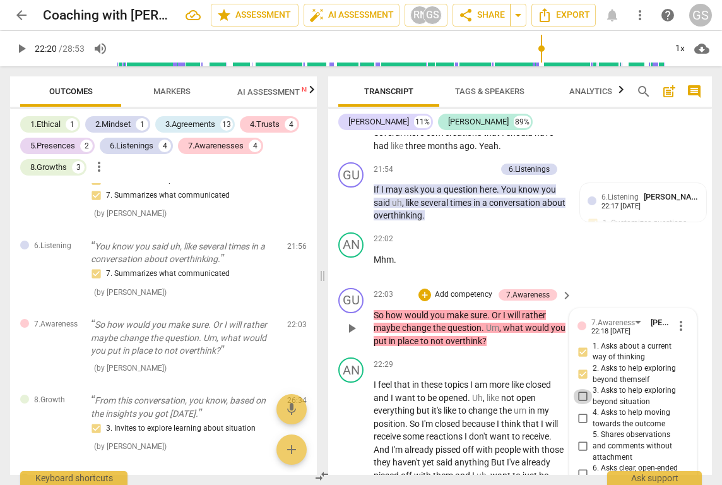
checkbox input "true"
click at [583, 411] on input "4. Asks to help moving towards the outcome" at bounding box center [583, 418] width 20 height 15
checkbox input "true"
click at [582, 439] on input "5. Shares observations and comments without attachment" at bounding box center [583, 446] width 20 height 15
checkbox input "true"
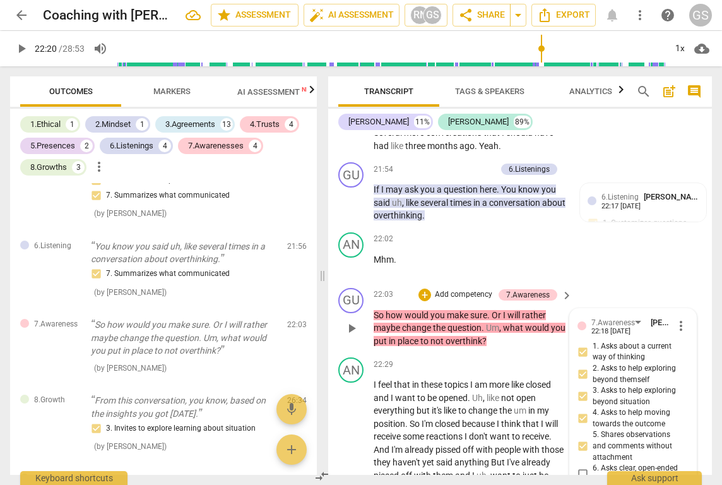
click at [581, 467] on input "6. Asks clear, open-ended questions" at bounding box center [583, 474] width 20 height 15
checkbox input "true"
click at [581, 484] on input "7. Uses concise language" at bounding box center [583, 492] width 20 height 15
checkbox input "true"
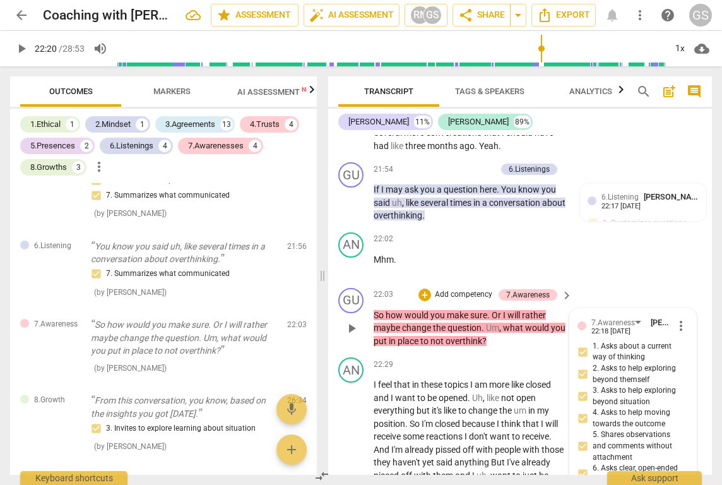
checkbox input "true"
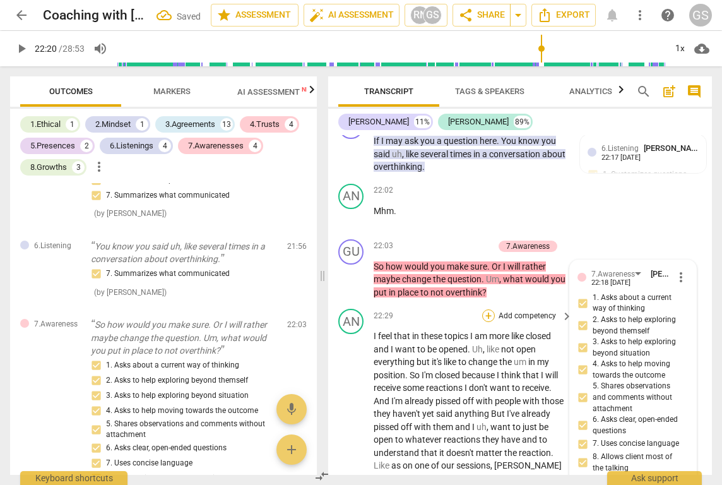
scroll to position [4394, 0]
click at [25, 50] on span "play_arrow" at bounding box center [21, 48] width 15 height 15
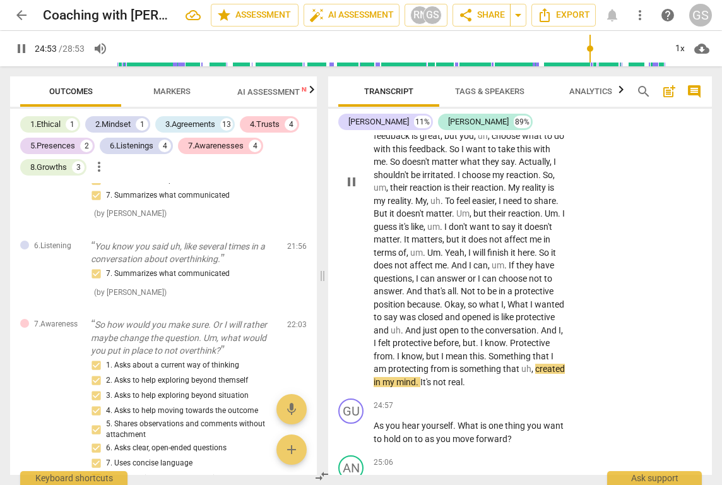
scroll to position [4806, 0]
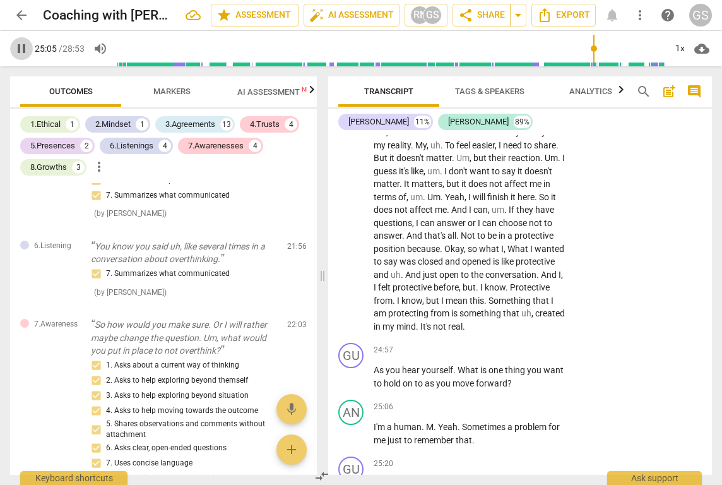
click at [23, 51] on span "pause" at bounding box center [21, 48] width 15 height 15
type input "1505"
click at [483, 343] on div "+" at bounding box center [488, 349] width 13 height 13
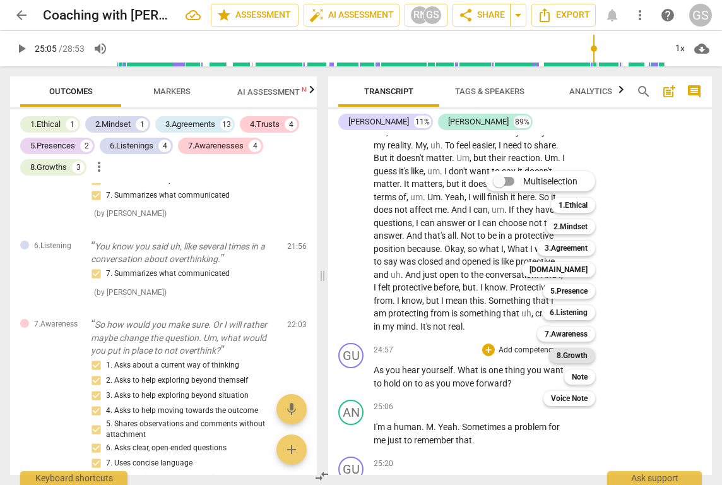
click at [558, 354] on b "8.Growth" at bounding box center [572, 355] width 31 height 15
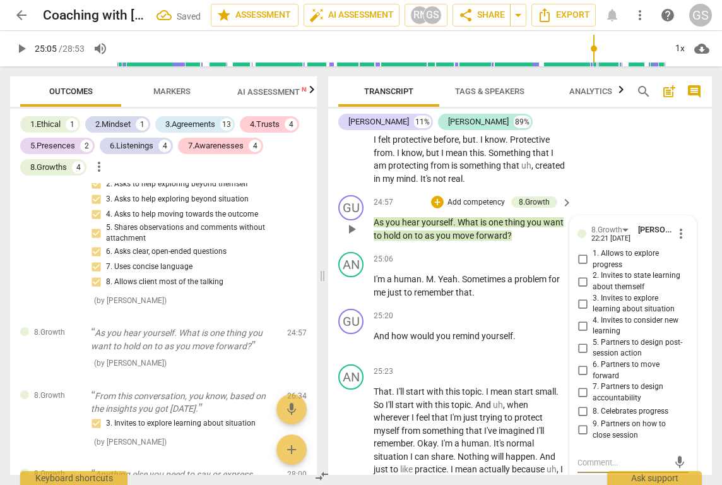
scroll to position [4954, 0]
click at [587, 251] on input "1. Allows to explore progress" at bounding box center [583, 258] width 20 height 15
checkbox input "true"
click at [584, 273] on input "2. Invites to state learning about themself" at bounding box center [583, 280] width 20 height 15
checkbox input "true"
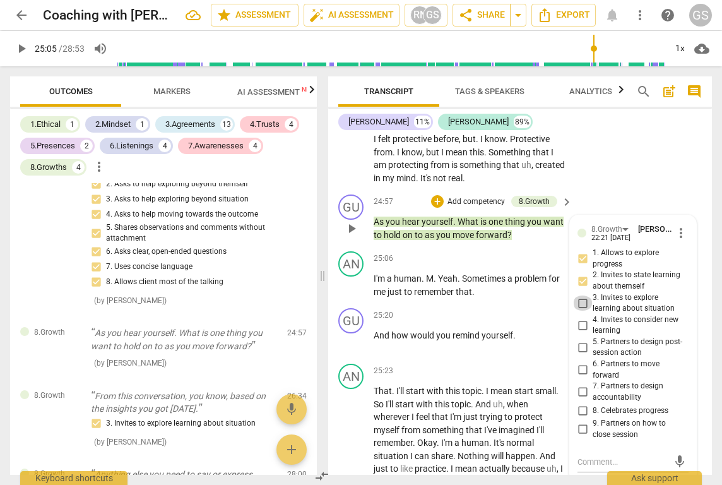
click at [582, 295] on input "3. Invites to explore learning about situation" at bounding box center [583, 302] width 20 height 15
checkbox input "true"
click at [582, 318] on input "4. Invites to consider new learning" at bounding box center [583, 325] width 20 height 15
checkbox input "true"
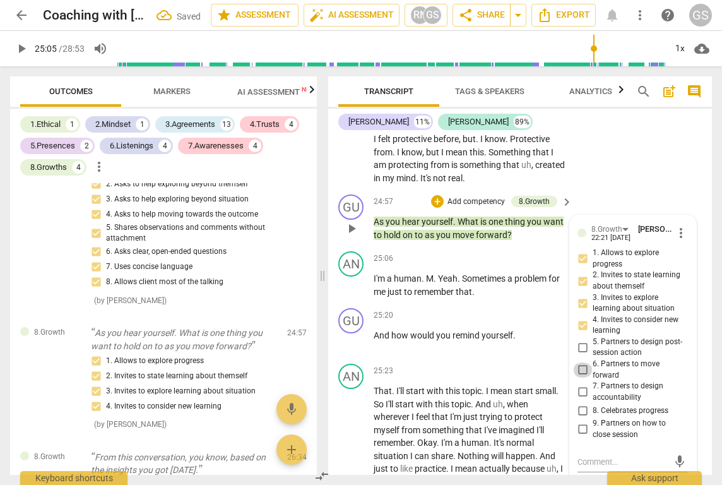
click at [583, 362] on input "6. Partners to move forward" at bounding box center [583, 369] width 20 height 15
checkbox input "true"
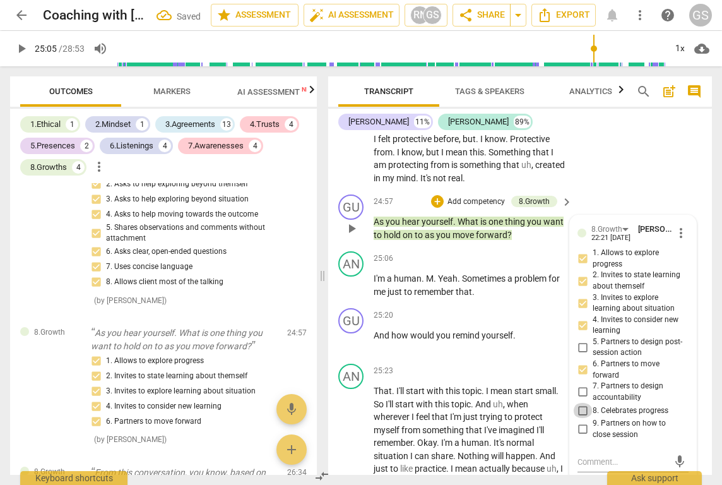
click at [580, 403] on input "8. Celebrates progress" at bounding box center [583, 410] width 20 height 15
checkbox input "true"
click at [582, 422] on input "9. Partners on how to close session" at bounding box center [583, 429] width 20 height 15
checkbox input "true"
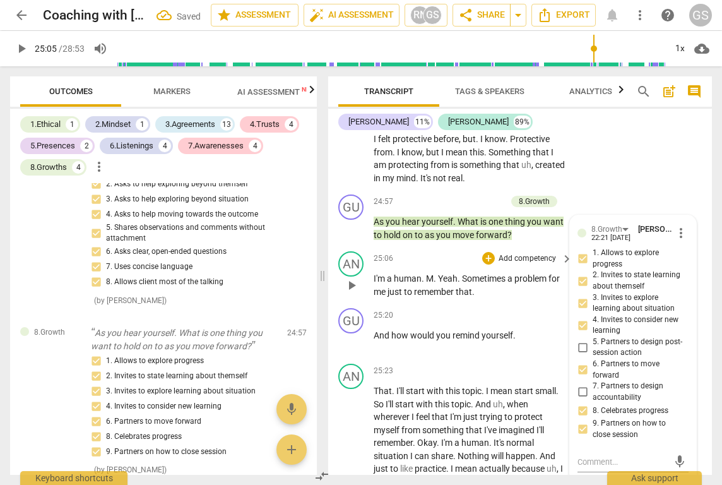
click at [410, 251] on div "25:06 + Add competency keyboard_arrow_right" at bounding box center [474, 258] width 200 height 14
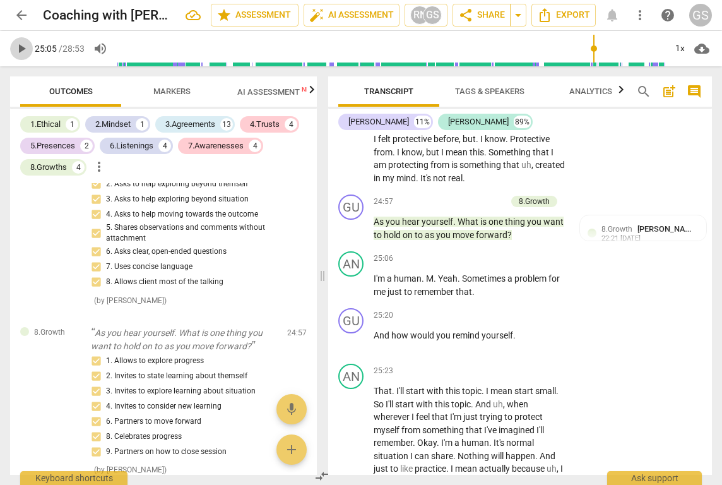
click at [27, 49] on span "play_arrow" at bounding box center [21, 48] width 15 height 15
click at [25, 47] on span "pause" at bounding box center [21, 48] width 15 height 15
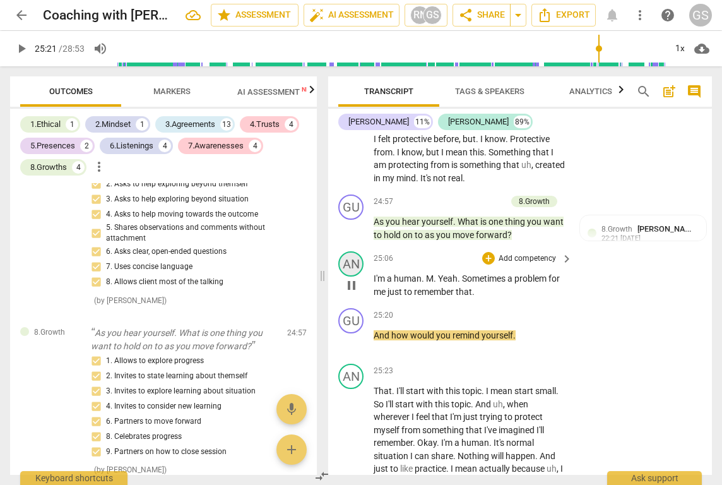
type input "1521"
click at [486, 309] on div "+" at bounding box center [488, 315] width 13 height 13
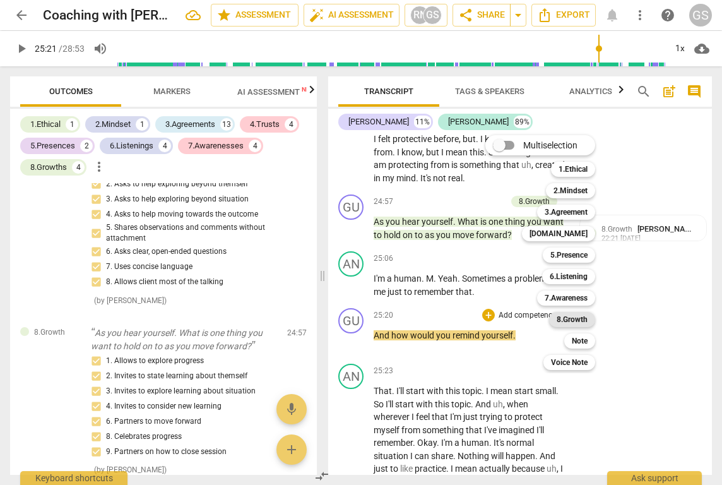
click at [574, 319] on b "8.Growth" at bounding box center [572, 319] width 31 height 15
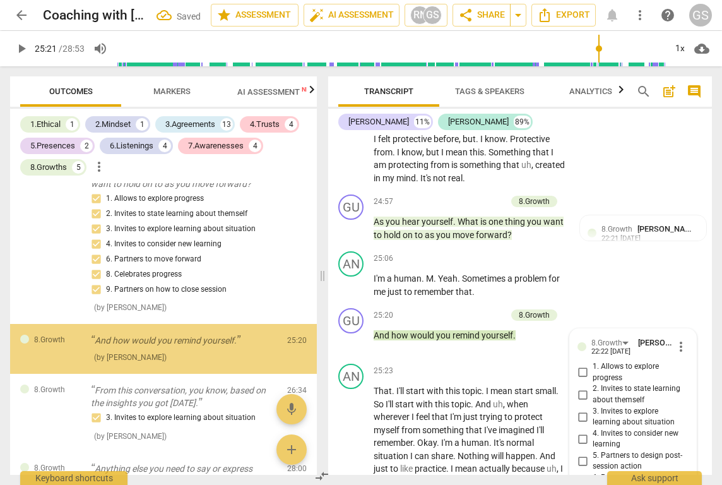
scroll to position [5156, 0]
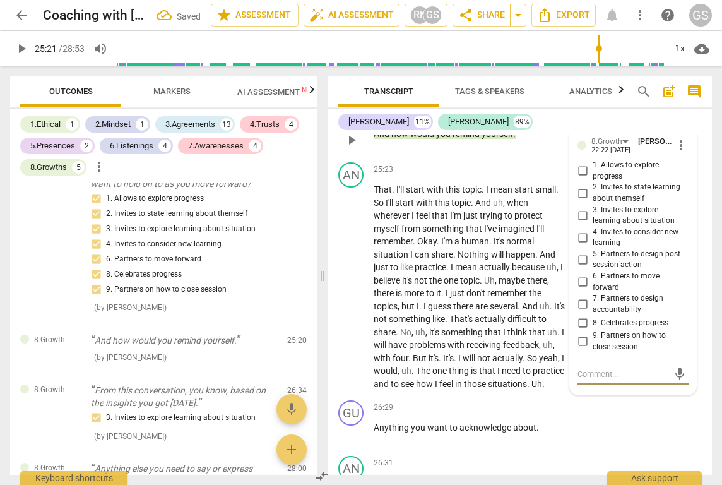
click at [578, 208] on input "3. Invites to explore learning about situation" at bounding box center [583, 215] width 20 height 15
checkbox input "true"
click at [582, 230] on input "4. Invites to consider new learning" at bounding box center [583, 237] width 20 height 15
checkbox input "true"
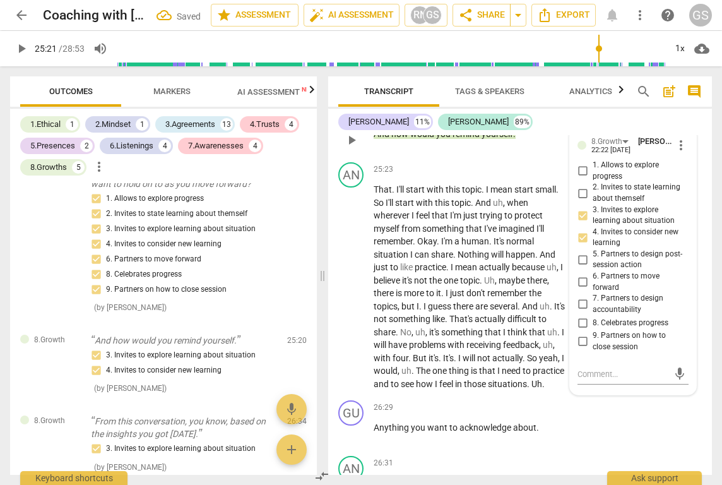
click at [582, 252] on input "5. Partners to design post-session action" at bounding box center [583, 259] width 20 height 15
checkbox input "true"
click at [580, 275] on input "6. Partners to move forward" at bounding box center [583, 282] width 20 height 15
checkbox input "true"
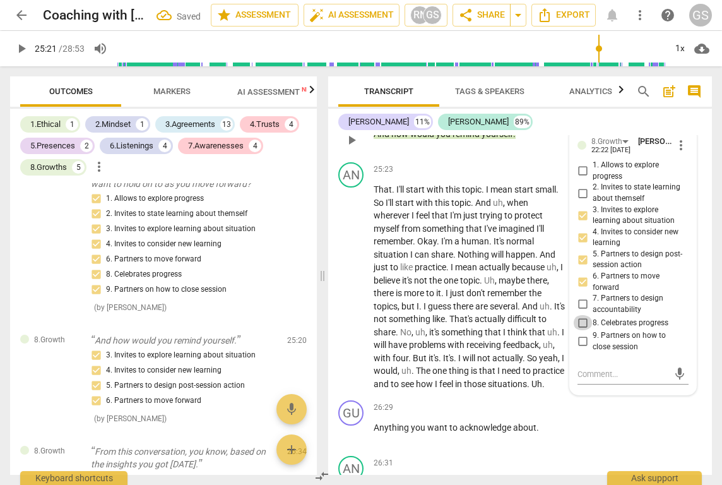
click at [582, 315] on input "8. Celebrates progress" at bounding box center [583, 322] width 20 height 15
checkbox input "true"
click at [581, 334] on input "9. Partners on how to close session" at bounding box center [583, 341] width 20 height 15
checkbox input "true"
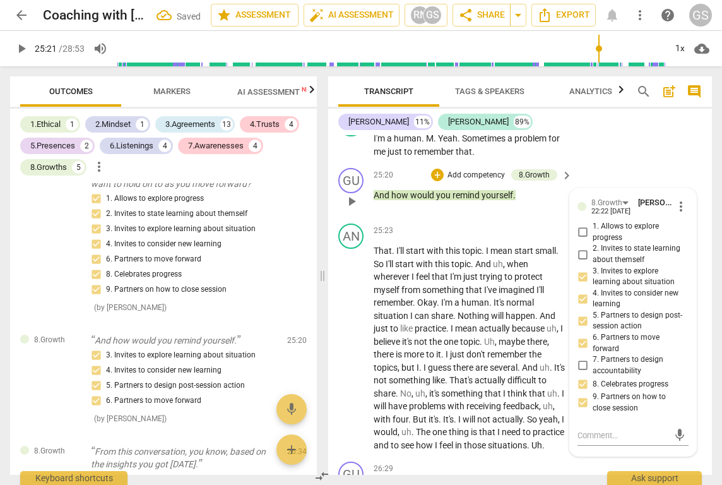
scroll to position [5093, 0]
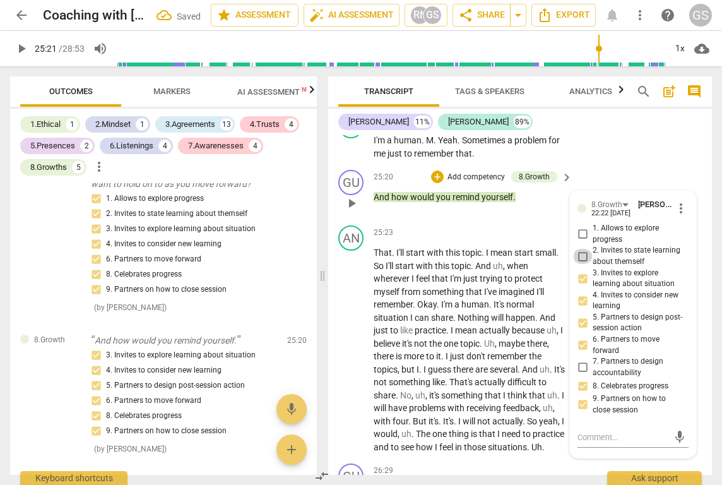
click at [581, 249] on input "2. Invites to state learning about themself" at bounding box center [583, 256] width 20 height 15
checkbox input "true"
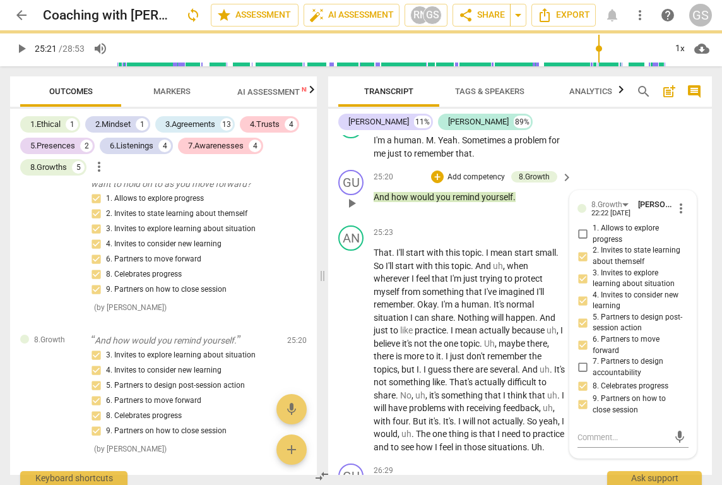
click at [583, 227] on input "1. Allows to explore progress" at bounding box center [583, 234] width 20 height 15
checkbox input "true"
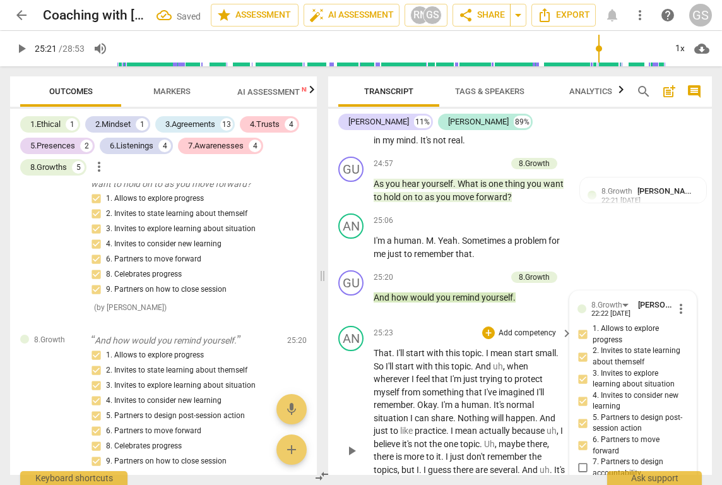
scroll to position [4980, 0]
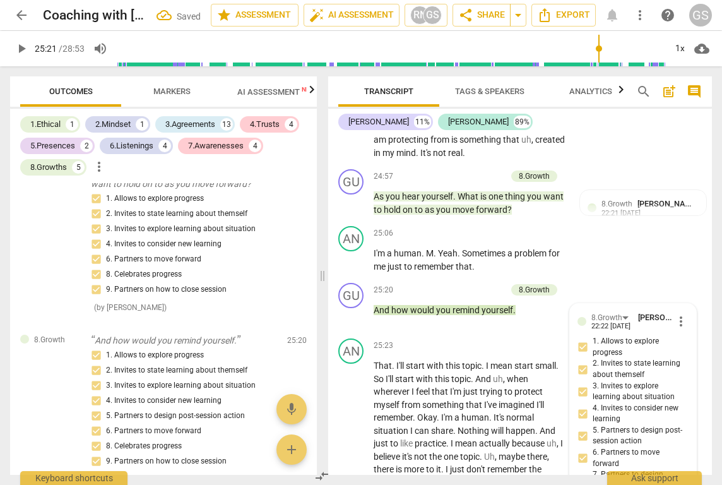
click at [26, 49] on span "play_arrow" at bounding box center [21, 48] width 15 height 15
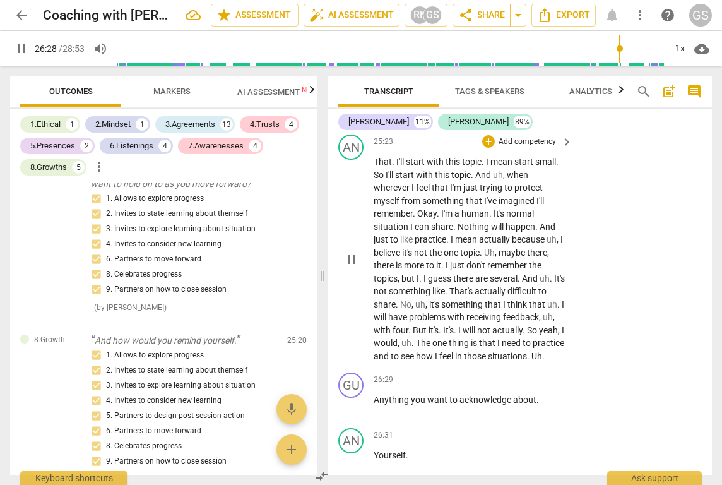
scroll to position [5188, 0]
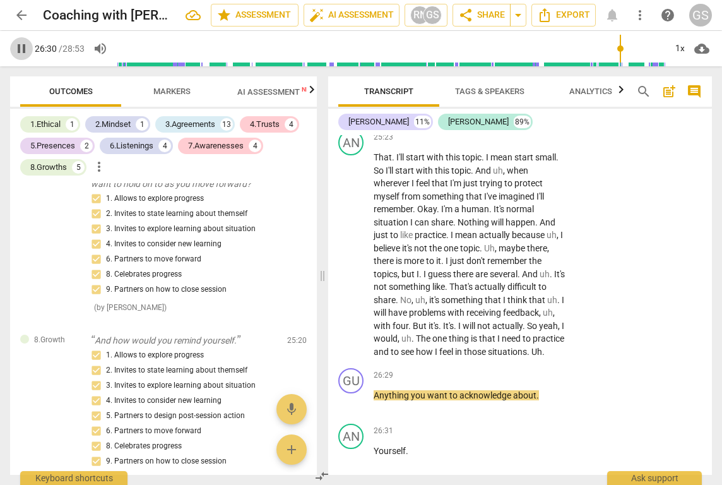
click at [22, 54] on span "pause" at bounding box center [21, 48] width 15 height 15
type input "1591"
click at [355, 424] on div "AN" at bounding box center [350, 436] width 25 height 25
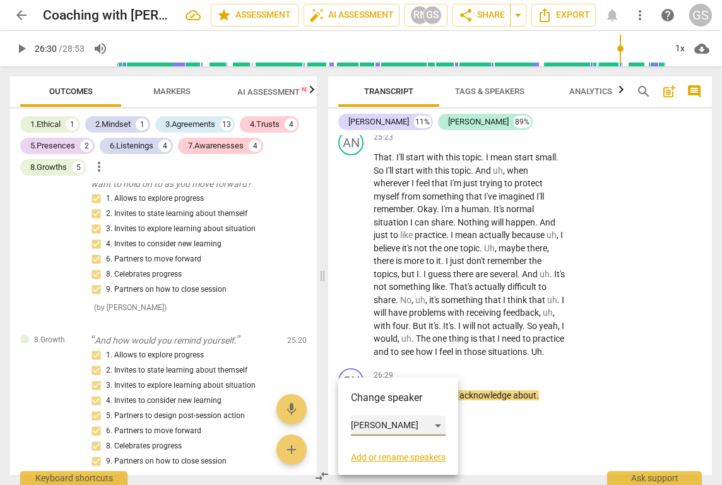
click at [438, 427] on div "Anna" at bounding box center [398, 425] width 95 height 20
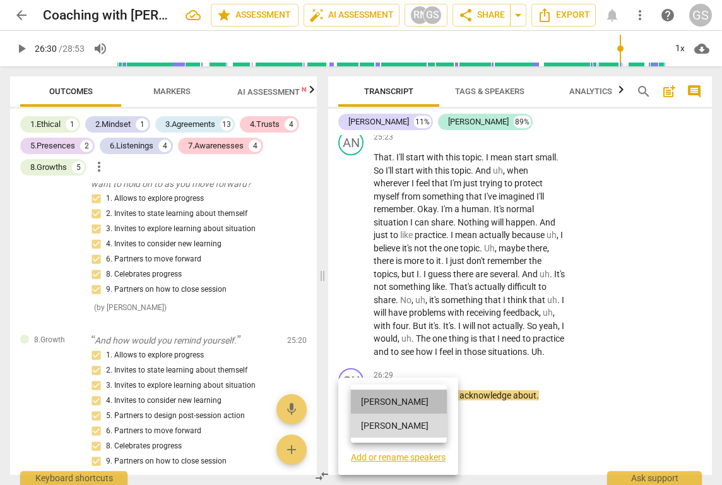
click at [398, 399] on li "Gurjeet" at bounding box center [399, 402] width 96 height 24
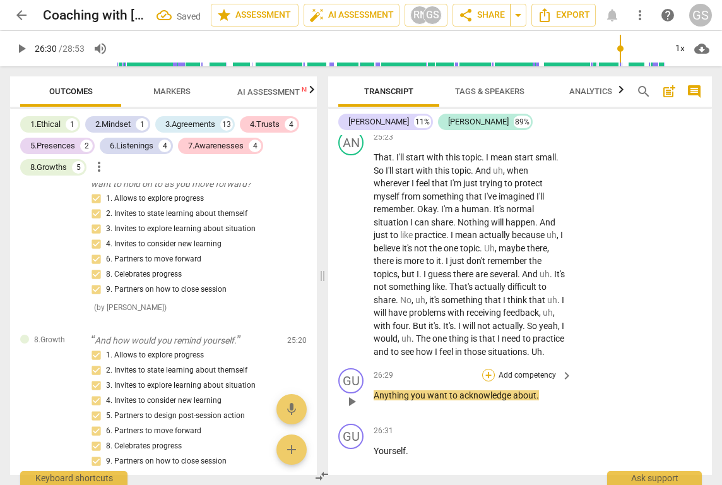
click at [485, 369] on div "+" at bounding box center [488, 375] width 13 height 13
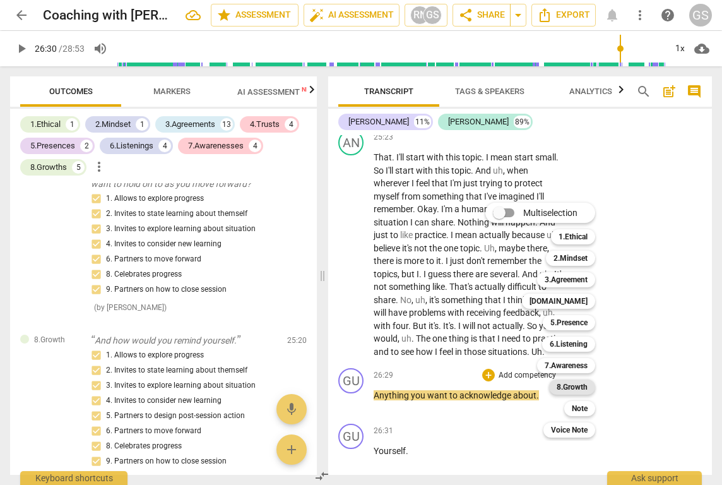
click at [562, 385] on b "8.Growth" at bounding box center [572, 386] width 31 height 15
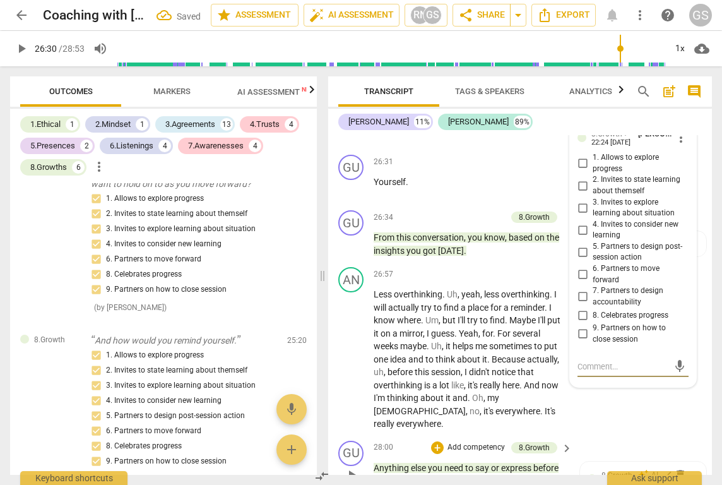
scroll to position [3160, 0]
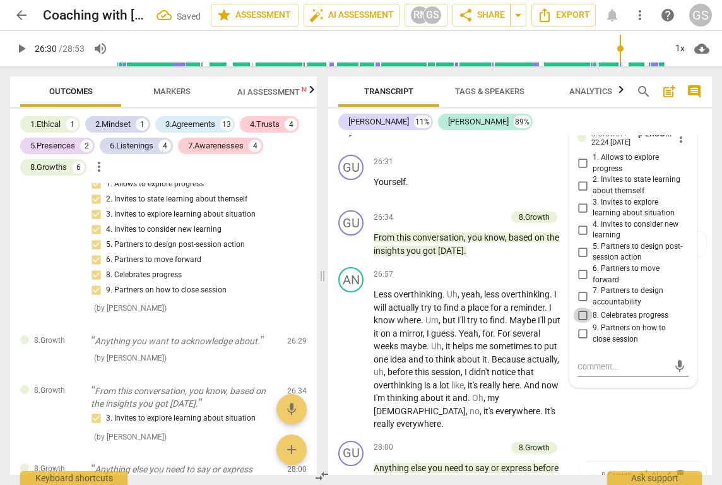
click at [580, 307] on input "8. Celebrates progress" at bounding box center [583, 314] width 20 height 15
checkbox input "true"
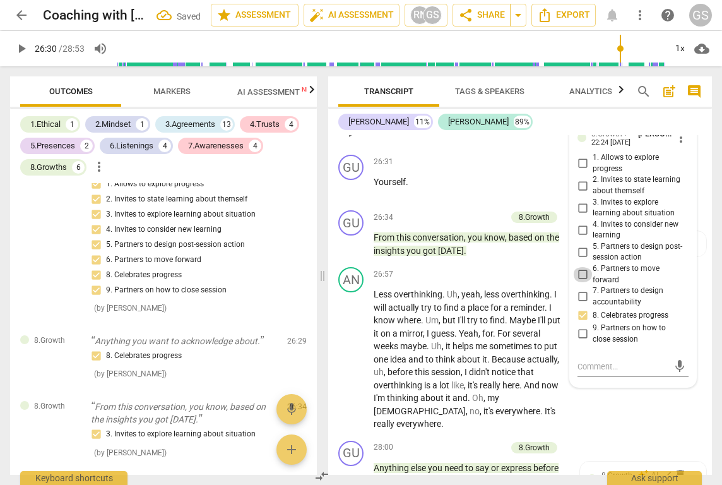
click at [580, 267] on input "6. Partners to move forward" at bounding box center [583, 274] width 20 height 15
checkbox input "true"
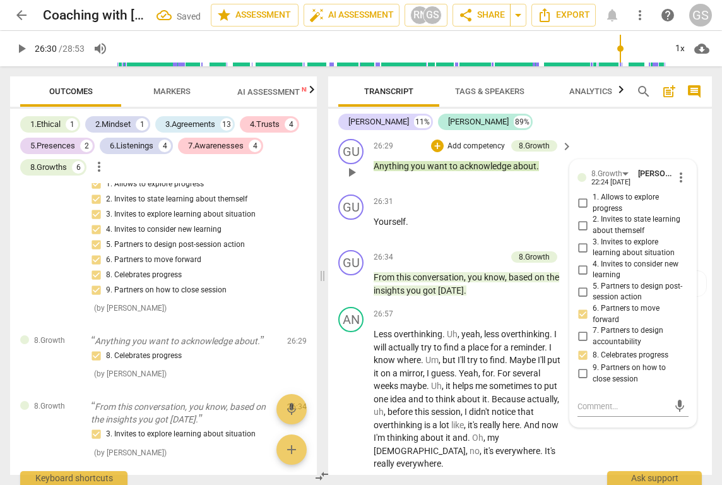
scroll to position [5406, 0]
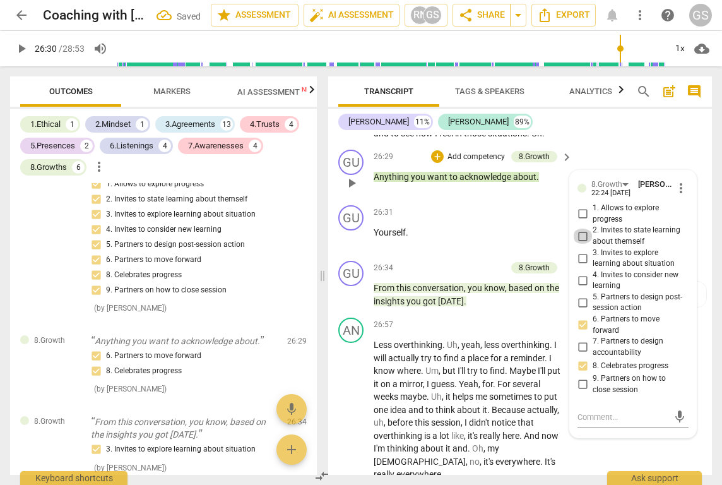
click at [581, 229] on input "2. Invites to state learning about themself" at bounding box center [583, 236] width 20 height 15
checkbox input "true"
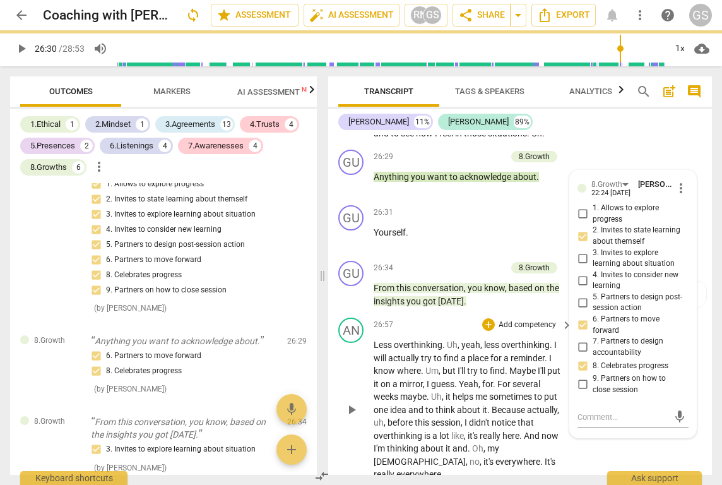
click at [472, 353] on span "place" at bounding box center [479, 358] width 23 height 10
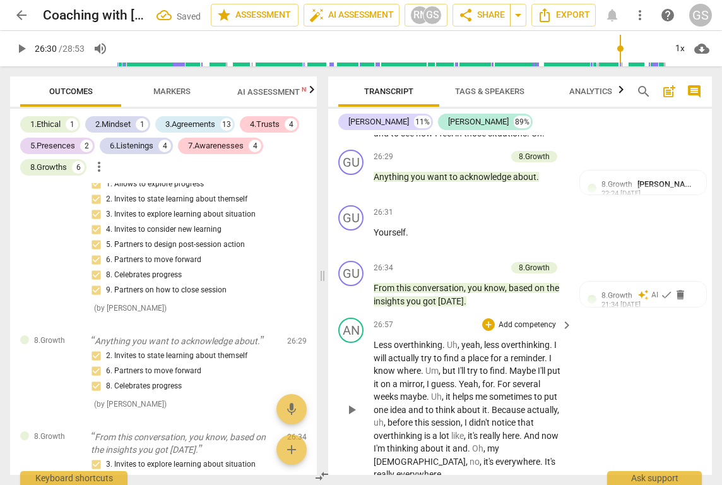
scroll to position [5415, 0]
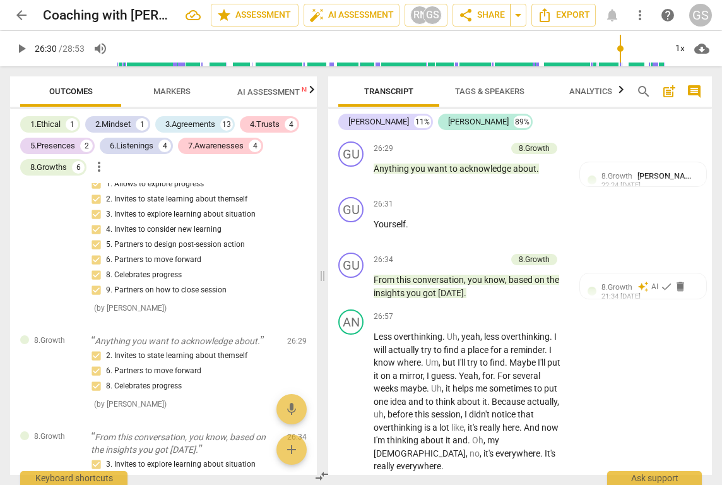
click at [20, 56] on button "play_arrow" at bounding box center [21, 48] width 23 height 23
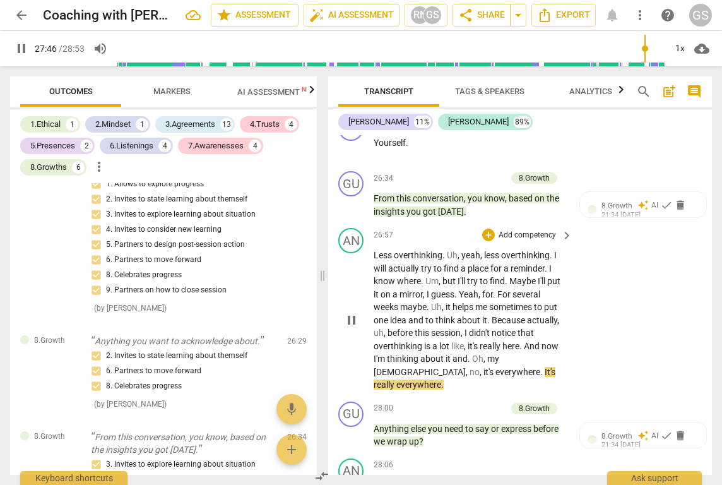
scroll to position [5503, 0]
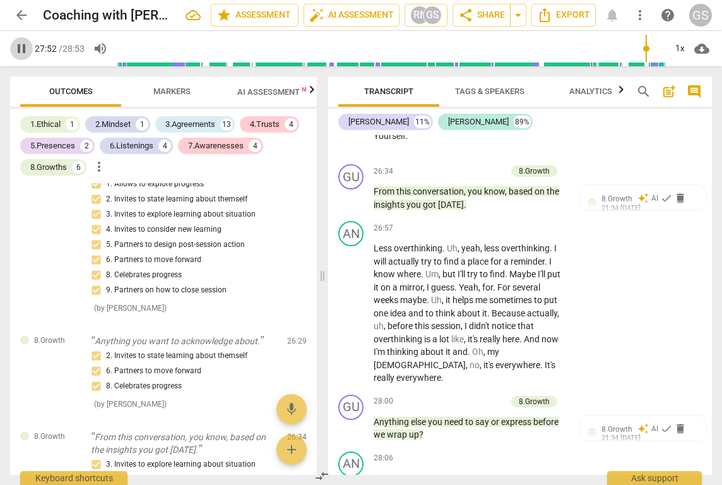
click at [24, 51] on span "pause" at bounding box center [21, 48] width 15 height 15
type input "1673"
click at [435, 395] on div "+" at bounding box center [437, 401] width 13 height 13
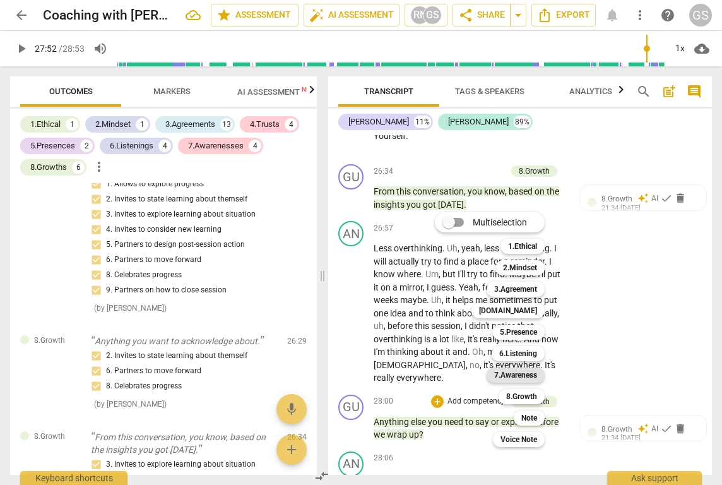
click at [515, 375] on b "7.Awareness" at bounding box center [515, 374] width 43 height 15
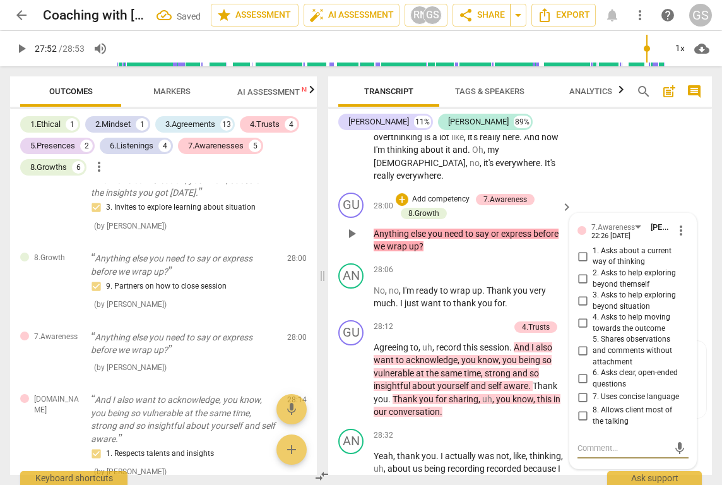
scroll to position [5706, 0]
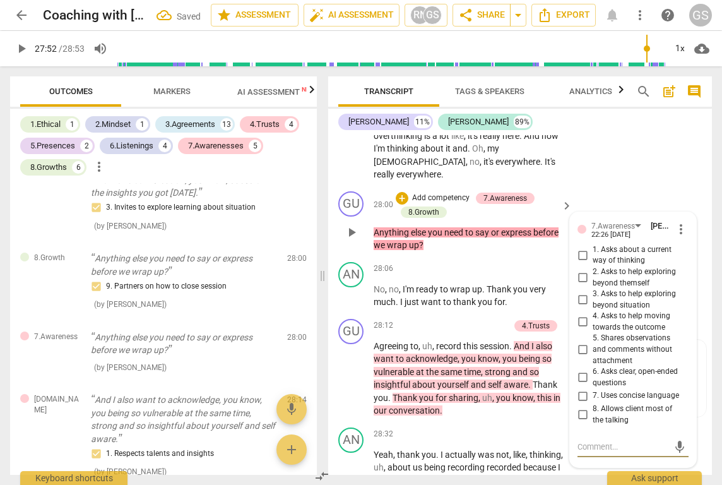
click at [583, 247] on input "1. Asks about a current way of thinking" at bounding box center [583, 254] width 20 height 15
checkbox input "true"
click at [581, 270] on input "2. Asks to help exploring beyond themself" at bounding box center [583, 277] width 20 height 15
checkbox input "true"
click at [581, 292] on input "3. Asks to help exploring beyond situation" at bounding box center [583, 299] width 20 height 15
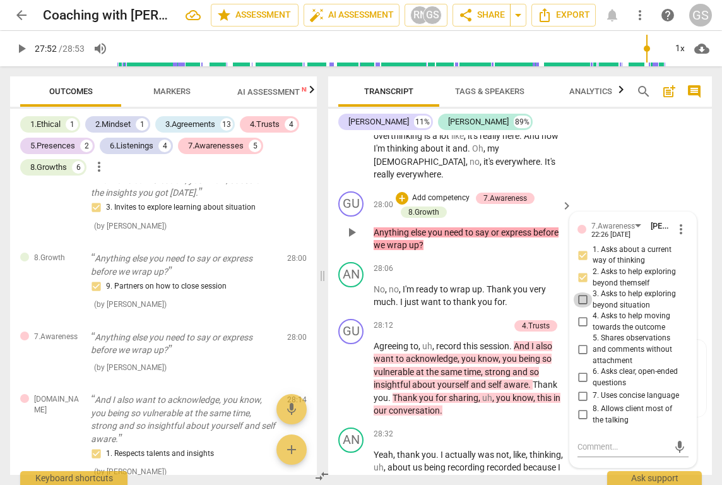
checkbox input "true"
click at [583, 314] on input "4. Asks to help moving towards the outcome" at bounding box center [583, 321] width 20 height 15
checkbox input "true"
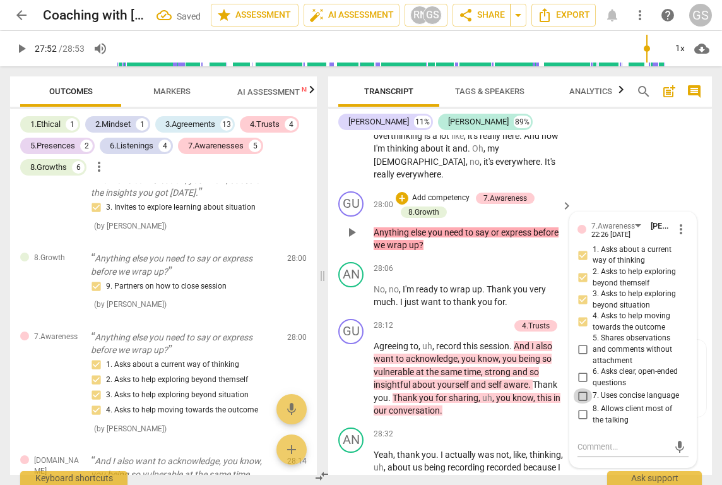
click at [581, 388] on input "7. Uses concise language" at bounding box center [583, 395] width 20 height 15
checkbox input "true"
click at [581, 407] on input "8. Allows client most of the talking" at bounding box center [583, 414] width 20 height 15
checkbox input "true"
click at [581, 370] on input "6. Asks clear, open-ended questions" at bounding box center [583, 377] width 20 height 15
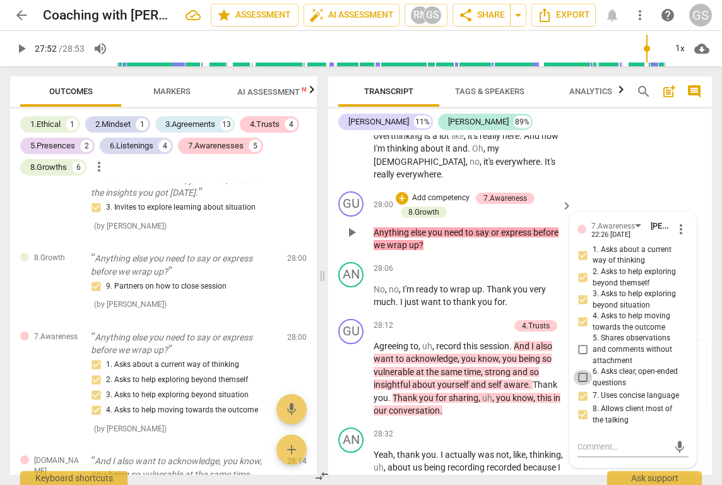
checkbox input "true"
click at [581, 342] on input "5. Shares observations and comments without attachment" at bounding box center [583, 349] width 20 height 15
checkbox input "true"
click at [519, 343] on div "GU play_arrow pause 28:12 + Add competency 4.Trusts keyboard_arrow_right Agreei…" at bounding box center [520, 368] width 384 height 109
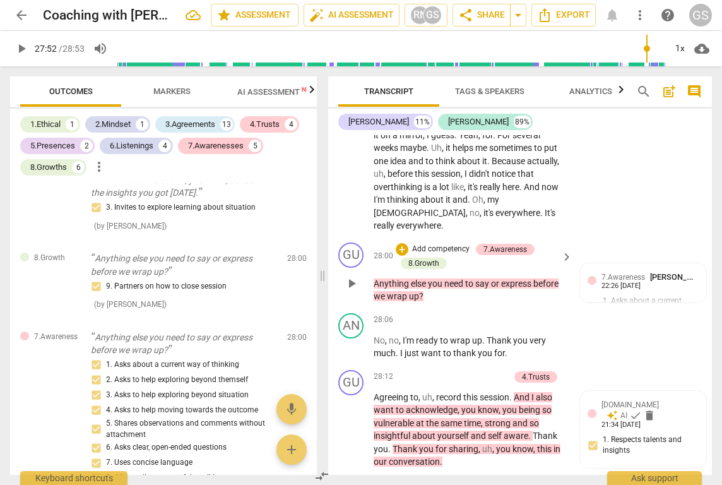
scroll to position [5656, 0]
click at [22, 48] on span "play_arrow" at bounding box center [21, 48] width 15 height 15
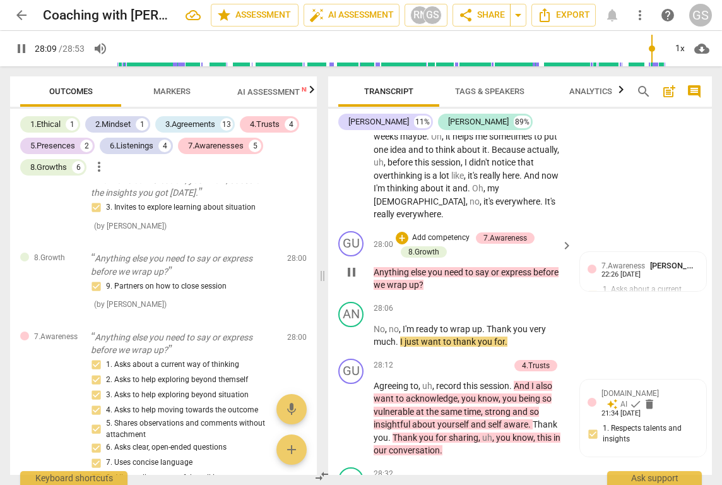
scroll to position [5669, 0]
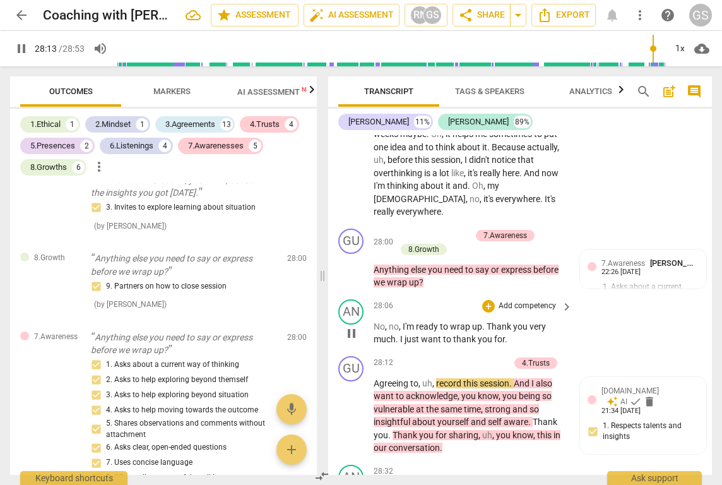
click at [402, 334] on span "I" at bounding box center [402, 339] width 4 height 10
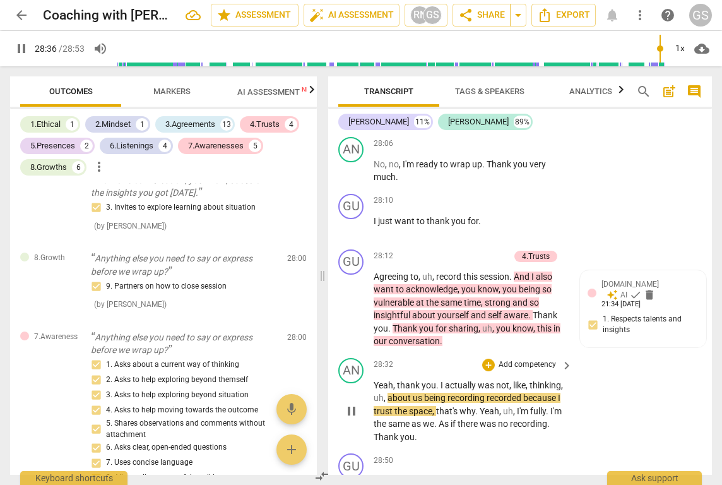
scroll to position [5831, 0]
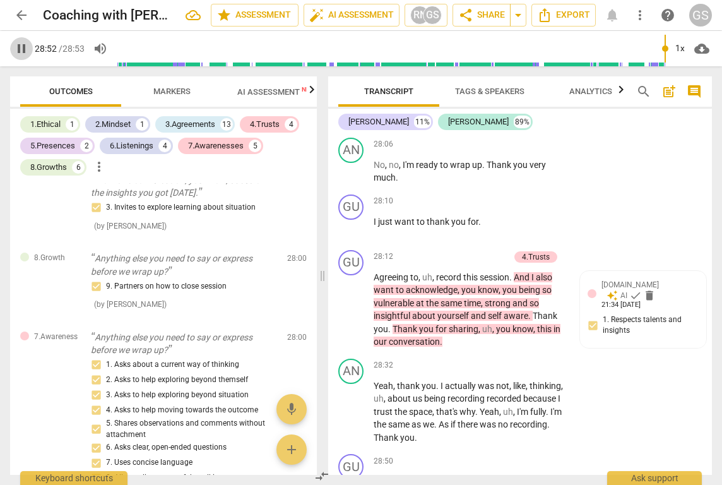
click at [21, 49] on span "pause" at bounding box center [21, 48] width 15 height 15
type input "1732"
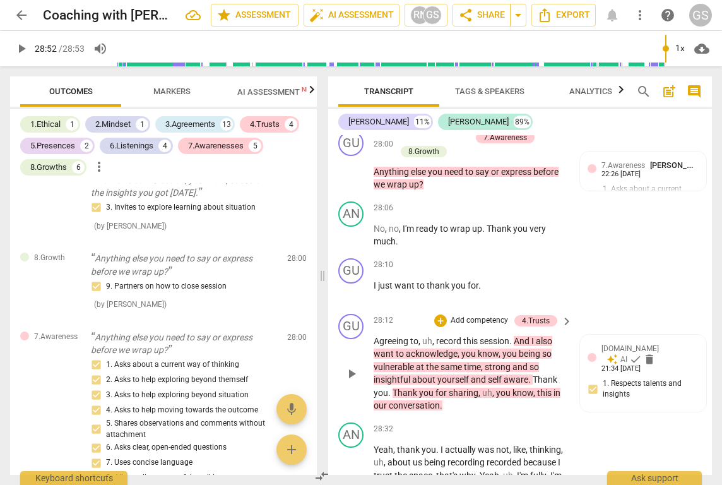
scroll to position [5766, 0]
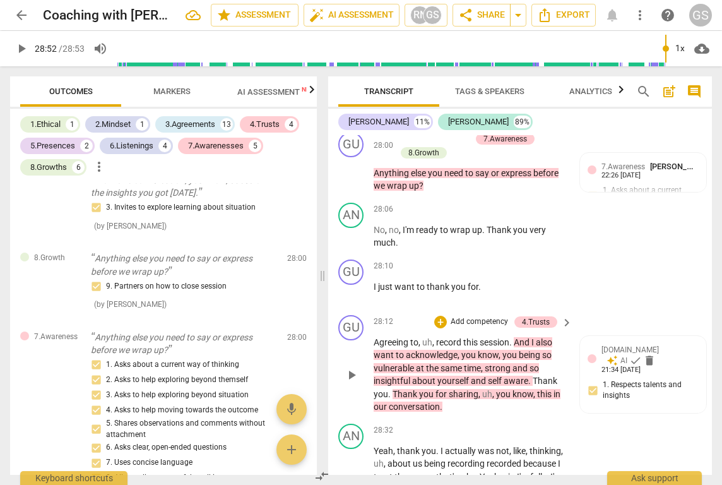
click at [460, 316] on p "Add competency" at bounding box center [480, 321] width 60 height 11
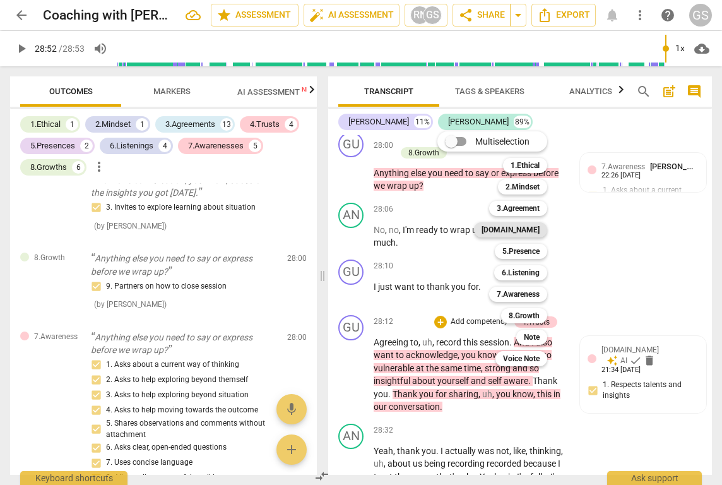
click at [523, 228] on b "4.Trust" at bounding box center [511, 229] width 58 height 15
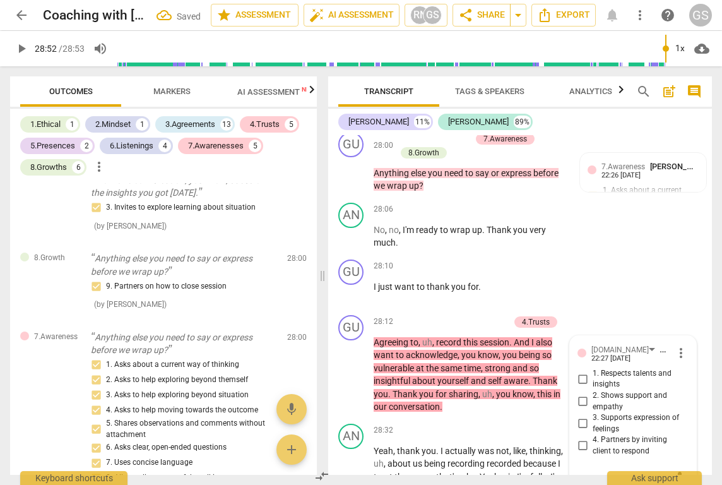
scroll to position [3632, 0]
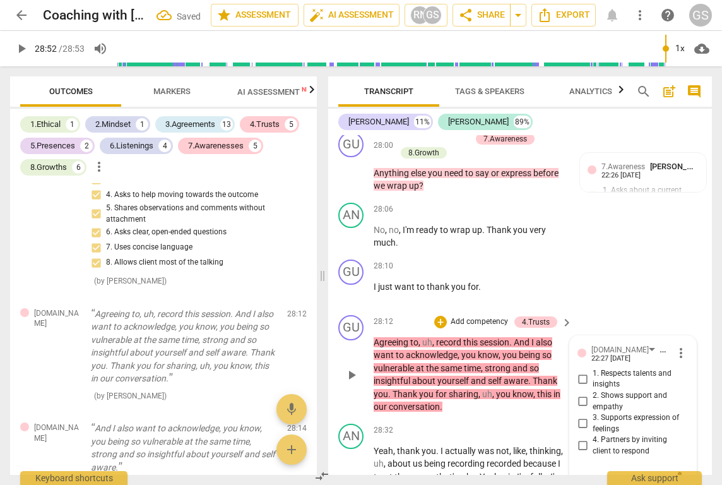
click at [580, 371] on input "1. Respects talents and insights" at bounding box center [583, 378] width 20 height 15
checkbox input "true"
click at [581, 394] on input "2. Shows support and empathy" at bounding box center [583, 401] width 20 height 15
checkbox input "true"
click at [581, 416] on input "3. Supports expression of feelings" at bounding box center [583, 423] width 20 height 15
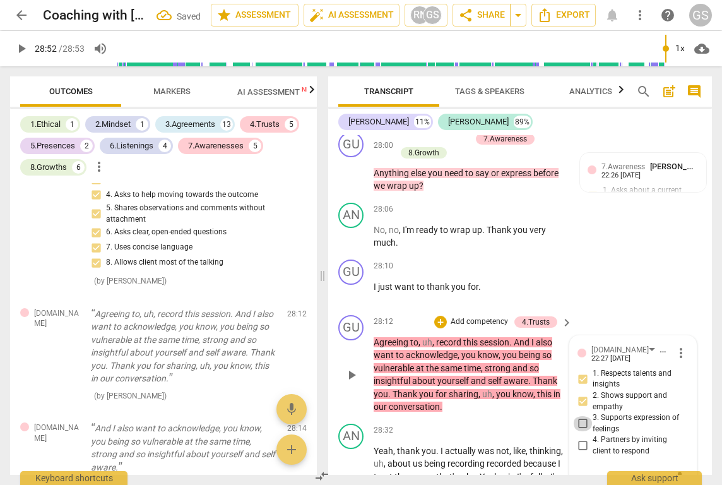
checkbox input "true"
click at [577, 438] on input "4. Partners by inviting client to respond" at bounding box center [583, 445] width 20 height 15
checkbox input "true"
click at [503, 336] on p "Agreeing to , uh , record this session . And I also want to acknowledge , you k…" at bounding box center [470, 375] width 193 height 78
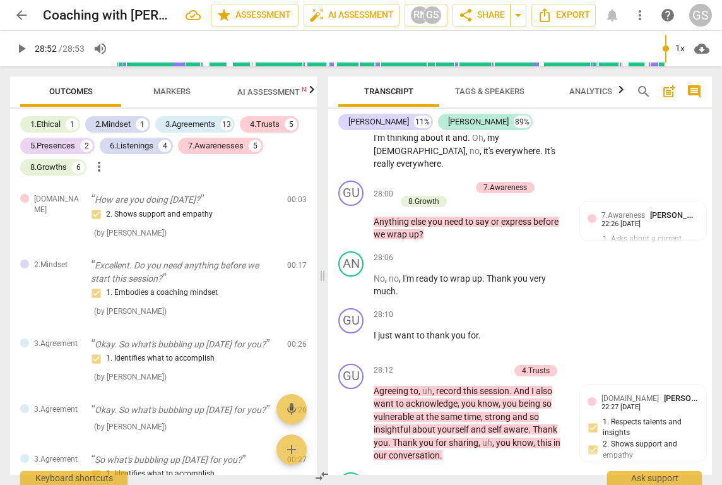
scroll to position [0, 0]
click at [358, 124] on div "Gurjeet" at bounding box center [379, 122] width 61 height 13
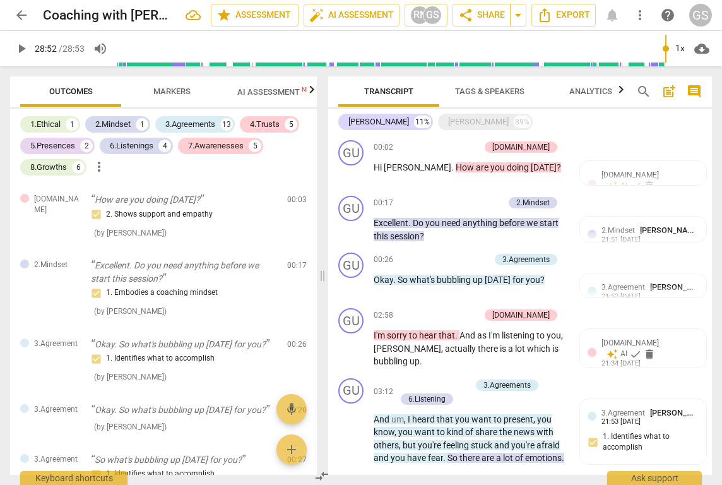
click at [167, 92] on span "Markers" at bounding box center [171, 90] width 37 height 9
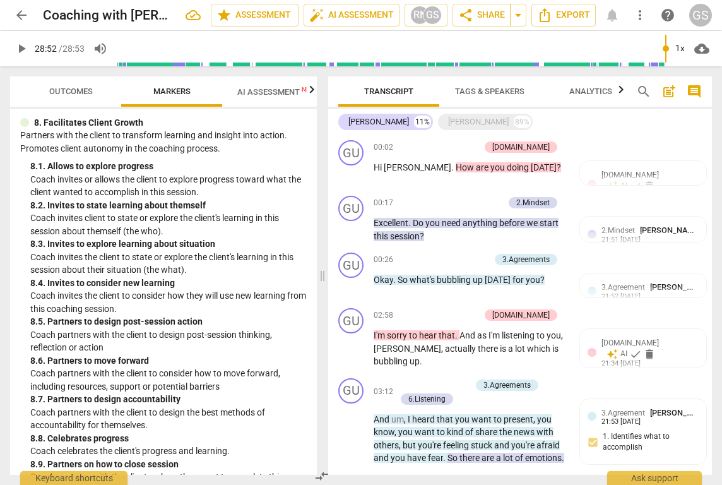
type input "1733"
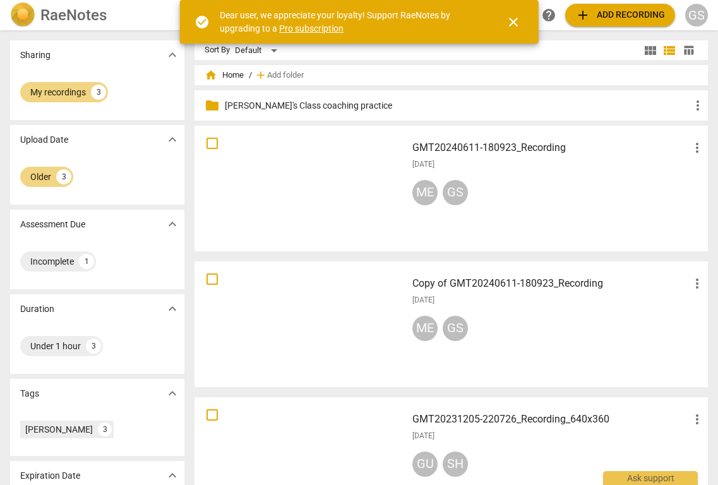
click at [326, 105] on p "[PERSON_NAME]'s Class coaching practice" at bounding box center [457, 105] width 465 height 13
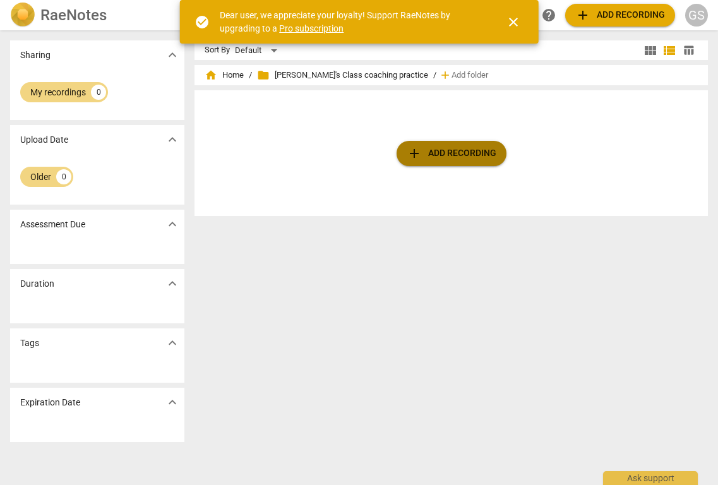
click at [435, 157] on span "add Add recording" at bounding box center [452, 153] width 90 height 15
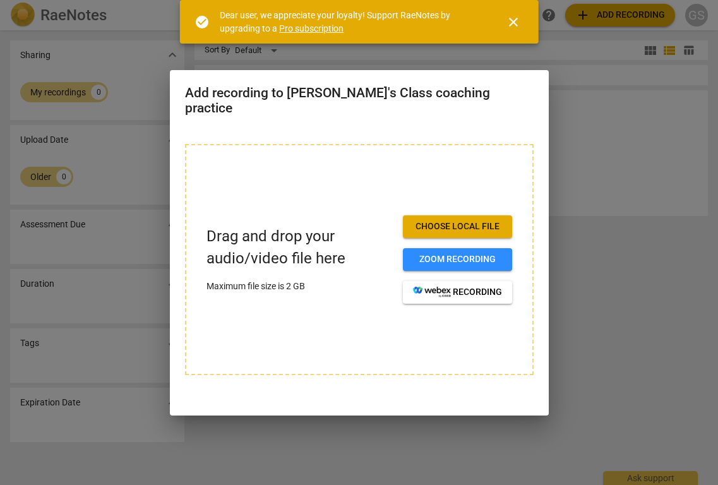
click at [660, 144] on div at bounding box center [359, 242] width 718 height 485
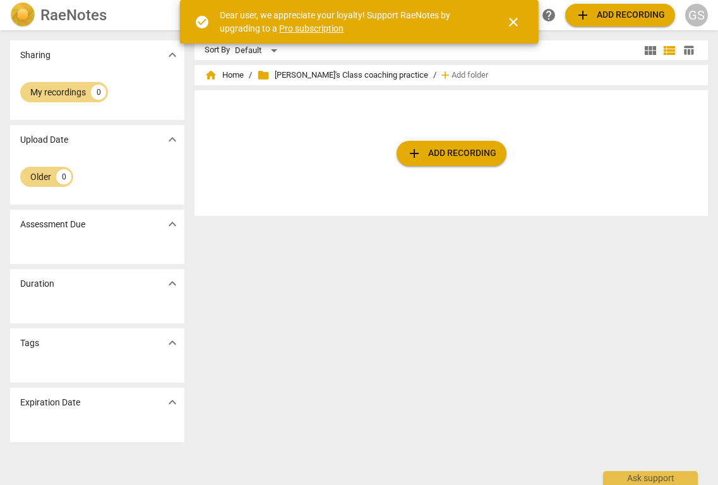
click at [516, 23] on span "close" at bounding box center [513, 22] width 15 height 15
